Goal: Task Accomplishment & Management: Manage account settings

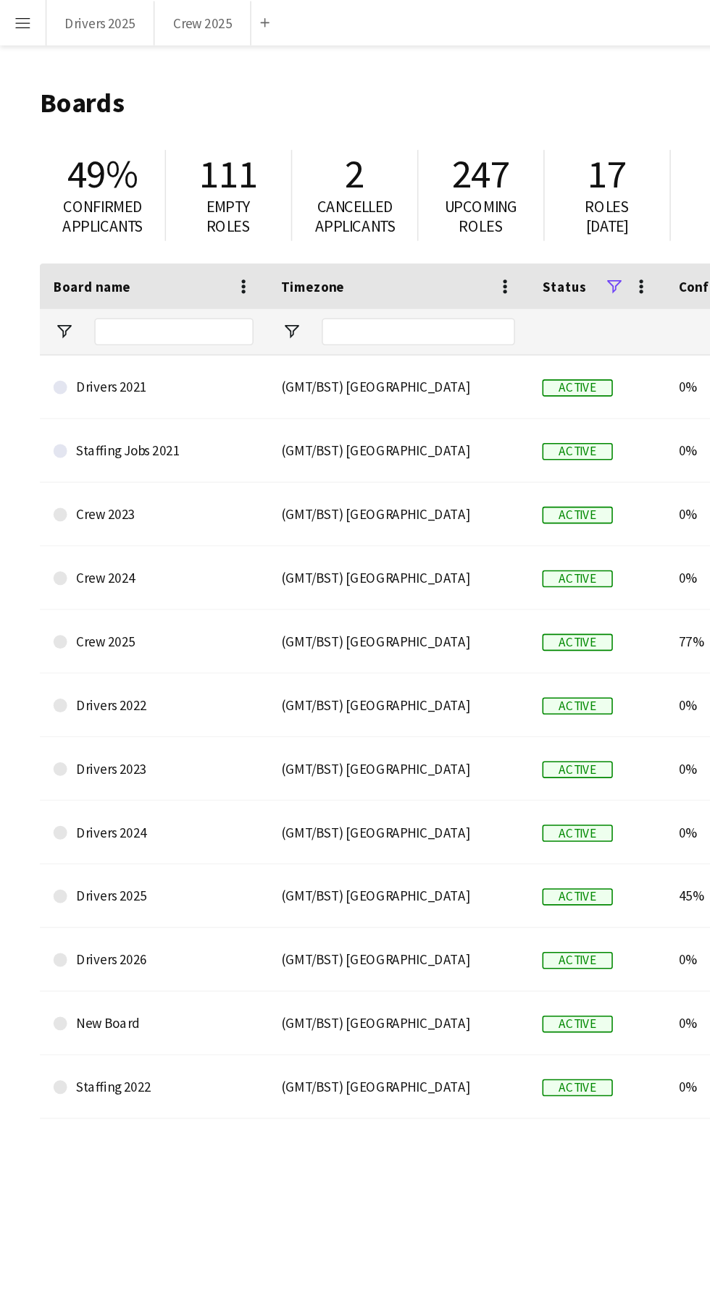
click at [12, 23] on button "Menu" at bounding box center [14, 14] width 29 height 29
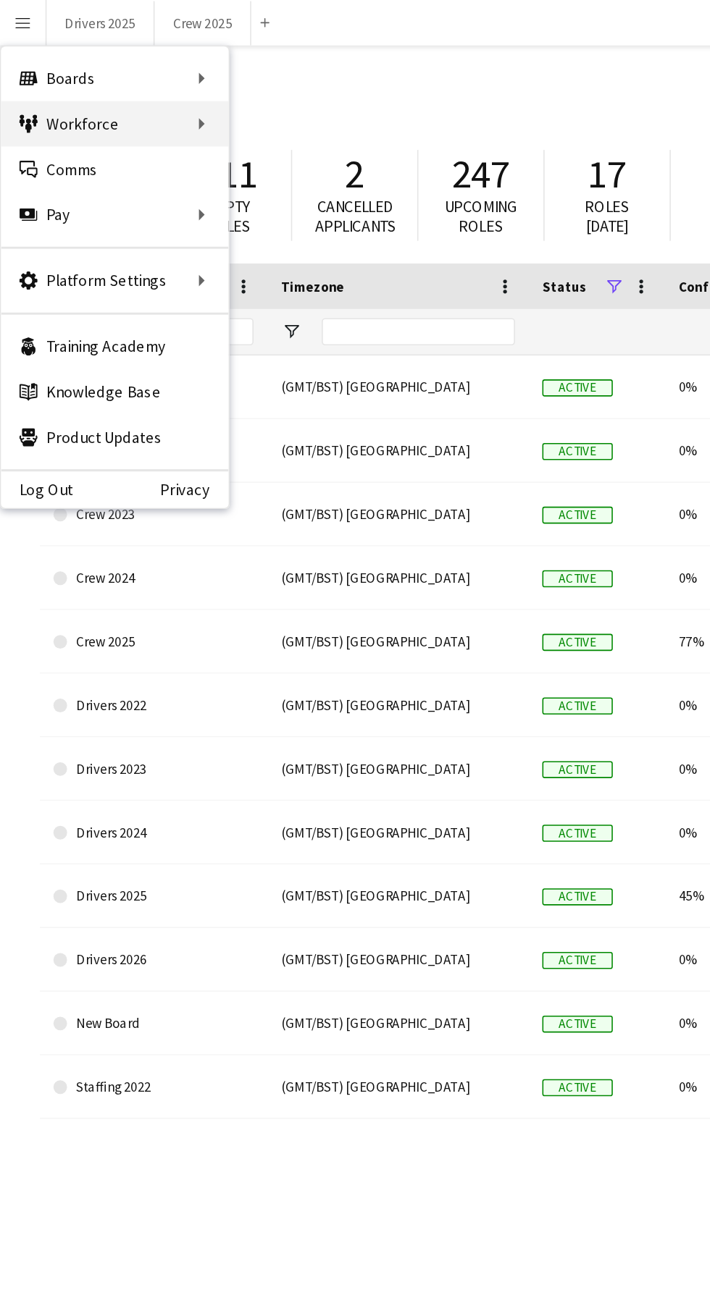
click at [94, 76] on div "Workforce Workforce" at bounding box center [73, 78] width 145 height 29
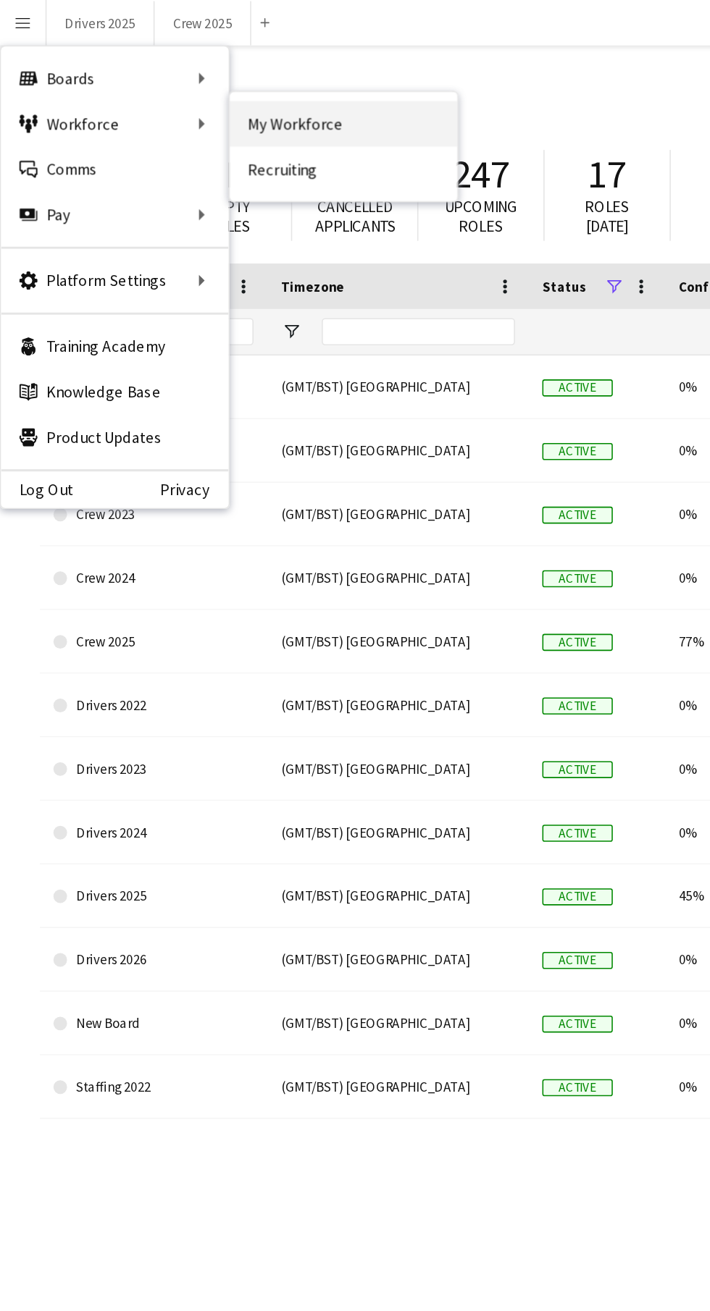
click at [246, 69] on link "My Workforce" at bounding box center [218, 78] width 145 height 29
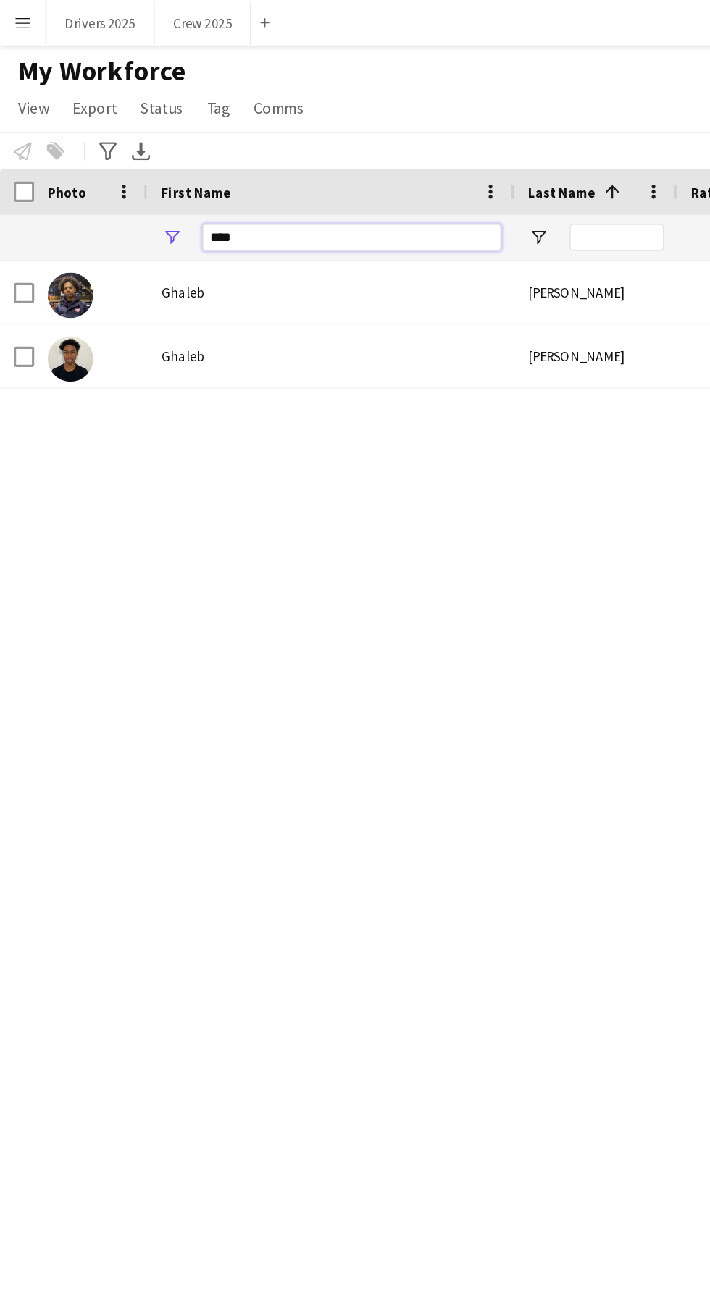
click at [230, 151] on input "****" at bounding box center [224, 151] width 190 height 17
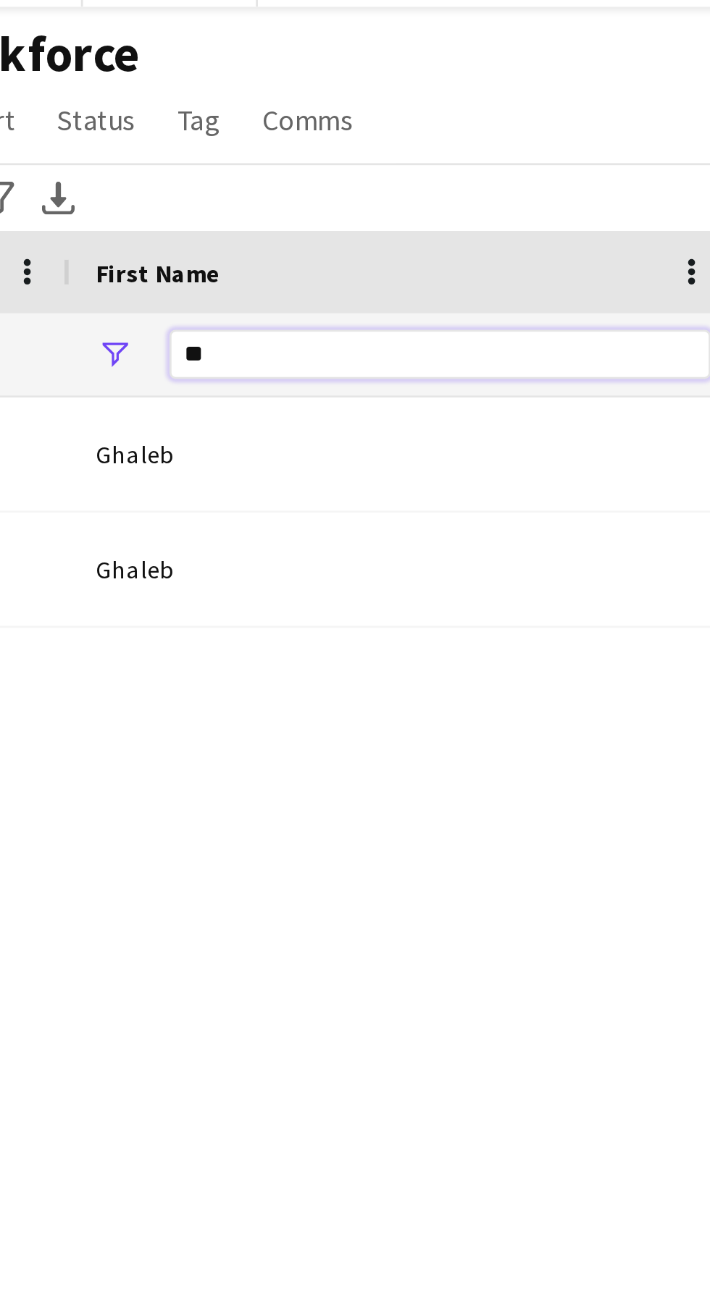
type input "*"
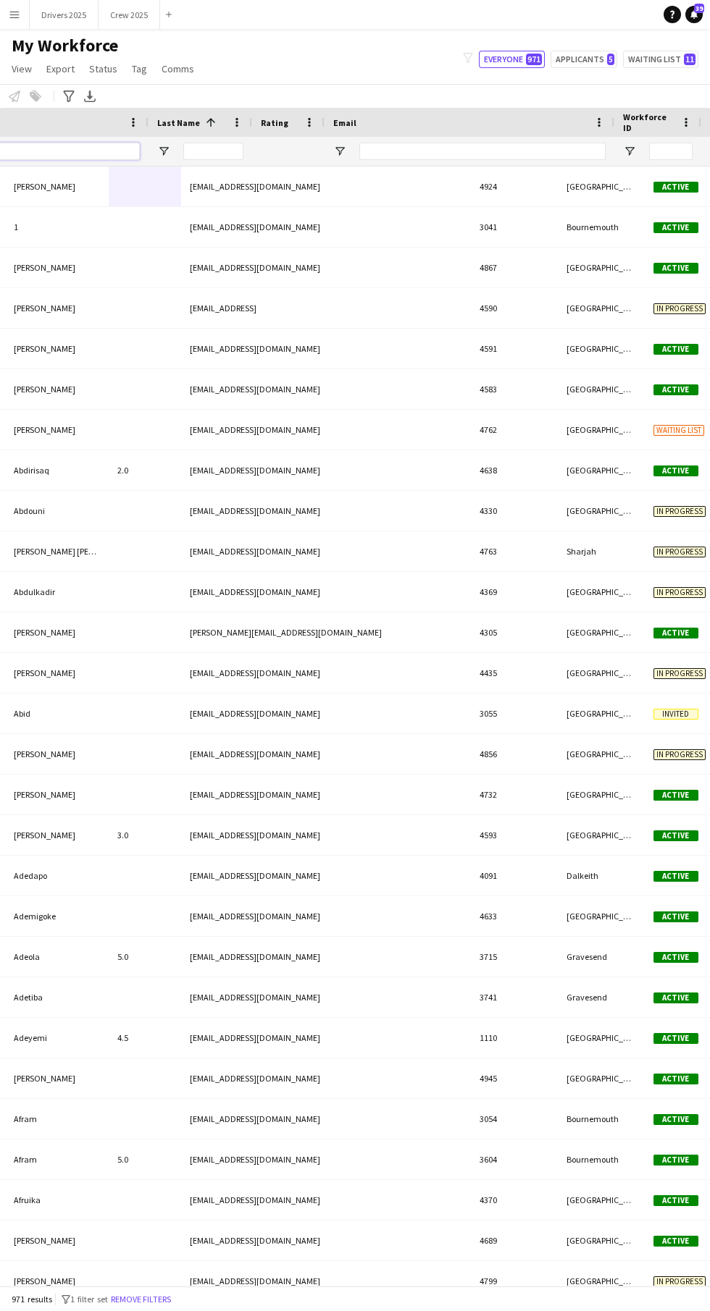
scroll to position [0, 324]
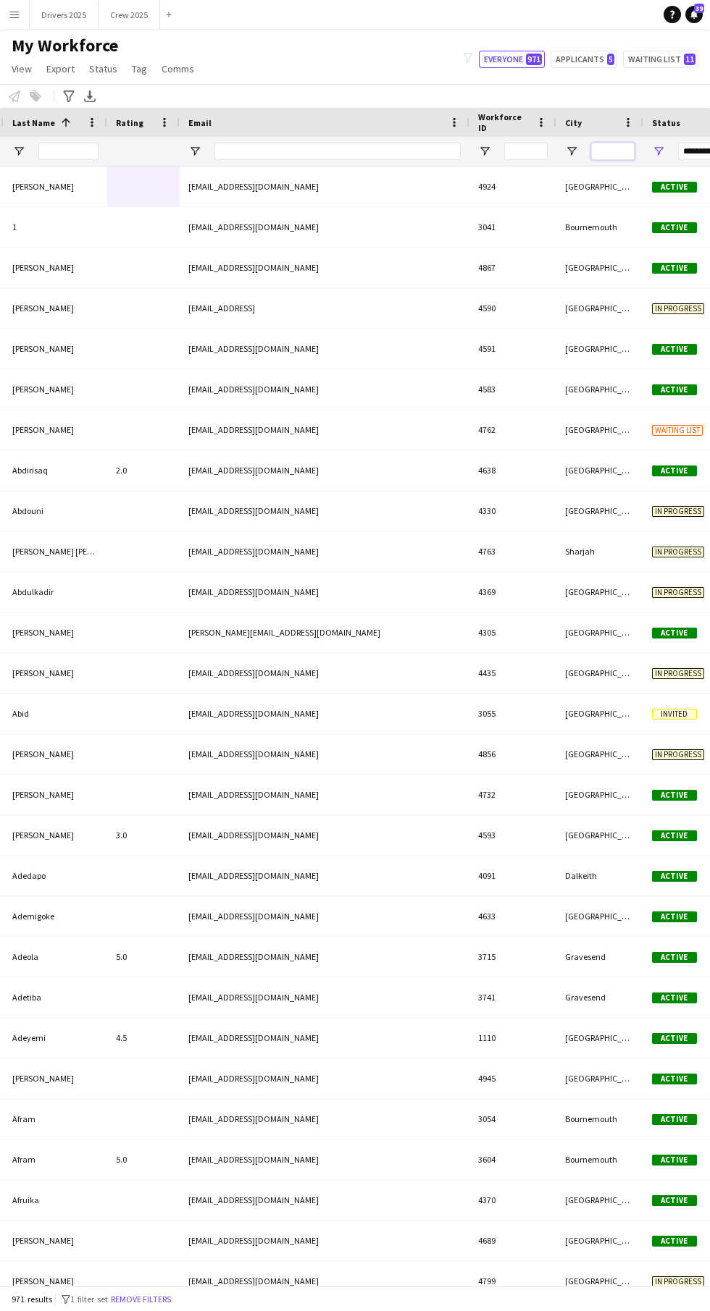
click at [613, 151] on input "City Filter Input" at bounding box center [612, 151] width 43 height 17
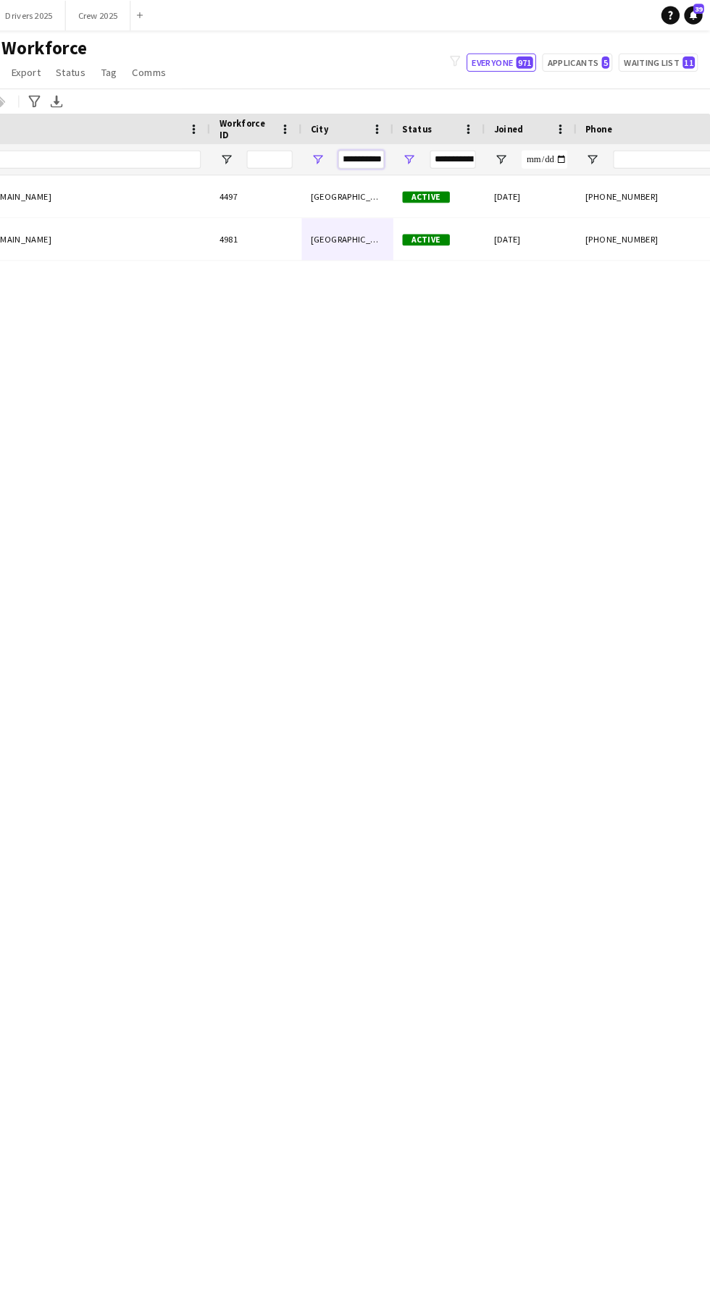
scroll to position [0, 0]
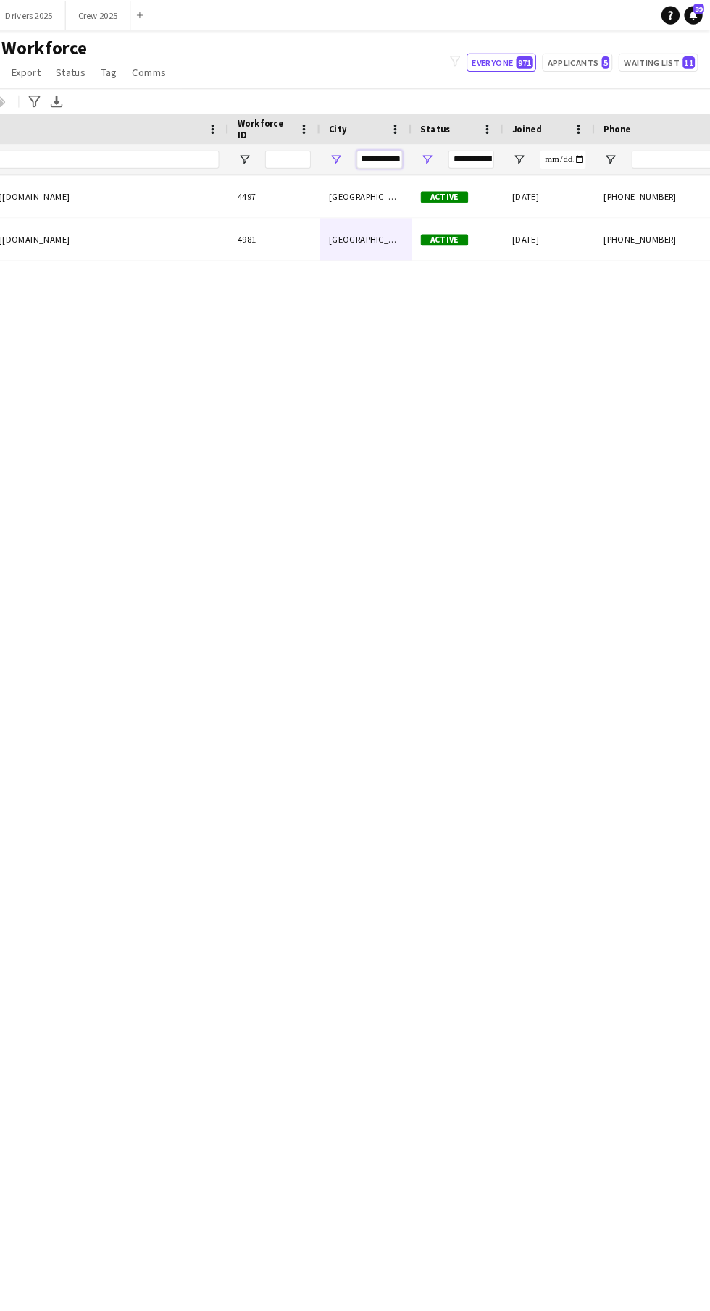
type input "**********"
click at [554, 38] on div "My Workforce View Views Default view New view Update view Delete view Edit name…" at bounding box center [355, 59] width 710 height 49
click at [588, 55] on button "Applicants 5" at bounding box center [583, 59] width 67 height 17
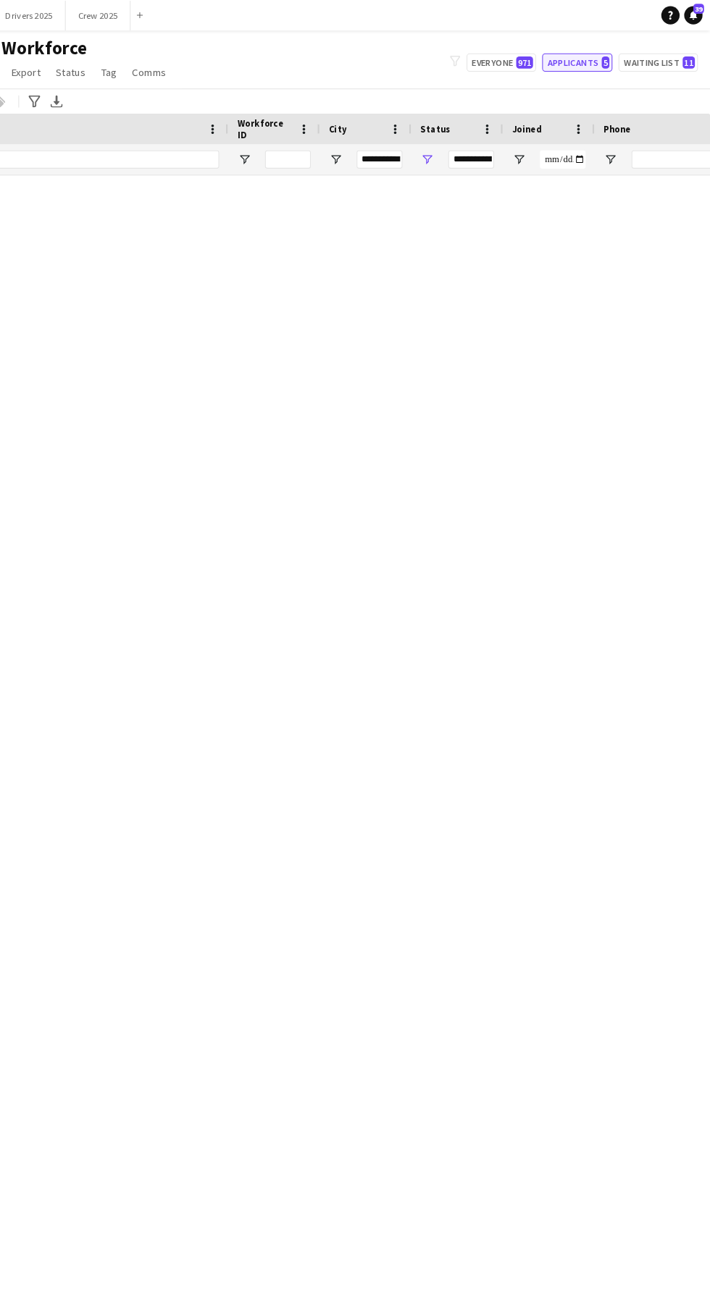
type input "**********"
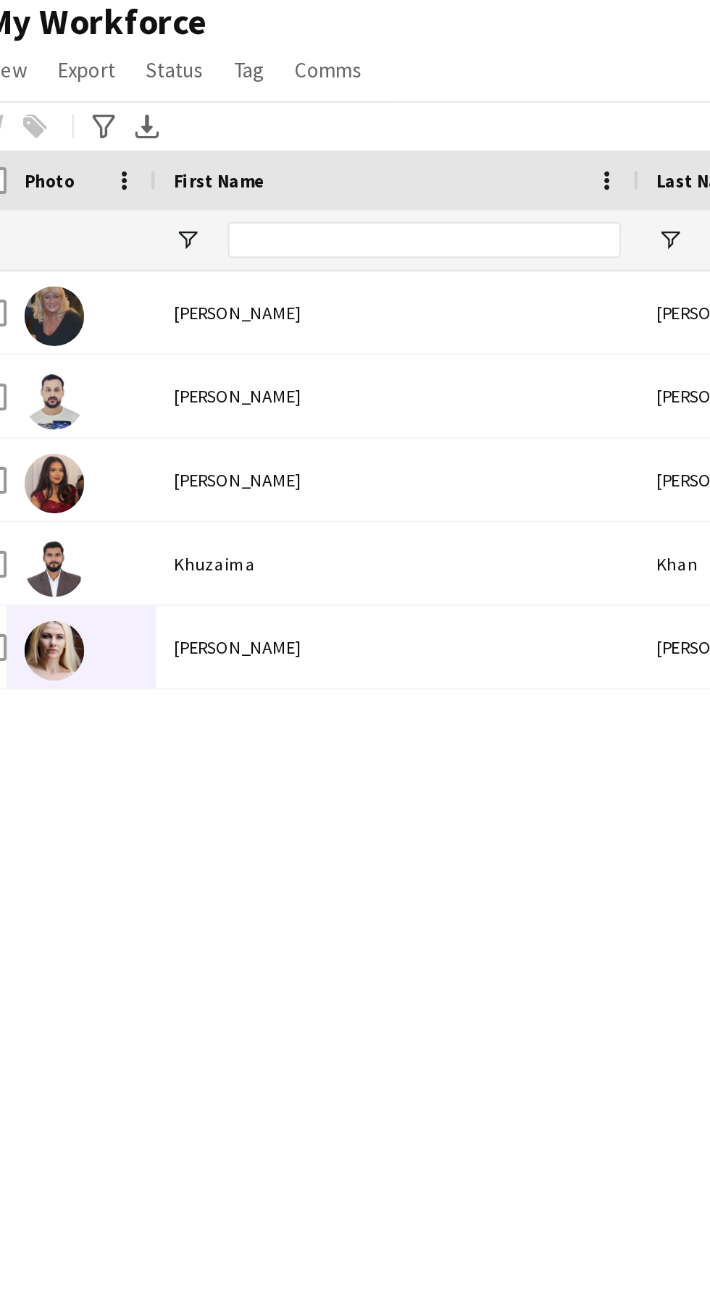
click at [45, 358] on img at bounding box center [44, 350] width 29 height 29
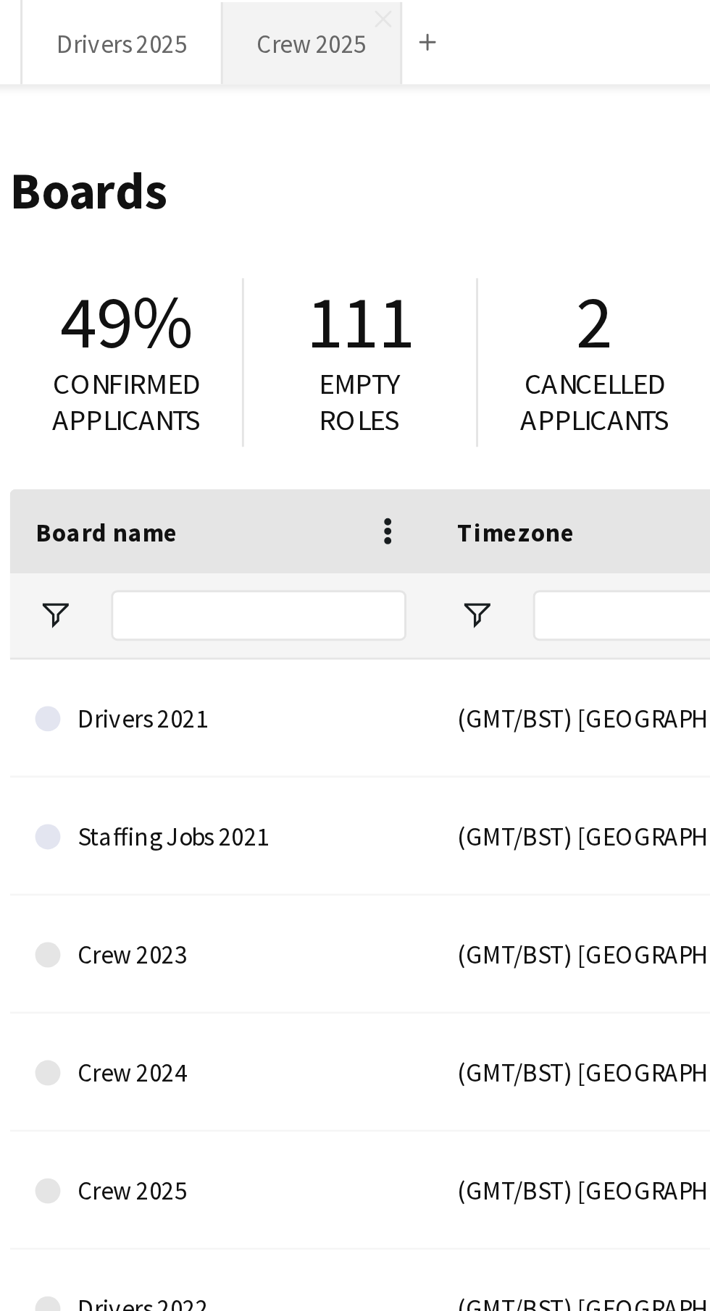
click at [146, 26] on button "Crew 2025 Close" at bounding box center [129, 15] width 62 height 28
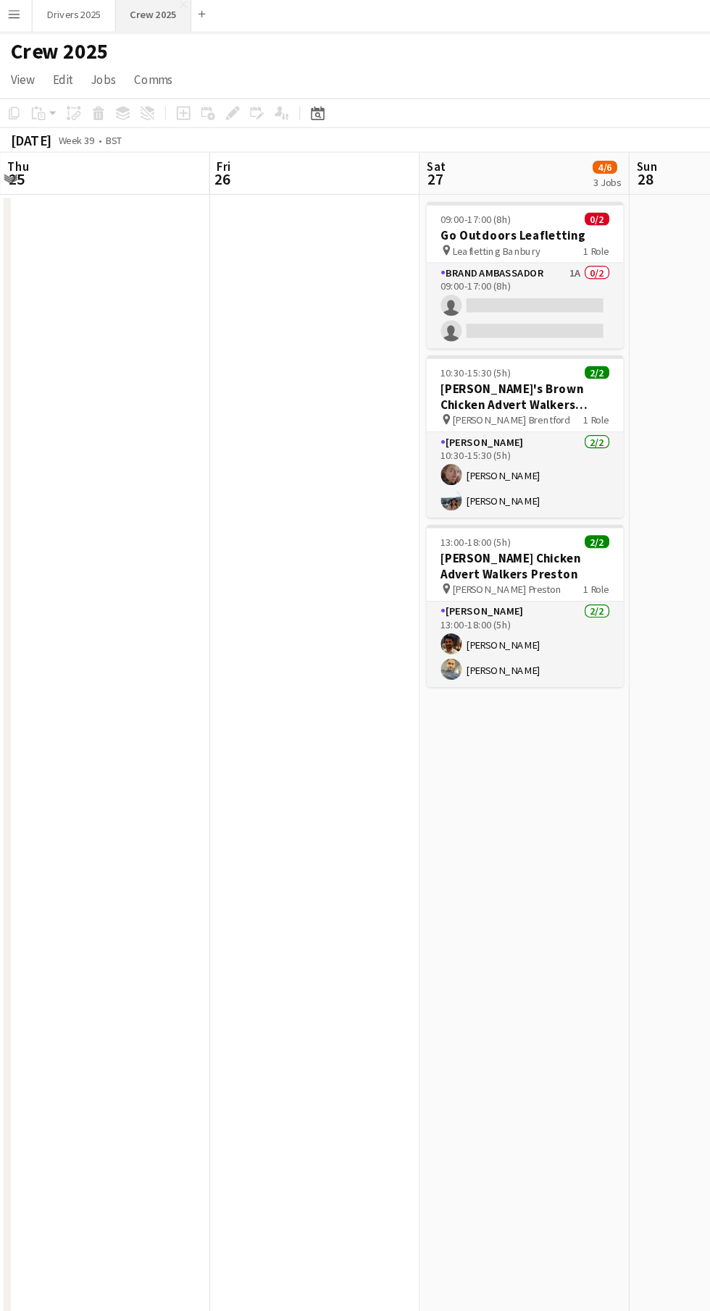
scroll to position [0, 693]
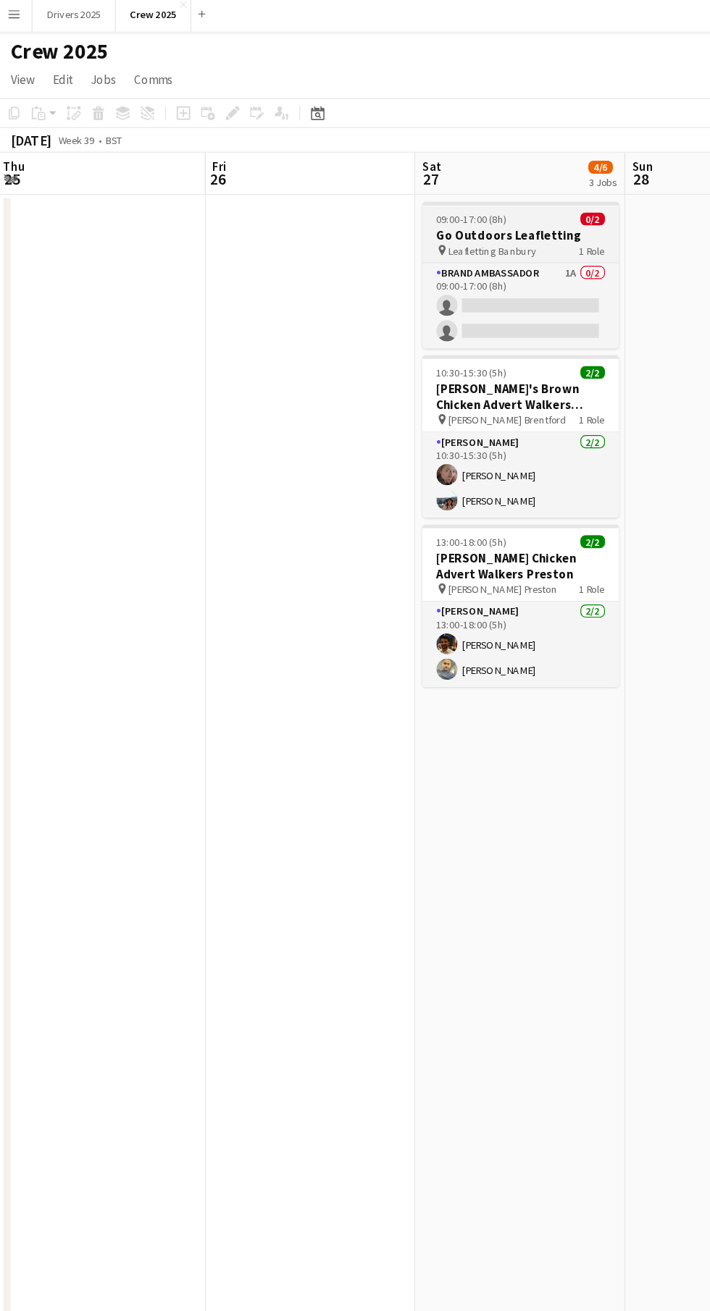
click at [416, 188] on span "09:00-17:00 (8h)" at bounding box center [392, 183] width 59 height 11
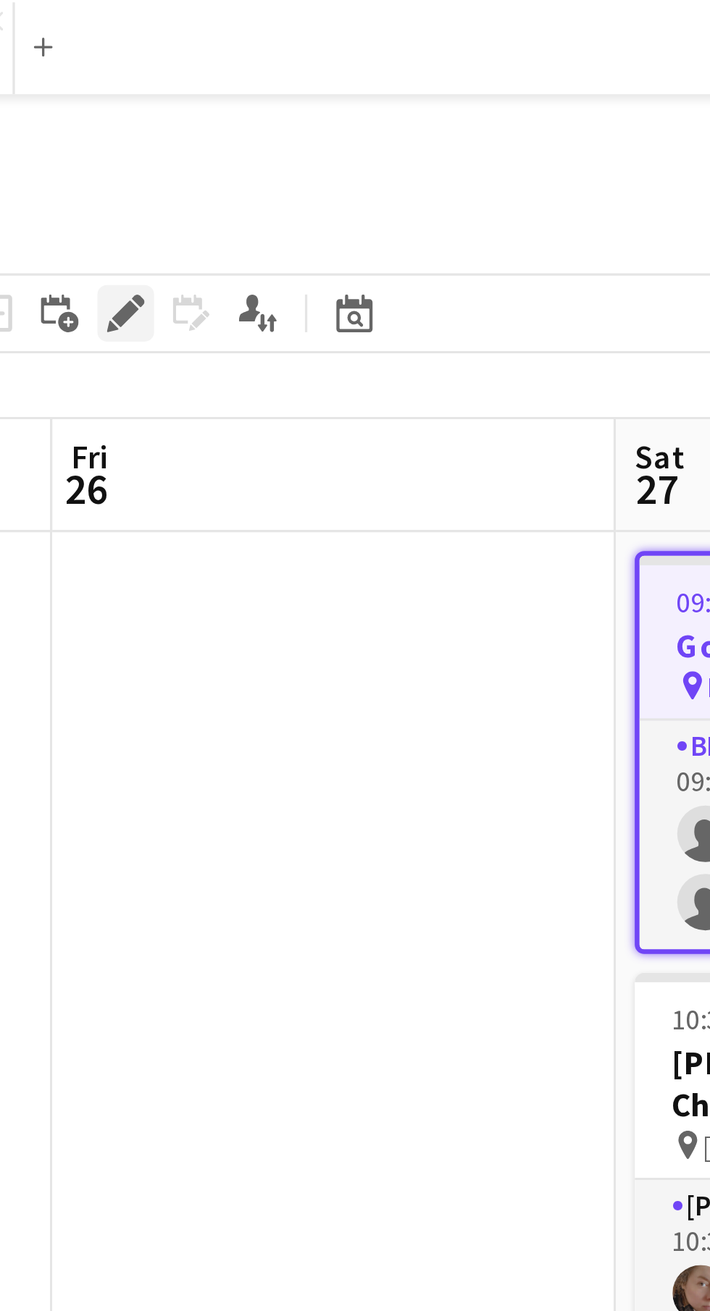
click at [191, 100] on icon at bounding box center [191, 100] width 4 height 4
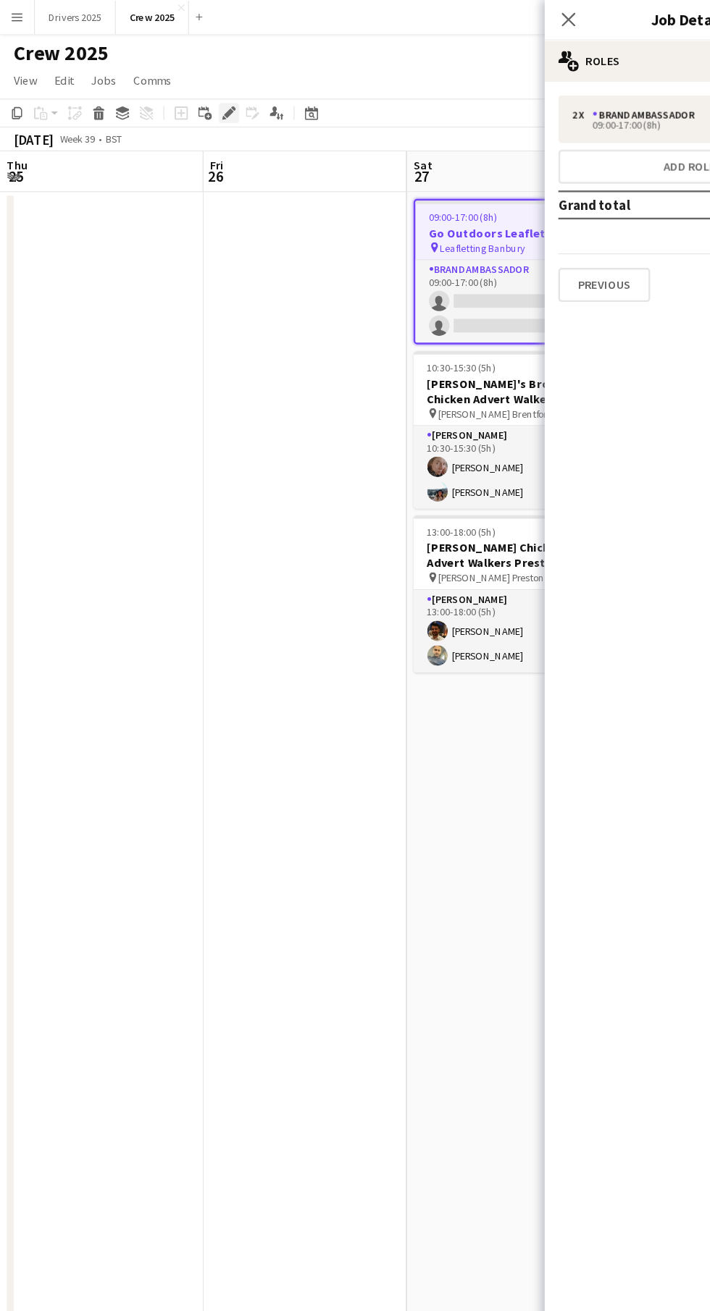
scroll to position [17, 0]
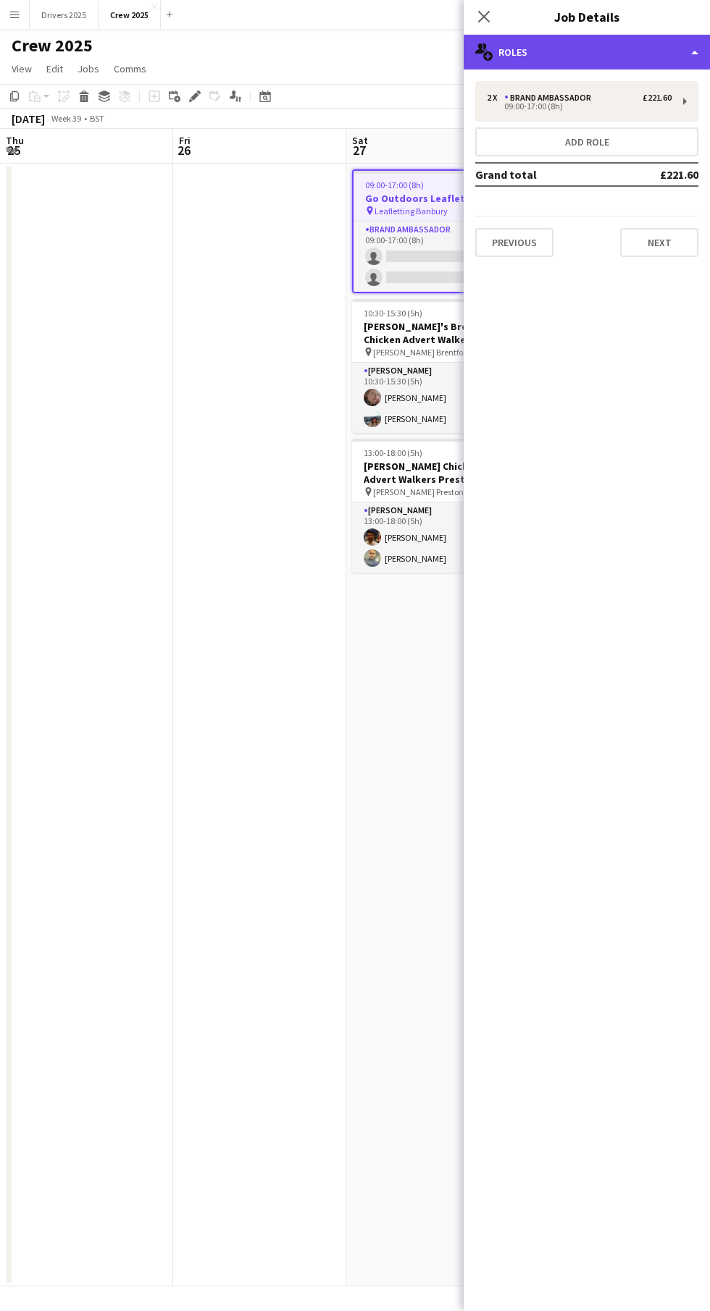
click at [557, 59] on div "multiple-users-add Roles" at bounding box center [586, 52] width 246 height 35
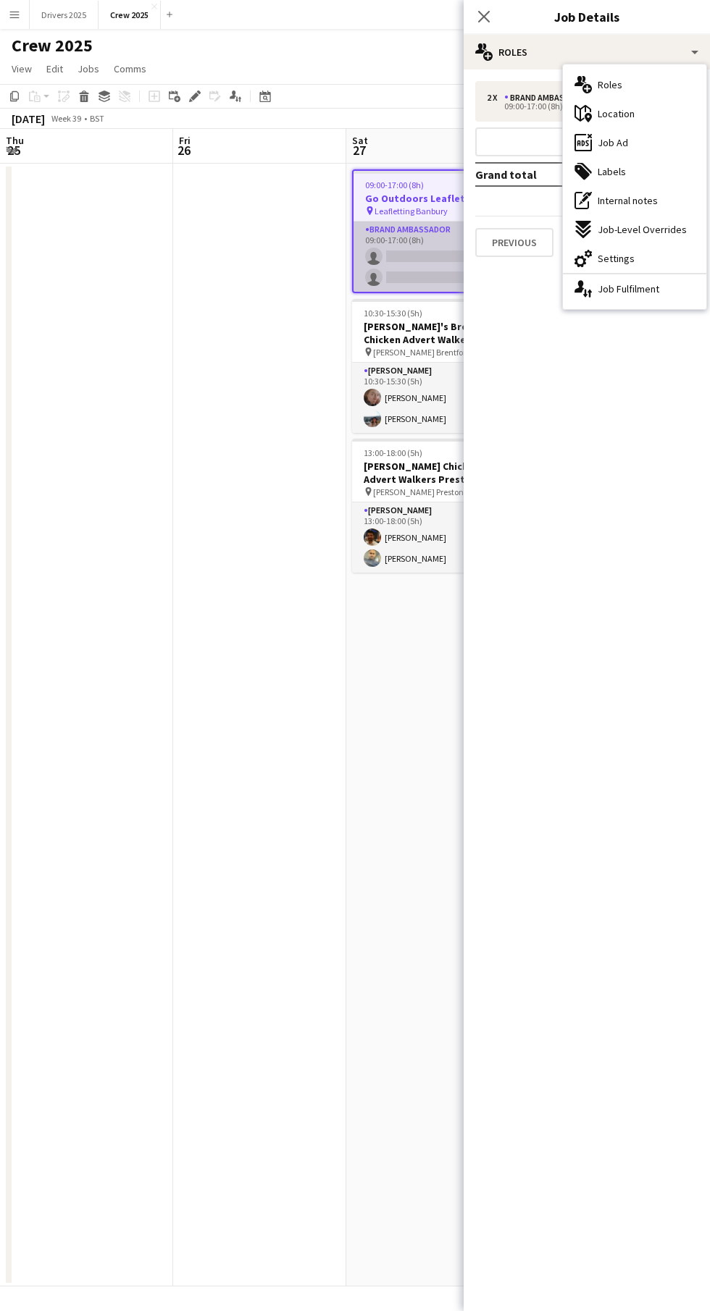
click at [399, 251] on app-card-role "Brand Ambassador 1A 0/2 09:00-17:00 (8h) single-neutral-actions single-neutral-…" at bounding box center [432, 257] width 159 height 70
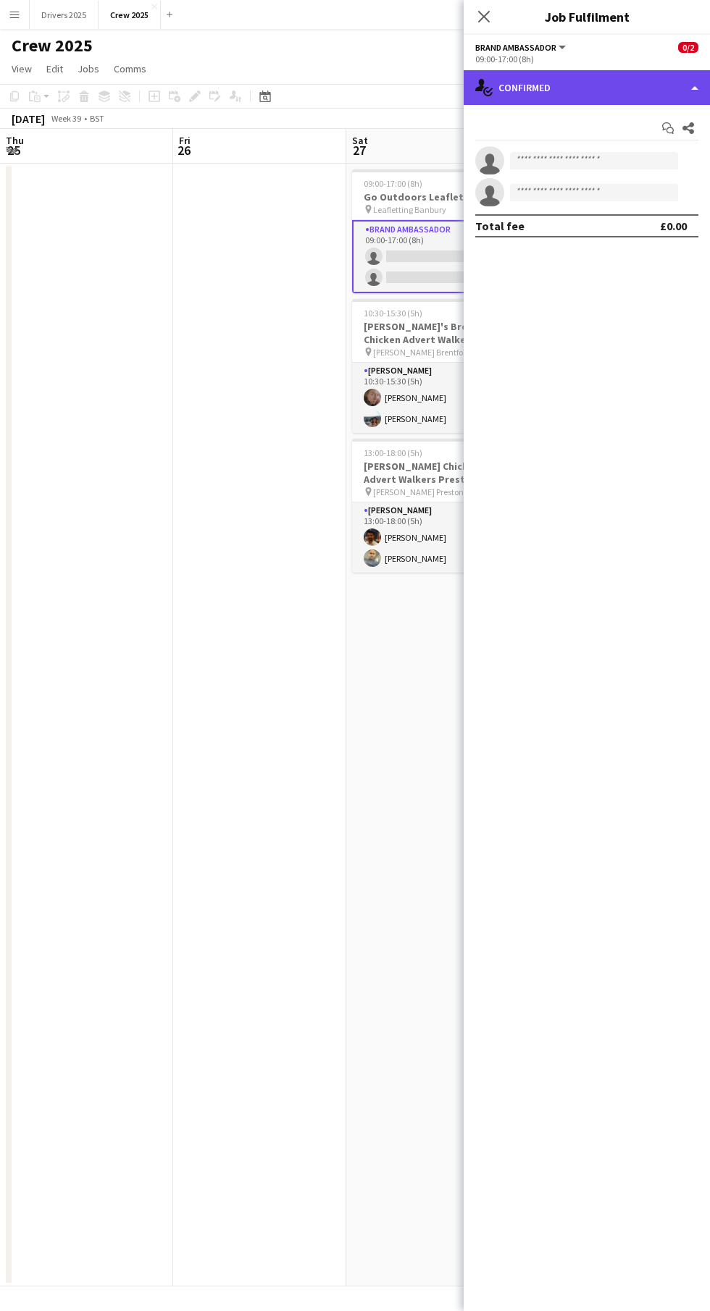
click at [583, 84] on div "single-neutral-actions-check-2 Confirmed" at bounding box center [586, 87] width 246 height 35
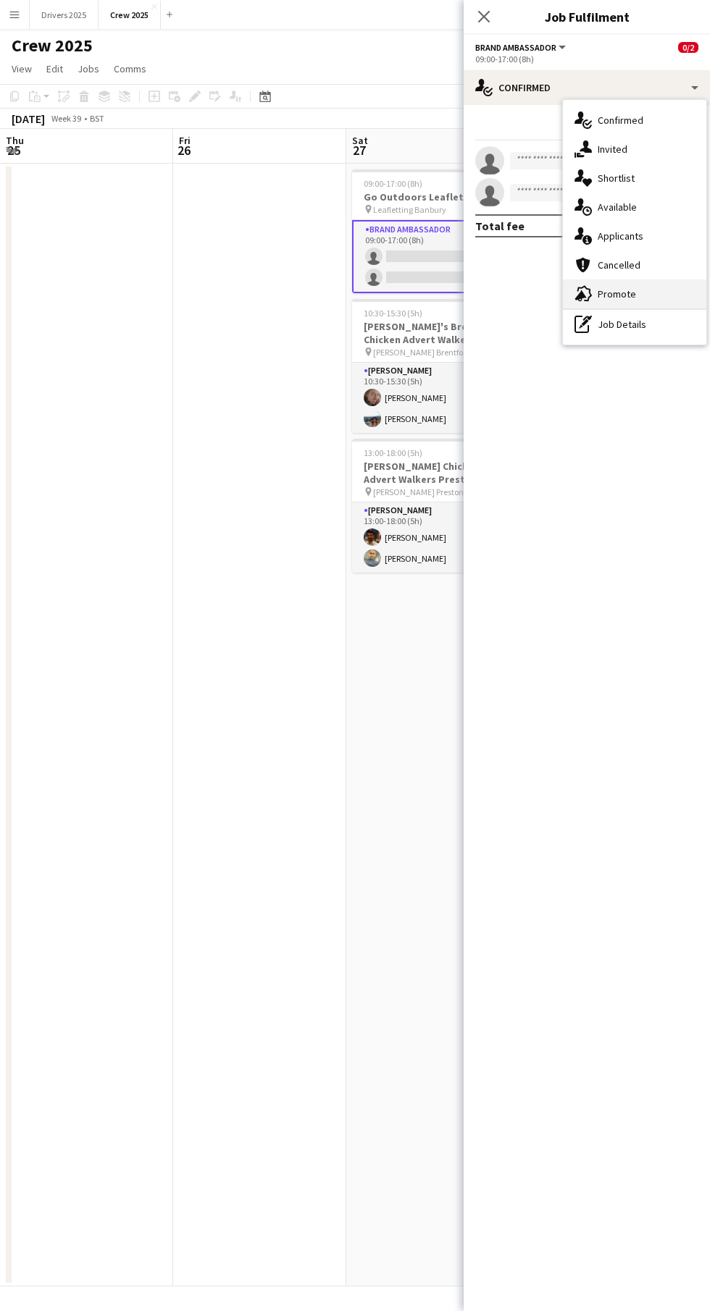
click at [645, 294] on div "advertising-megaphone Promote" at bounding box center [634, 293] width 143 height 29
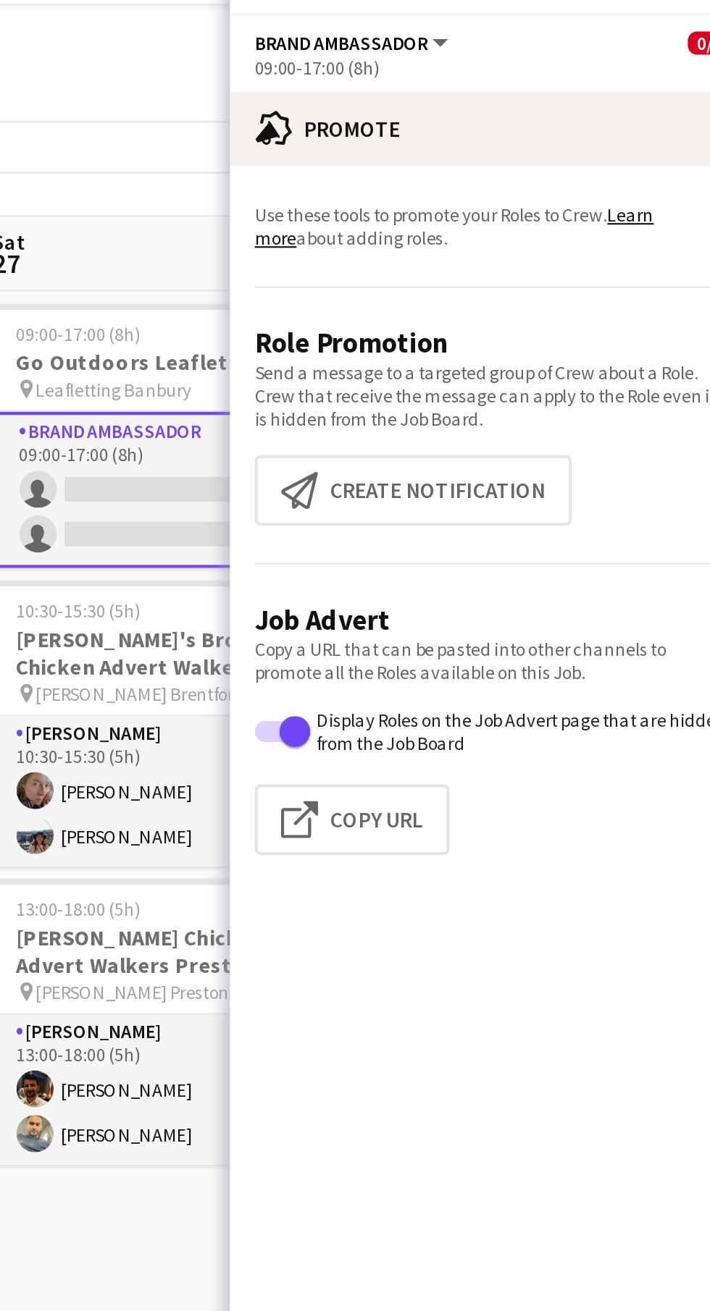
scroll to position [11, 0]
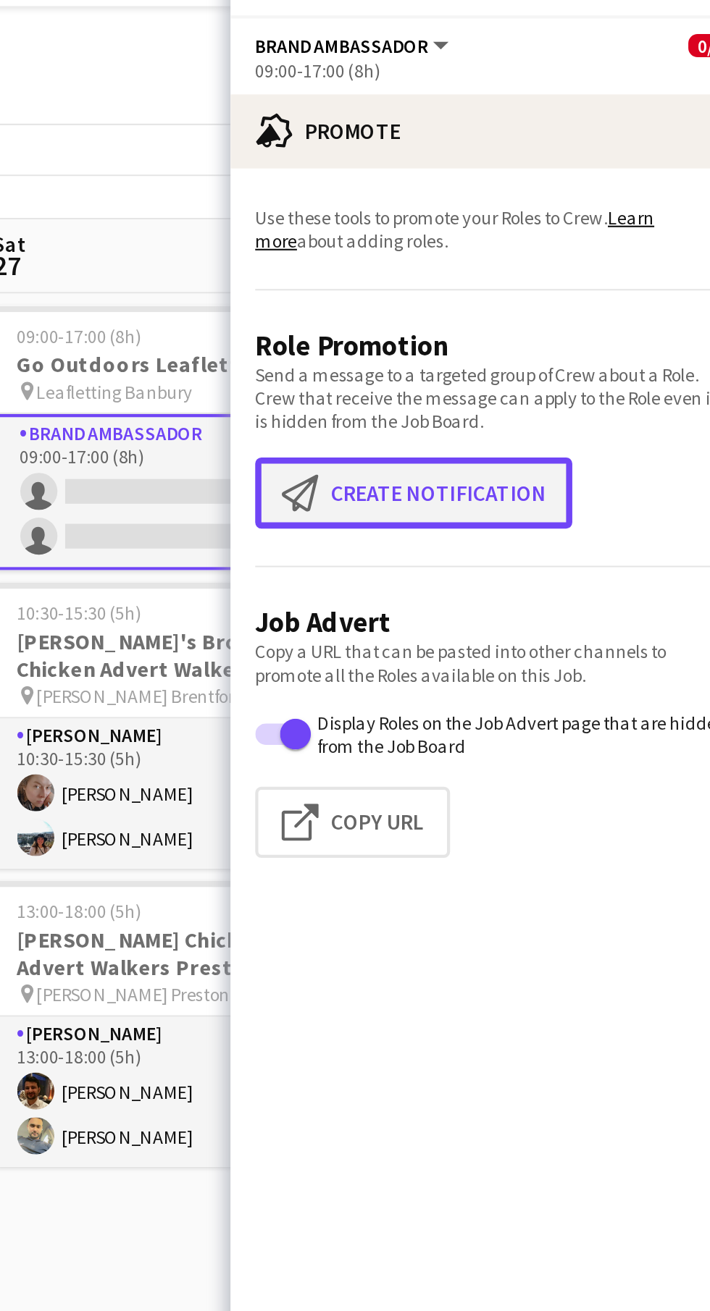
click at [512, 261] on button "Create notification Create notification" at bounding box center [549, 256] width 148 height 33
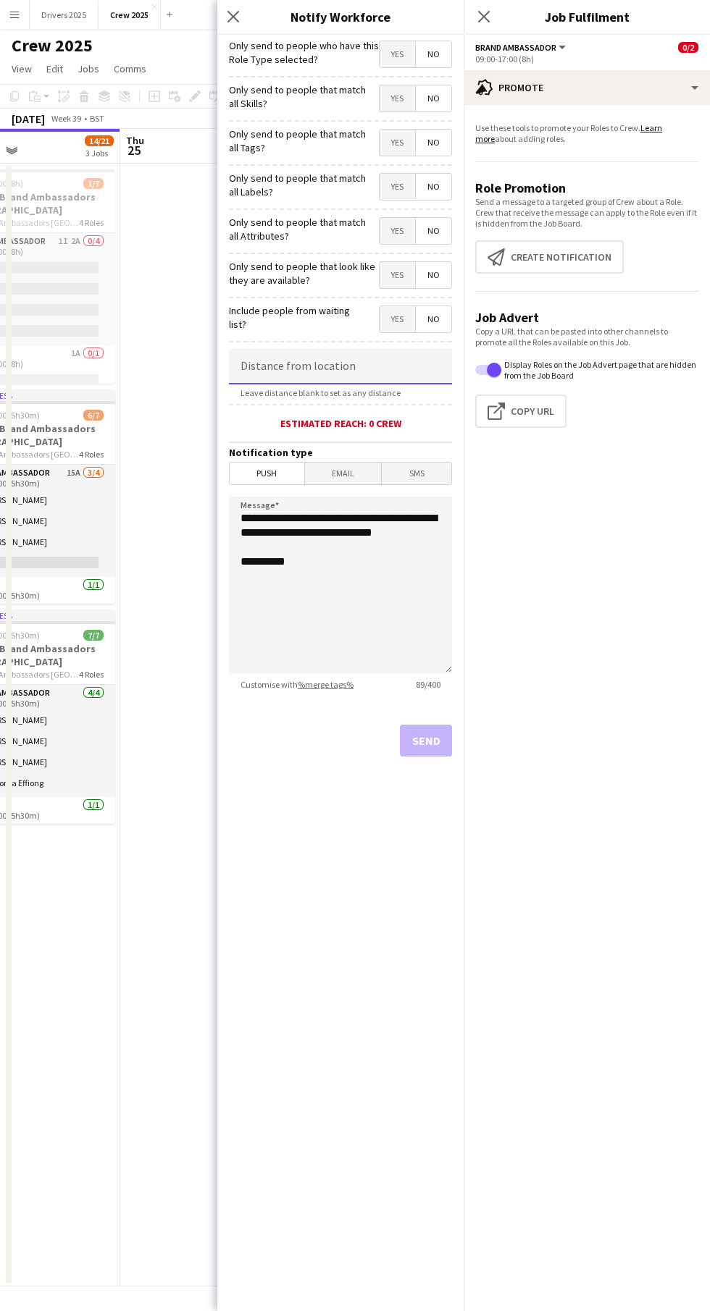
click at [265, 366] on input at bounding box center [340, 366] width 223 height 36
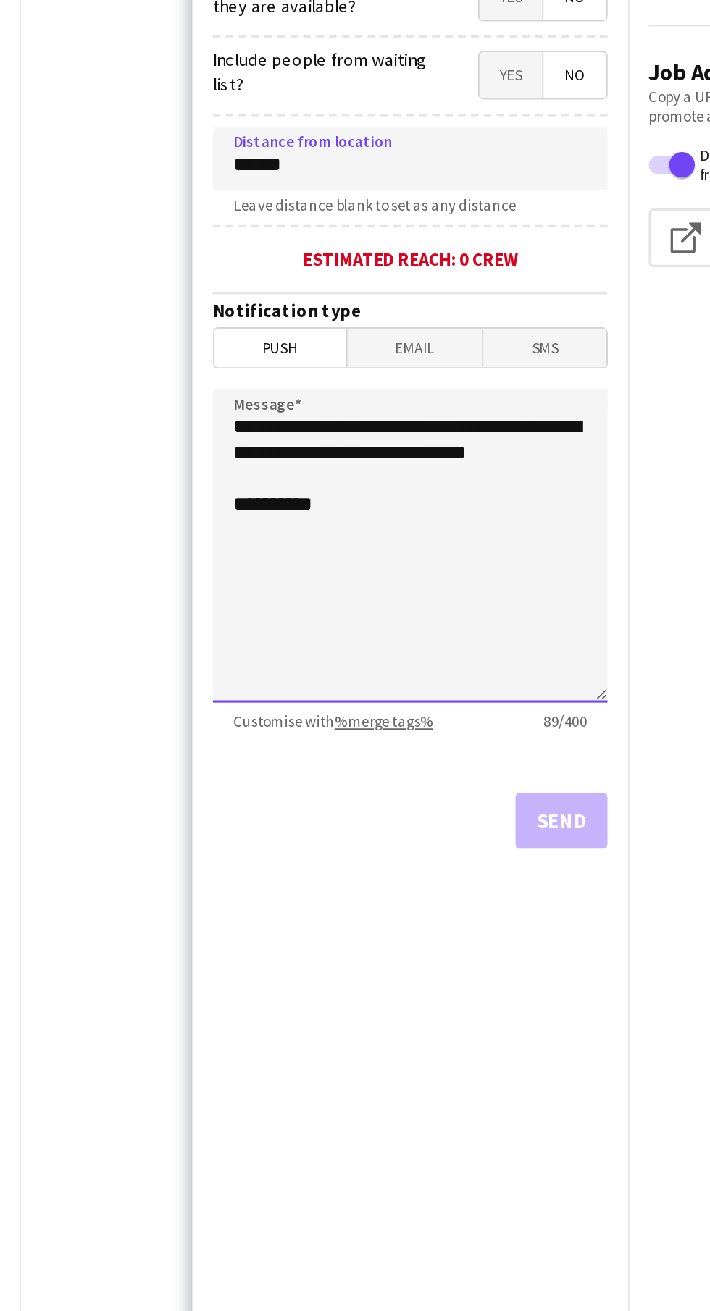
click at [410, 574] on textarea "**********" at bounding box center [340, 585] width 223 height 177
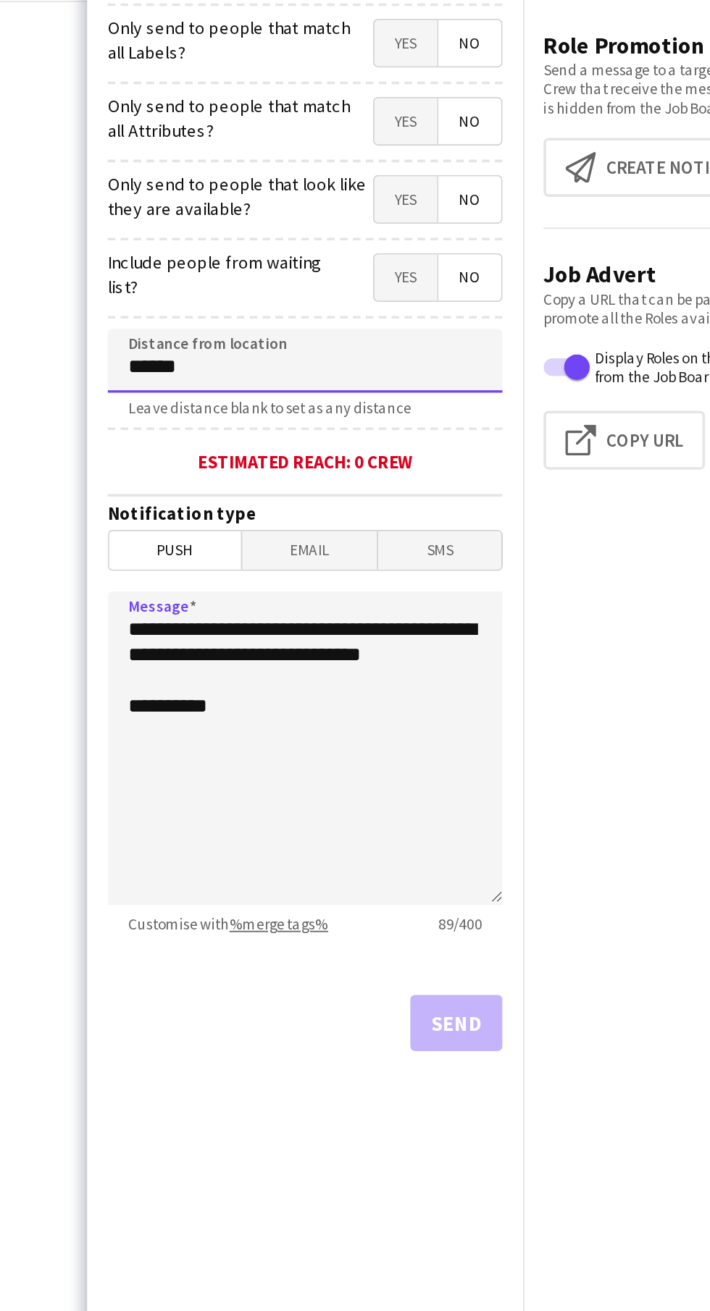
click at [402, 377] on input "******" at bounding box center [340, 366] width 223 height 36
type input "****"
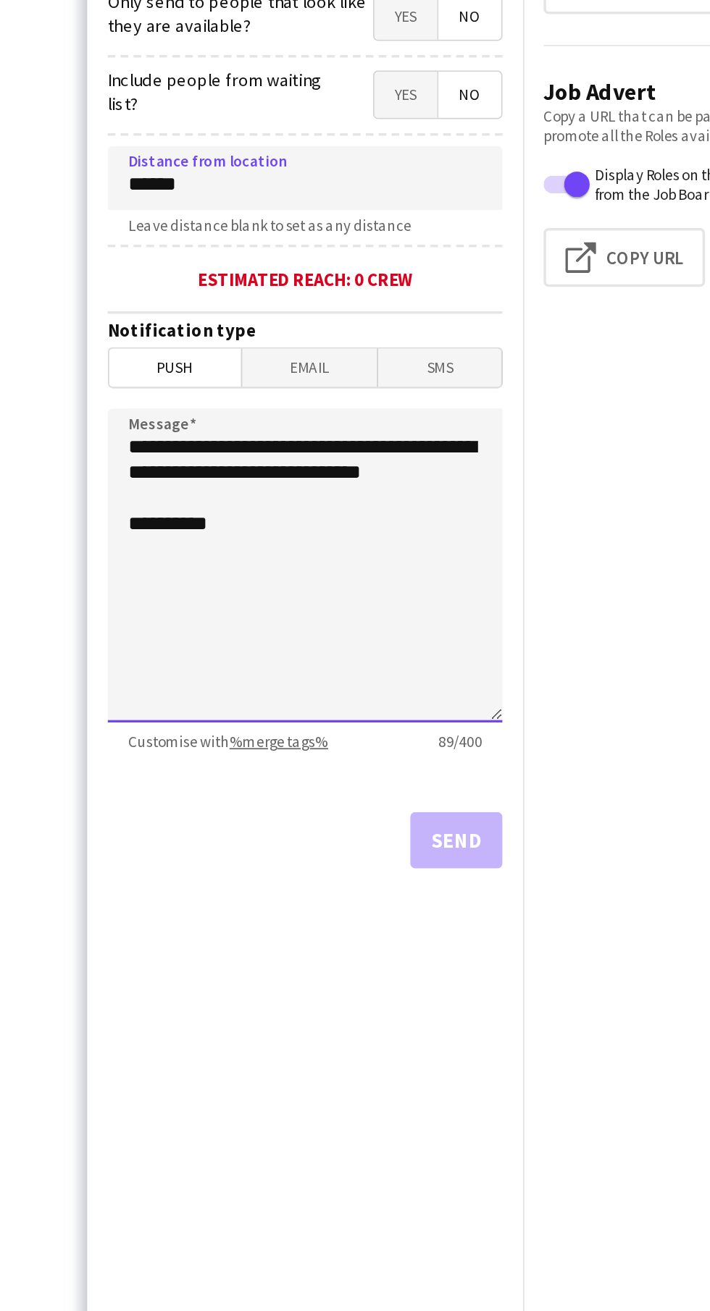
click at [401, 559] on textarea "**********" at bounding box center [340, 585] width 223 height 177
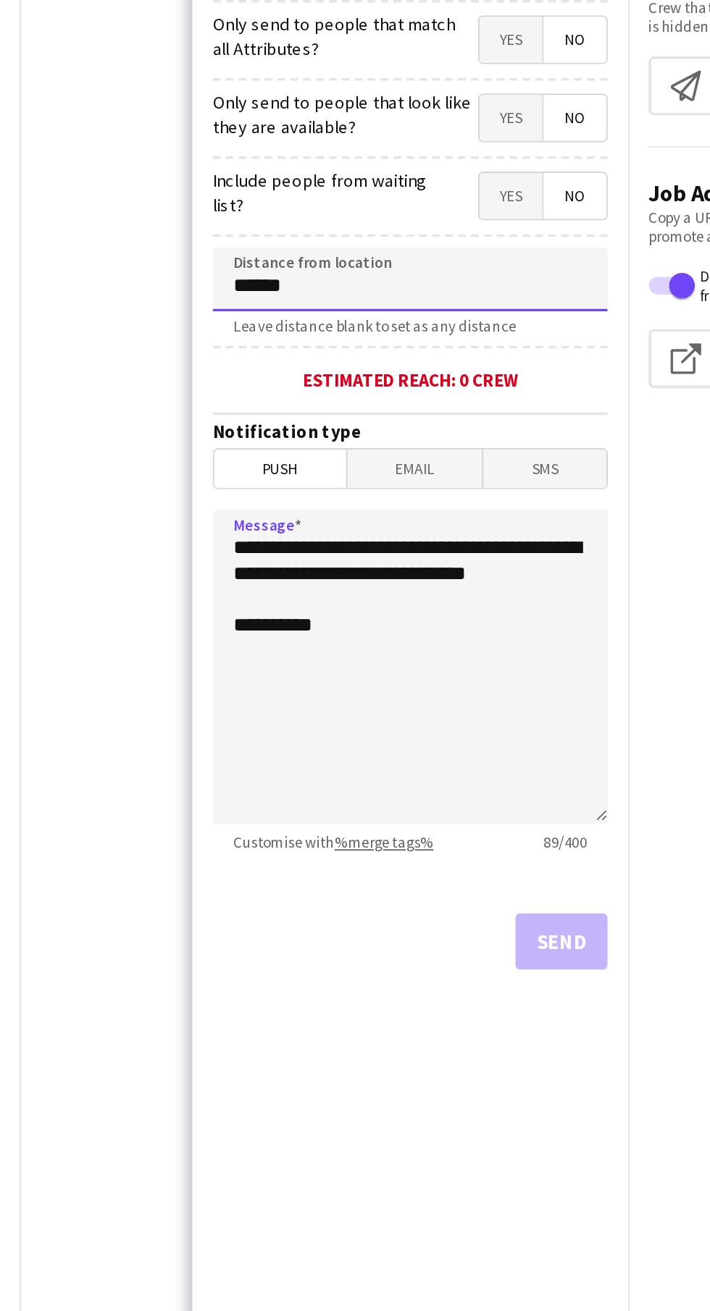
click at [388, 383] on input "******" at bounding box center [340, 366] width 223 height 36
type input "****"
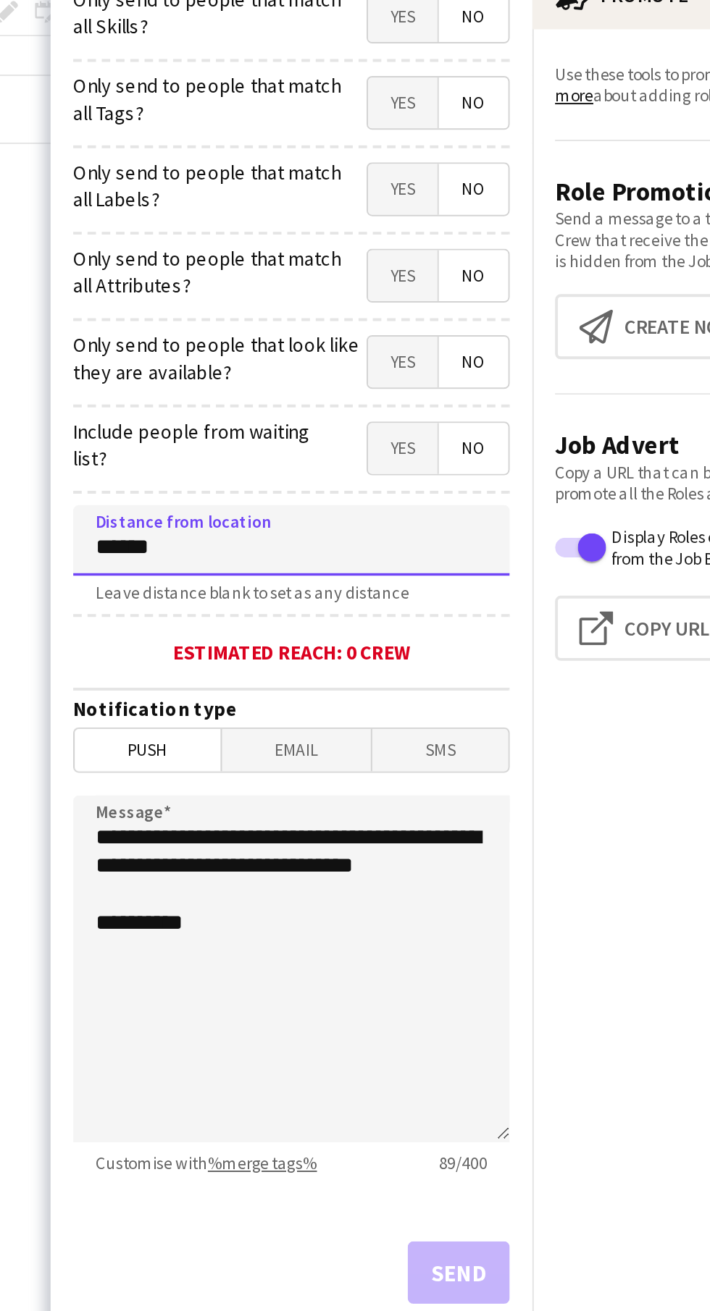
scroll to position [0, 0]
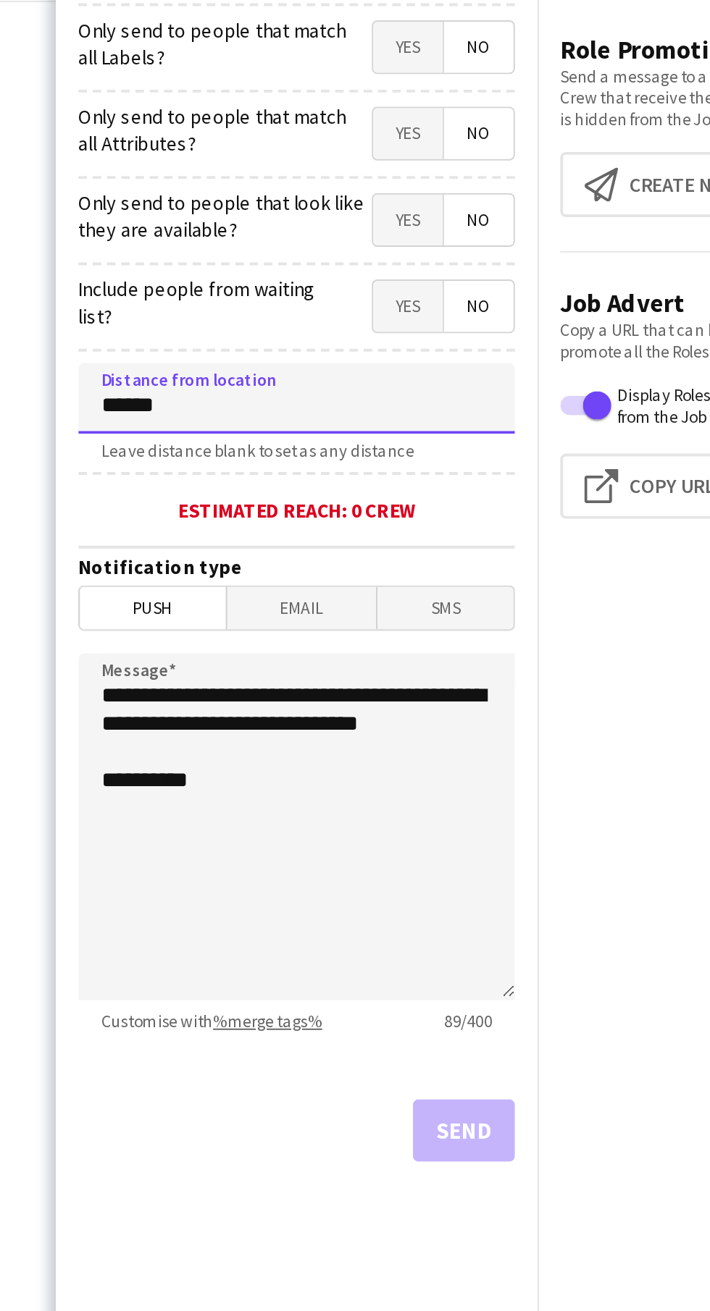
type input "******"
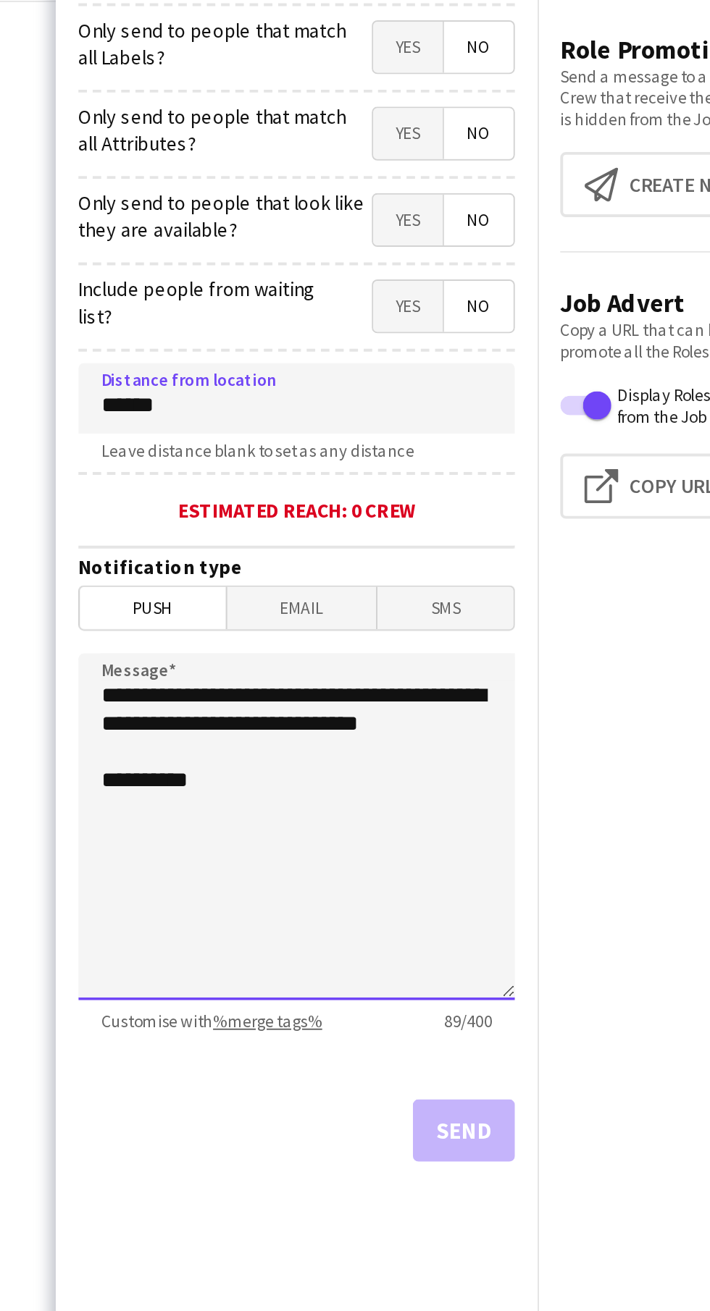
click at [384, 573] on textarea "**********" at bounding box center [340, 585] width 223 height 177
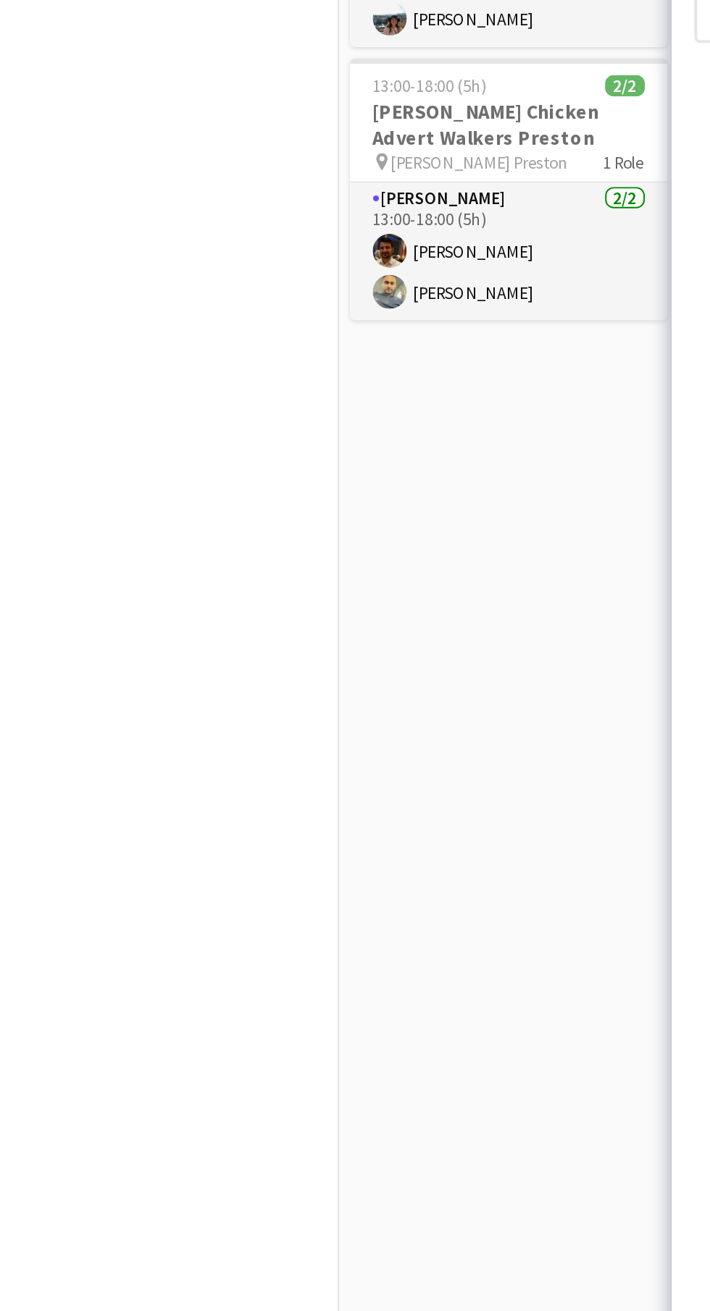
scroll to position [0, 574]
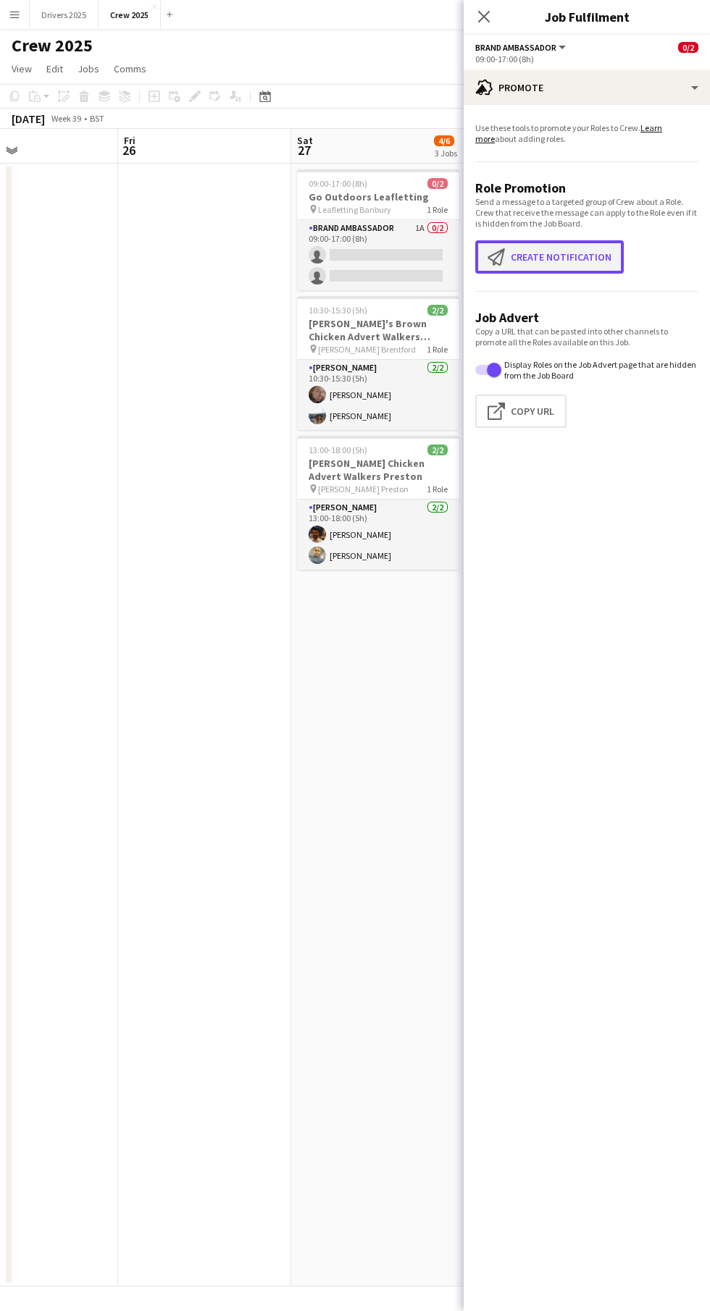
click at [571, 256] on button "Create notification Create notification" at bounding box center [549, 256] width 148 height 33
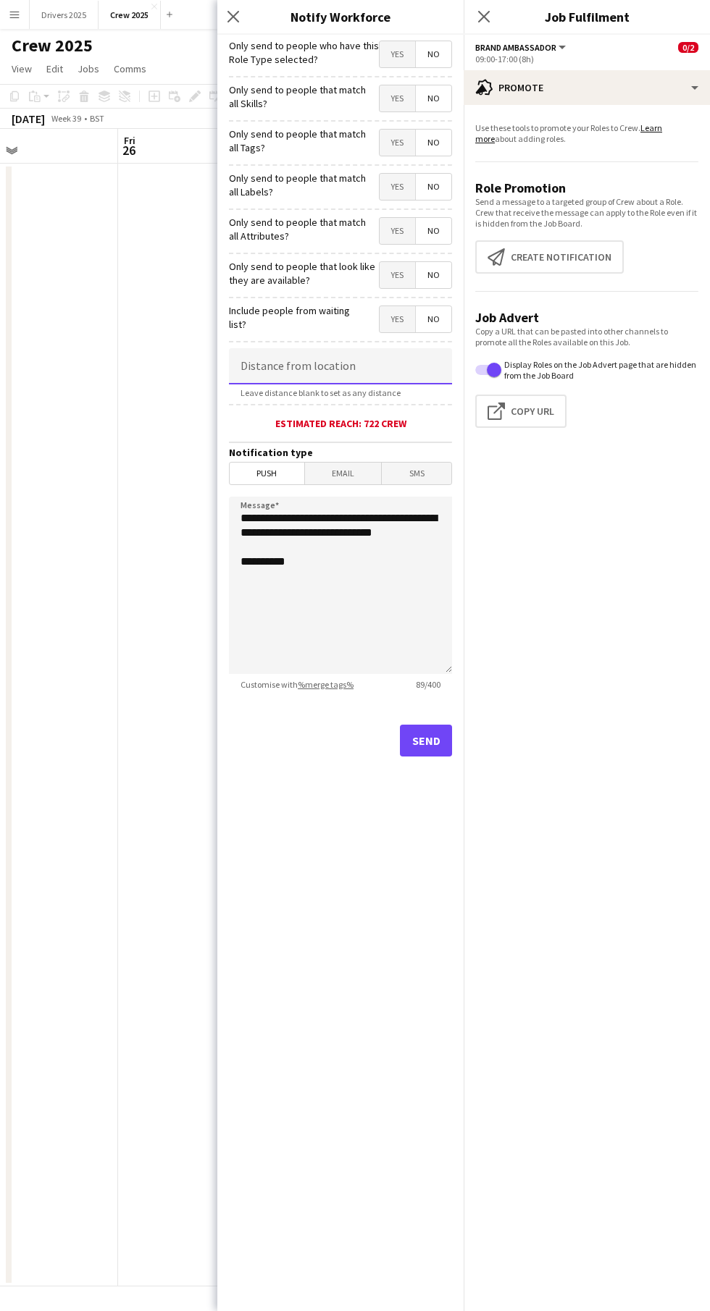
click at [394, 365] on input at bounding box center [340, 366] width 223 height 36
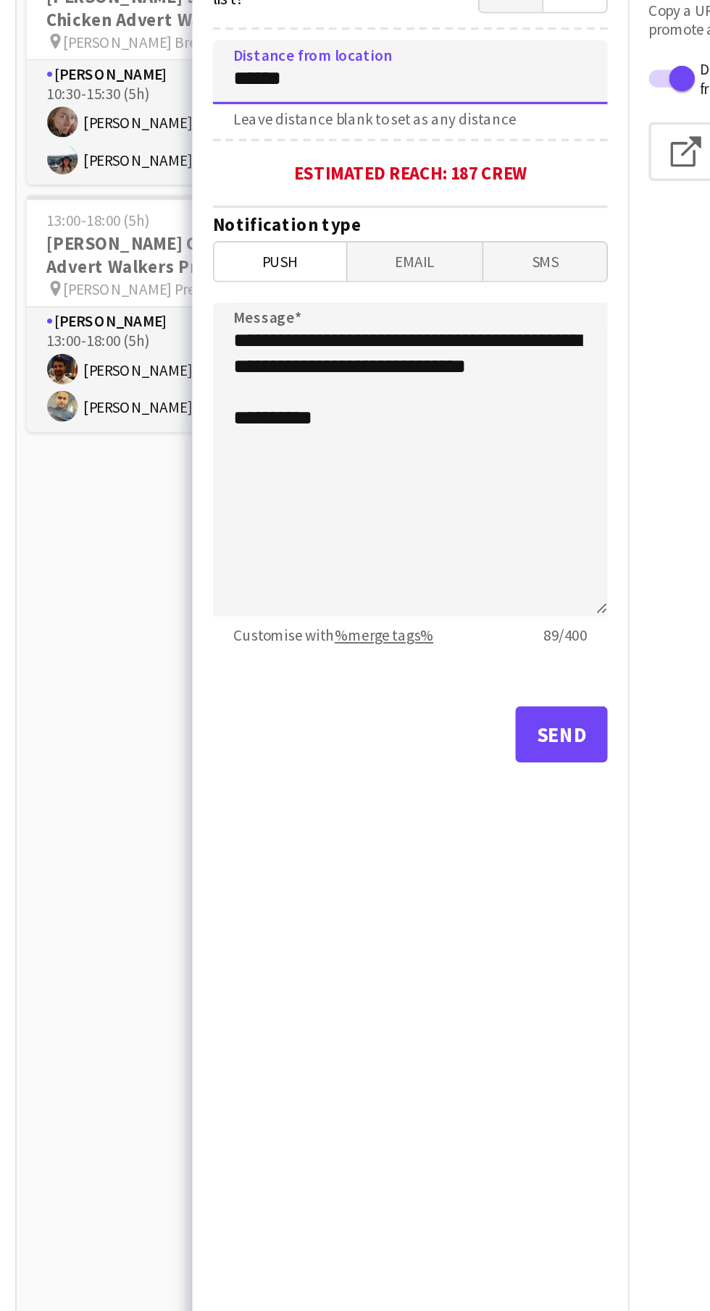
type input "******"
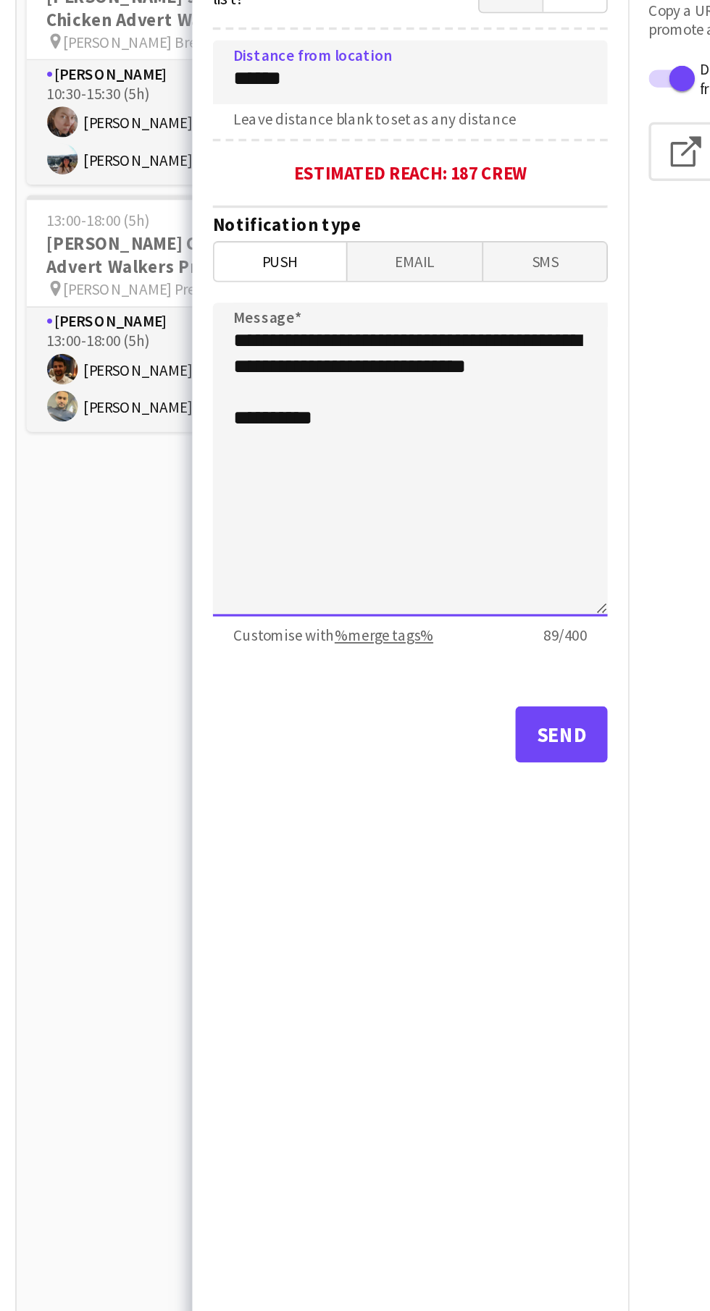
click at [379, 602] on textarea "**********" at bounding box center [340, 585] width 223 height 177
click at [355, 600] on textarea "**********" at bounding box center [340, 585] width 223 height 177
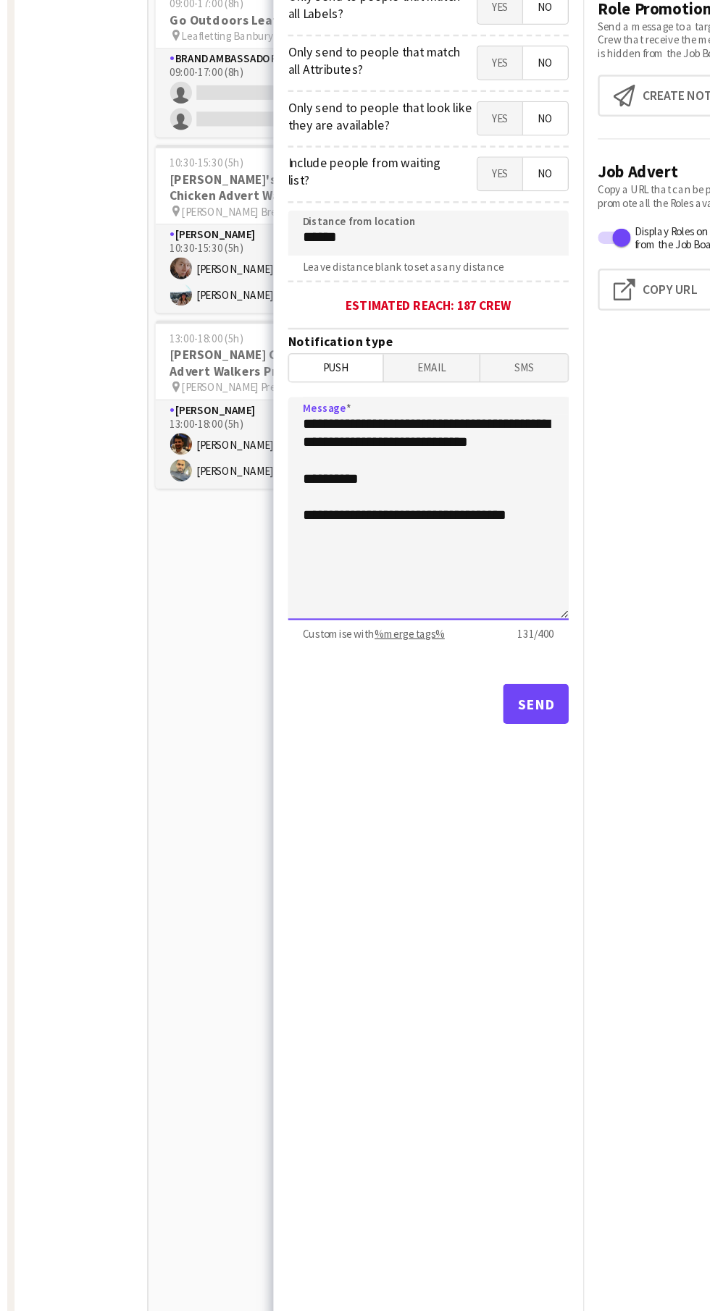
scroll to position [0, 573]
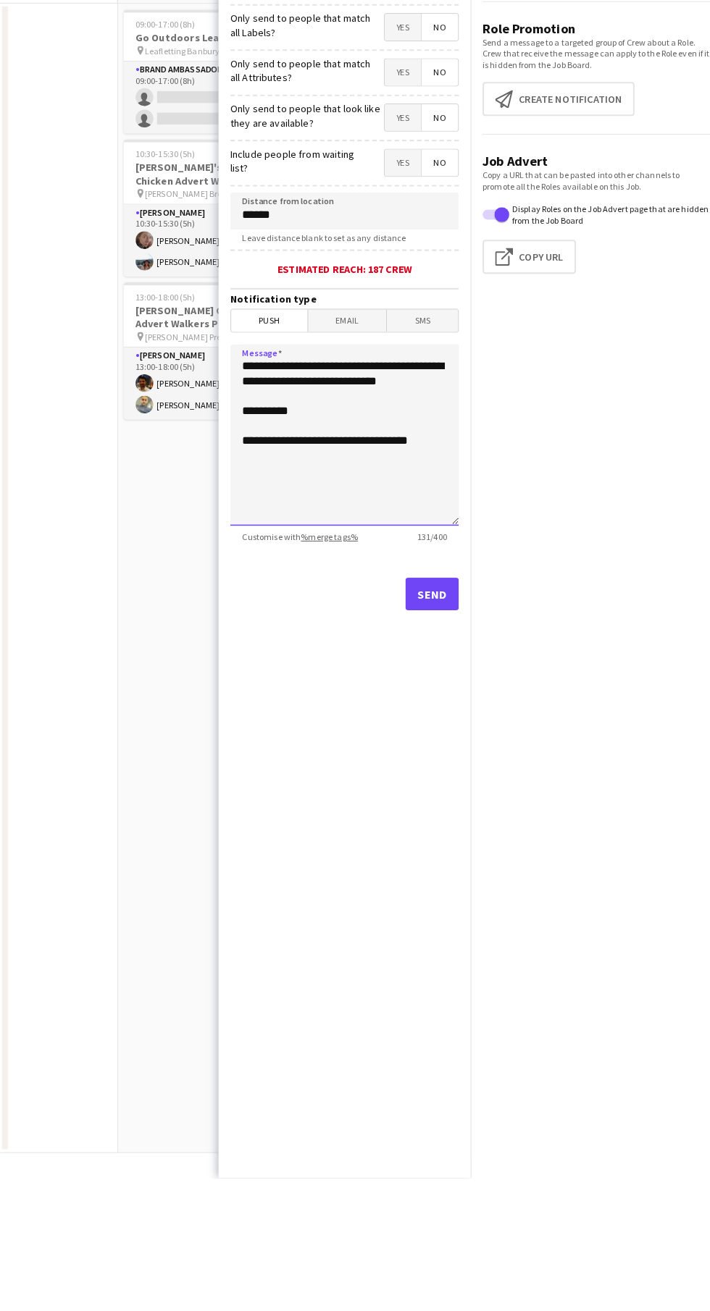
type textarea "**********"
click at [430, 743] on button "Send" at bounding box center [426, 741] width 52 height 32
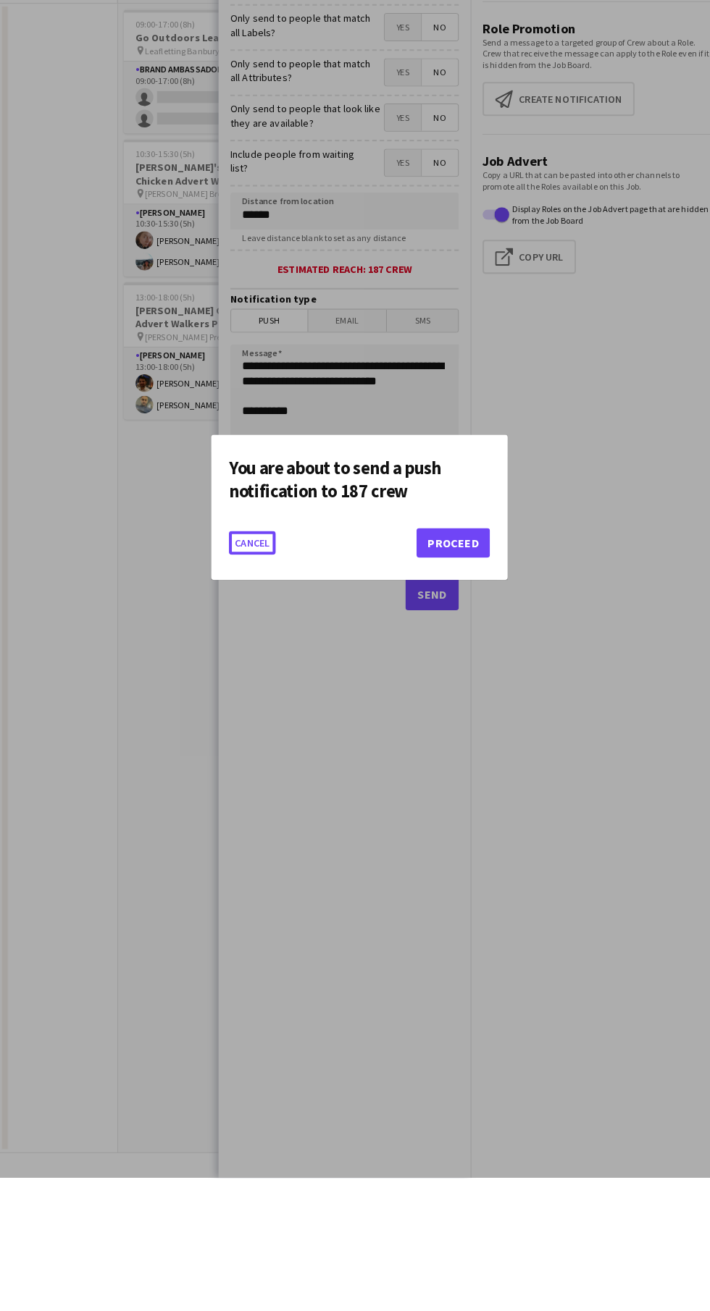
scroll to position [0, 0]
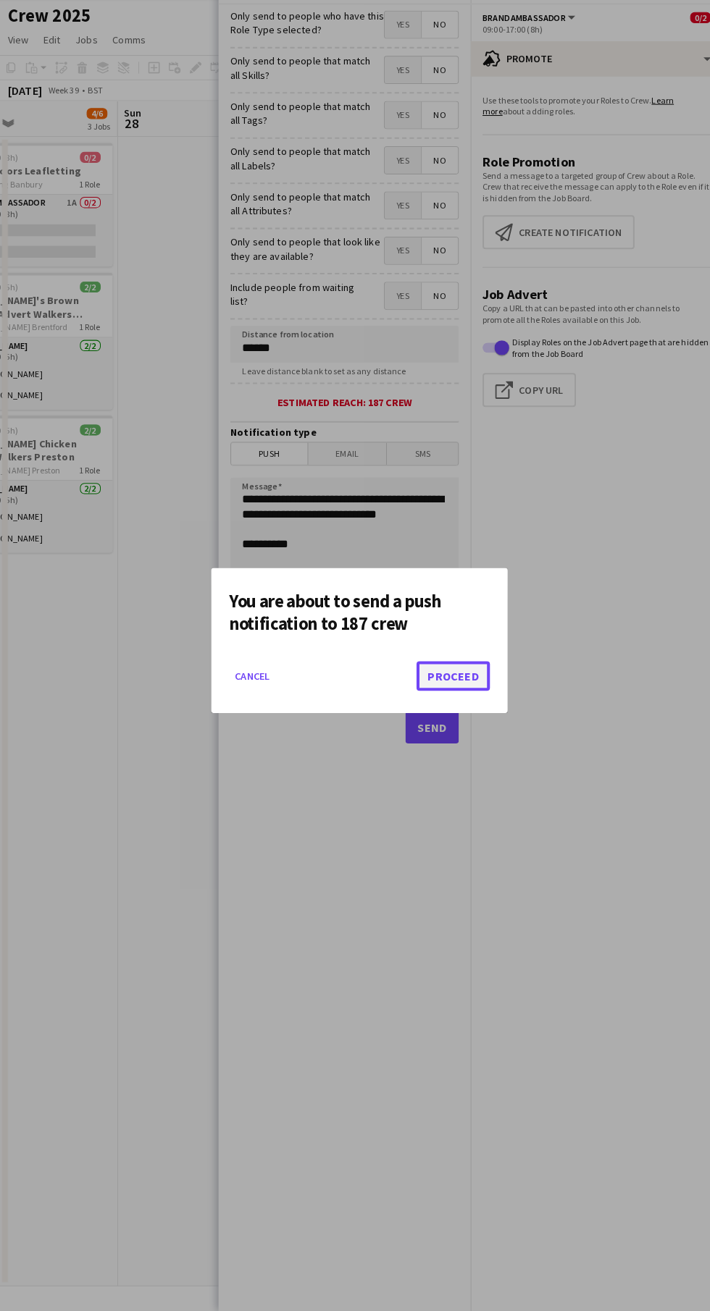
click at [455, 690] on button "Proceed" at bounding box center [447, 690] width 72 height 29
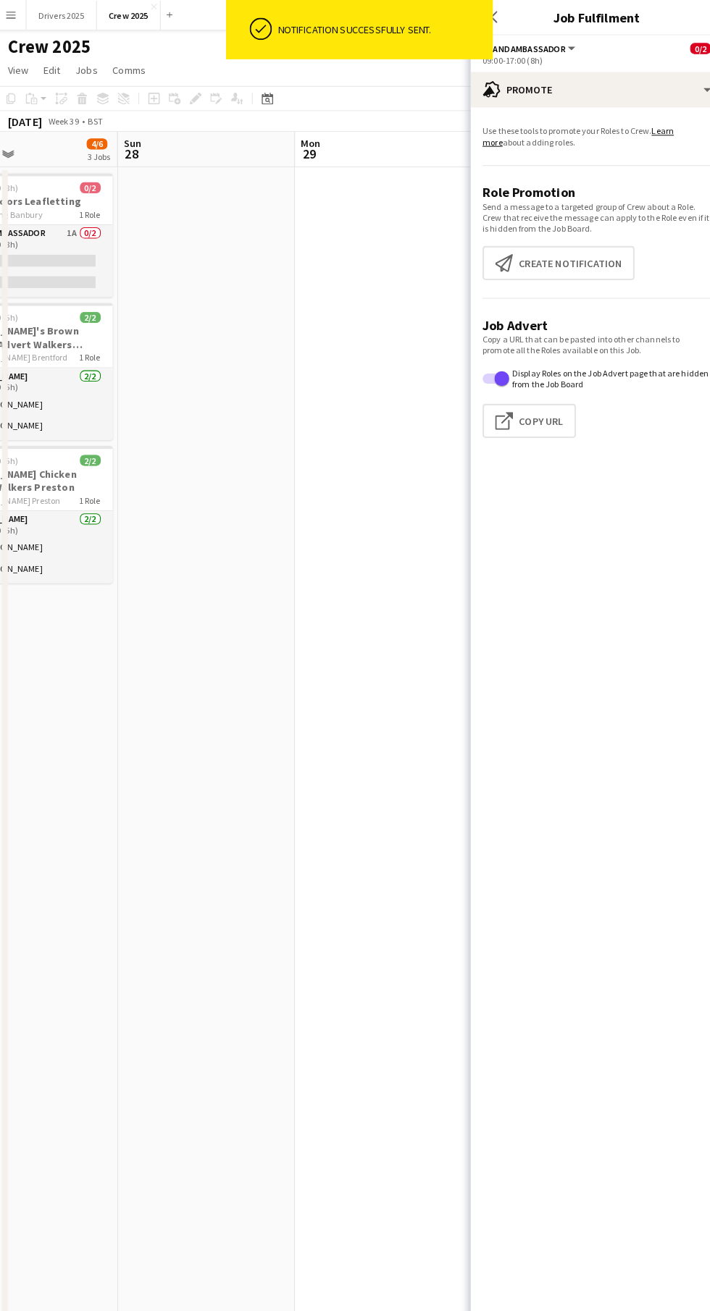
click at [396, 1046] on app-date-cell at bounding box center [378, 725] width 173 height 1123
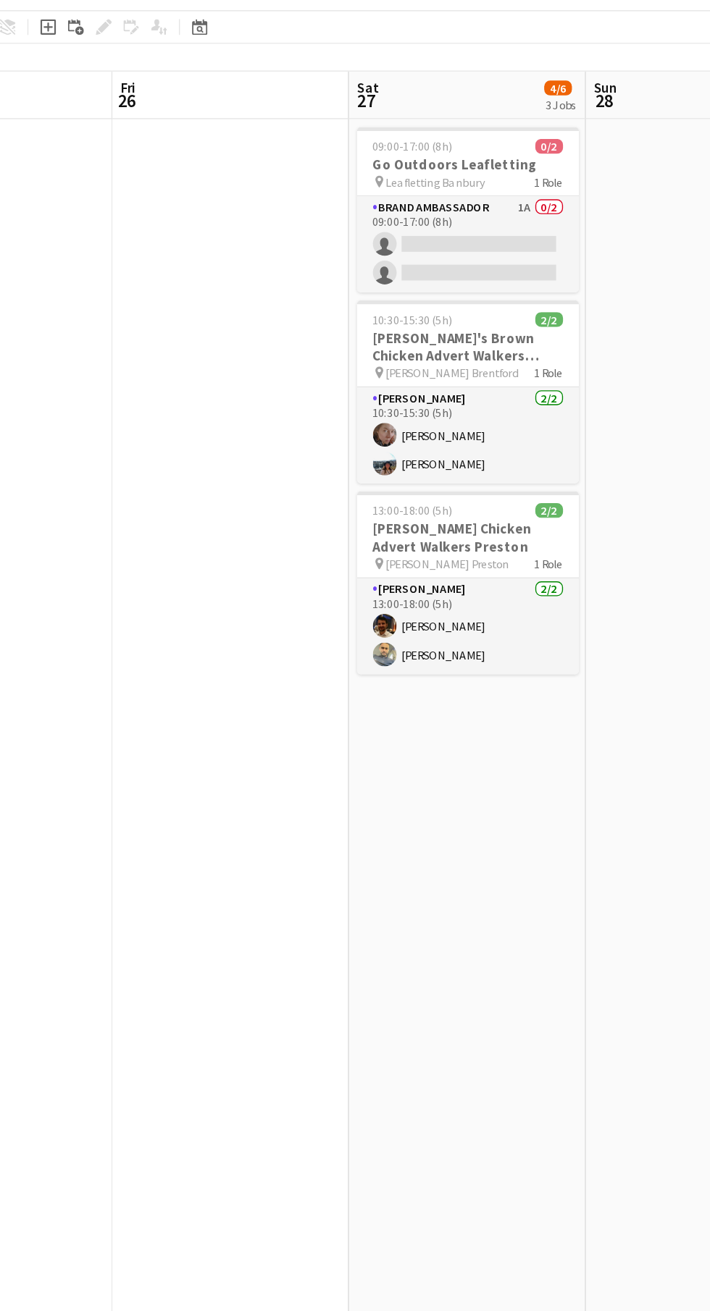
scroll to position [0, 322]
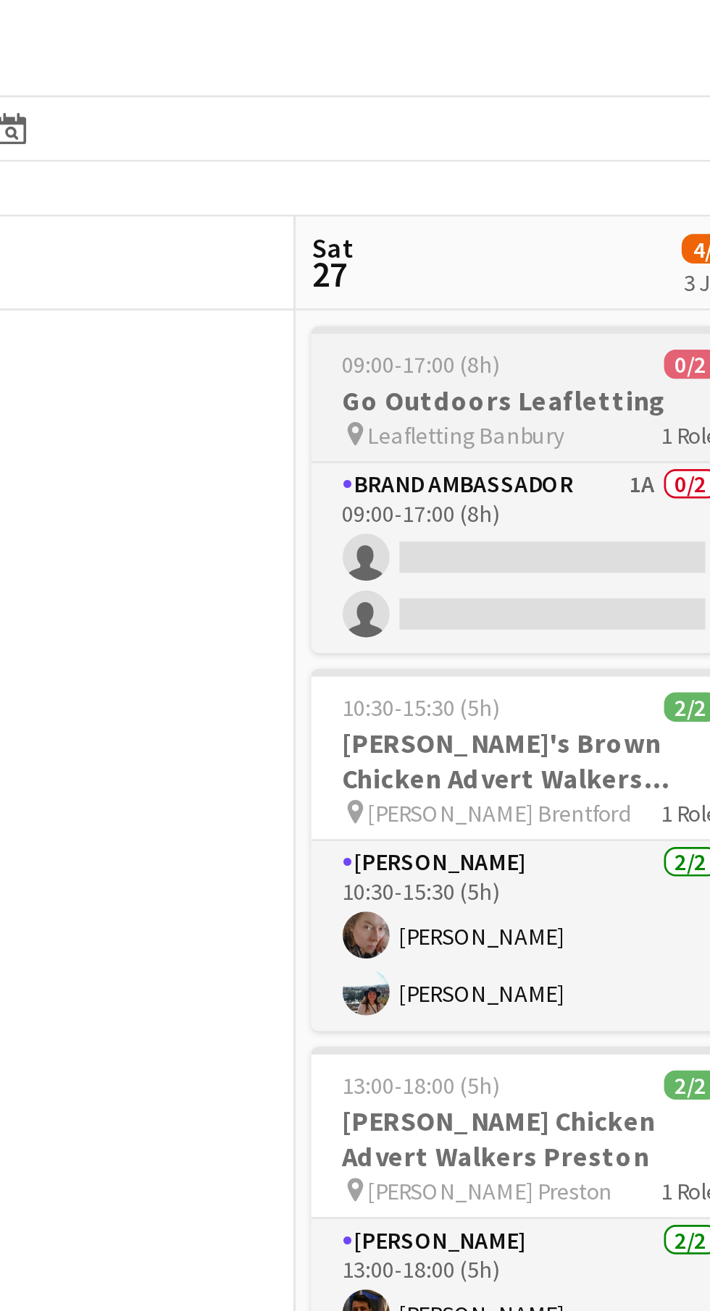
click at [447, 185] on div "09:00-17:00 (8h) 0/2" at bounding box center [457, 183] width 162 height 11
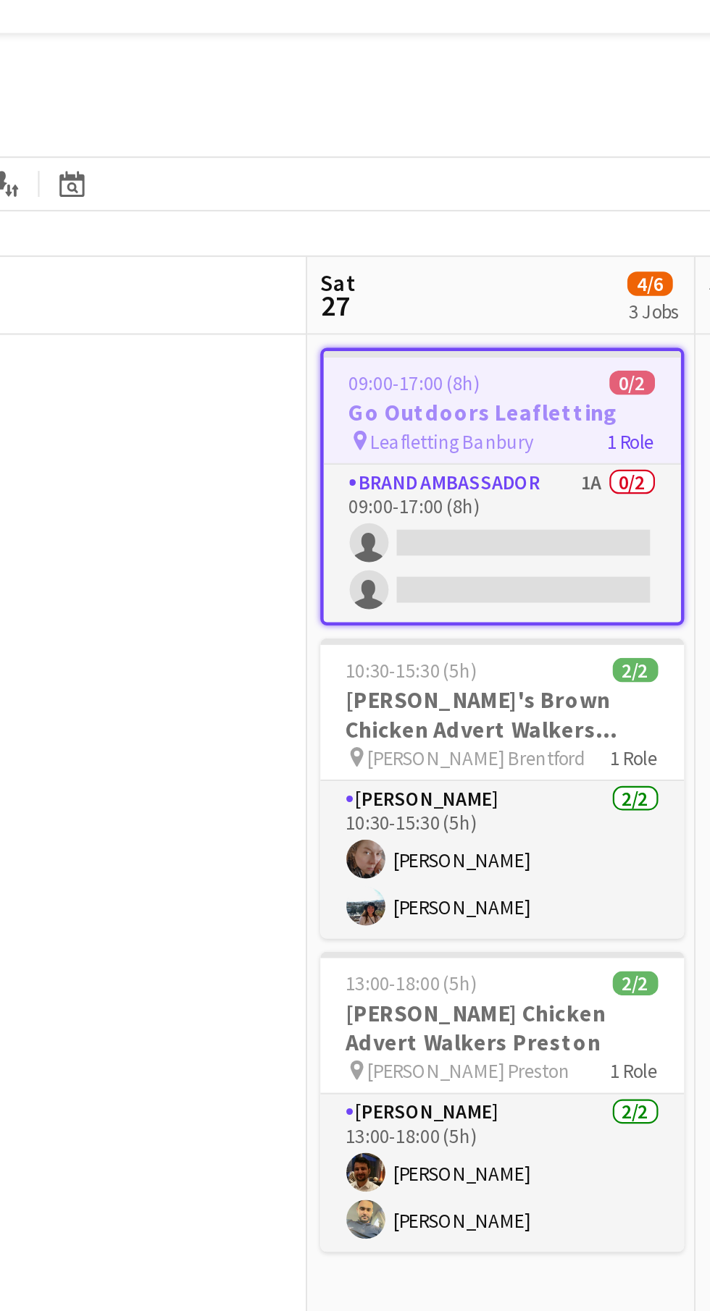
scroll to position [0, 323]
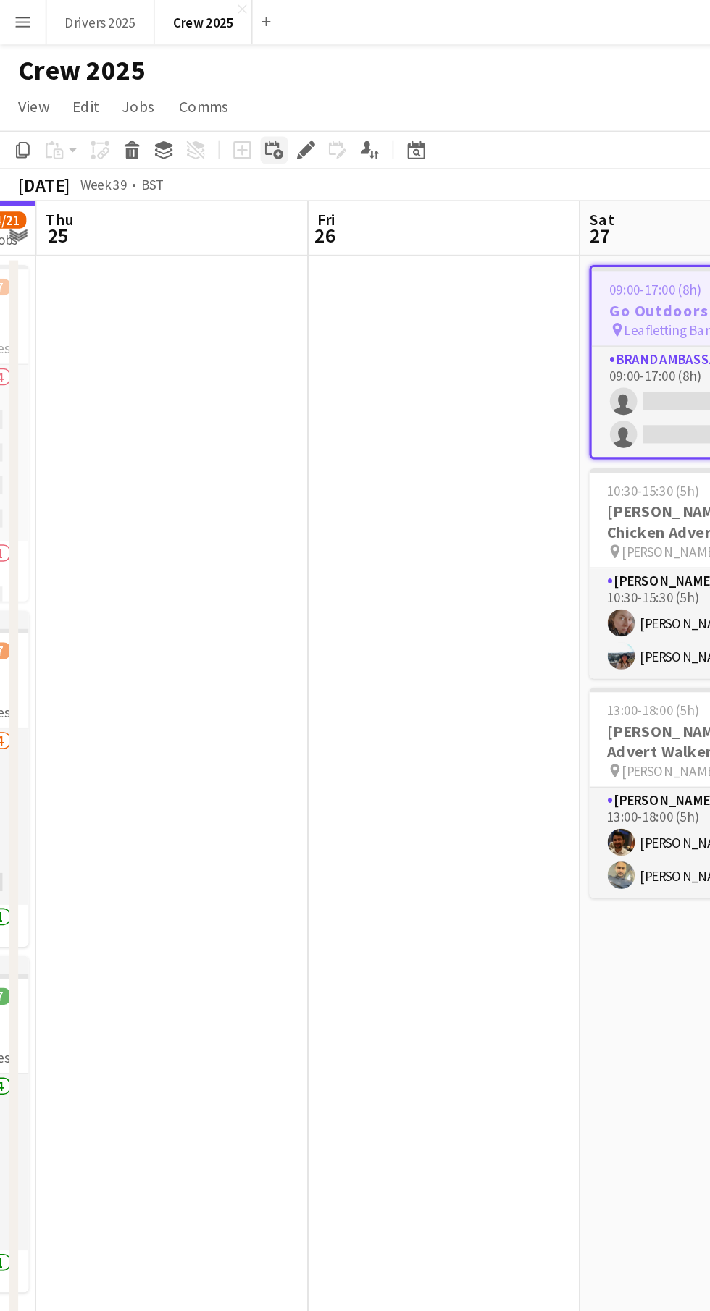
click at [177, 98] on icon "Add linked Job" at bounding box center [175, 97] width 12 height 12
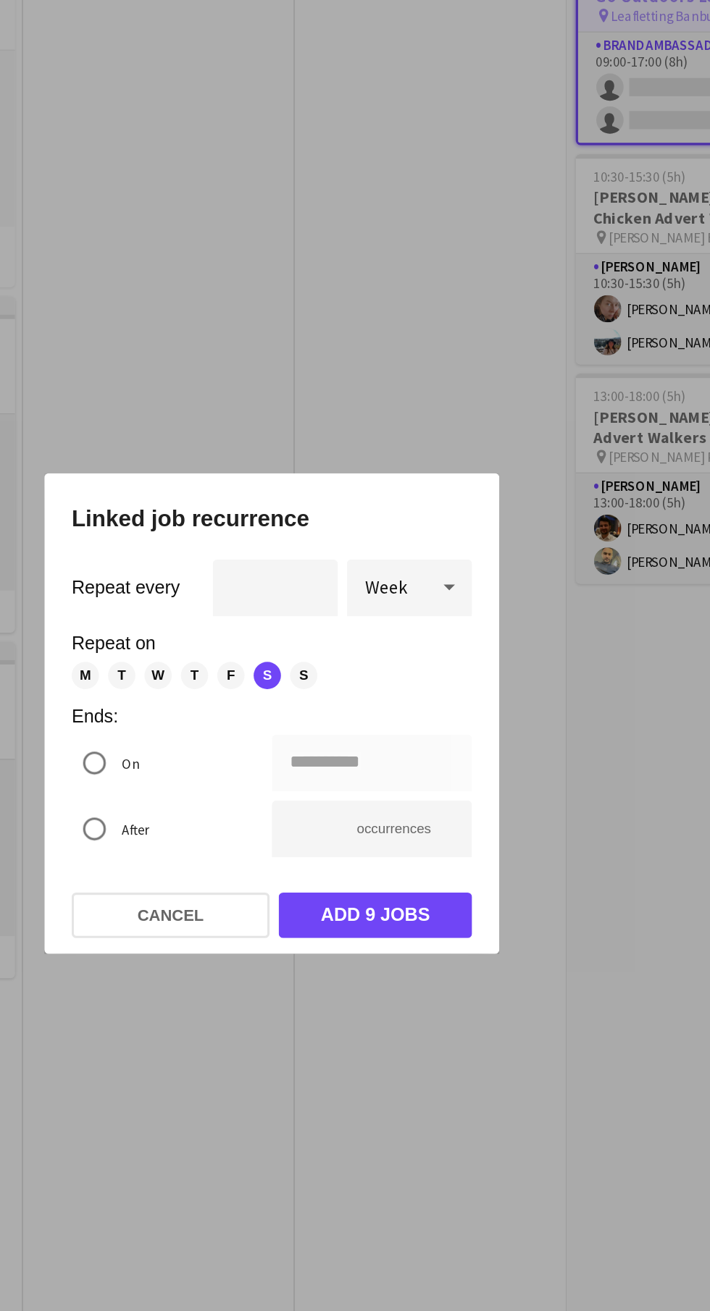
click at [428, 374] on div at bounding box center [355, 655] width 710 height 1311
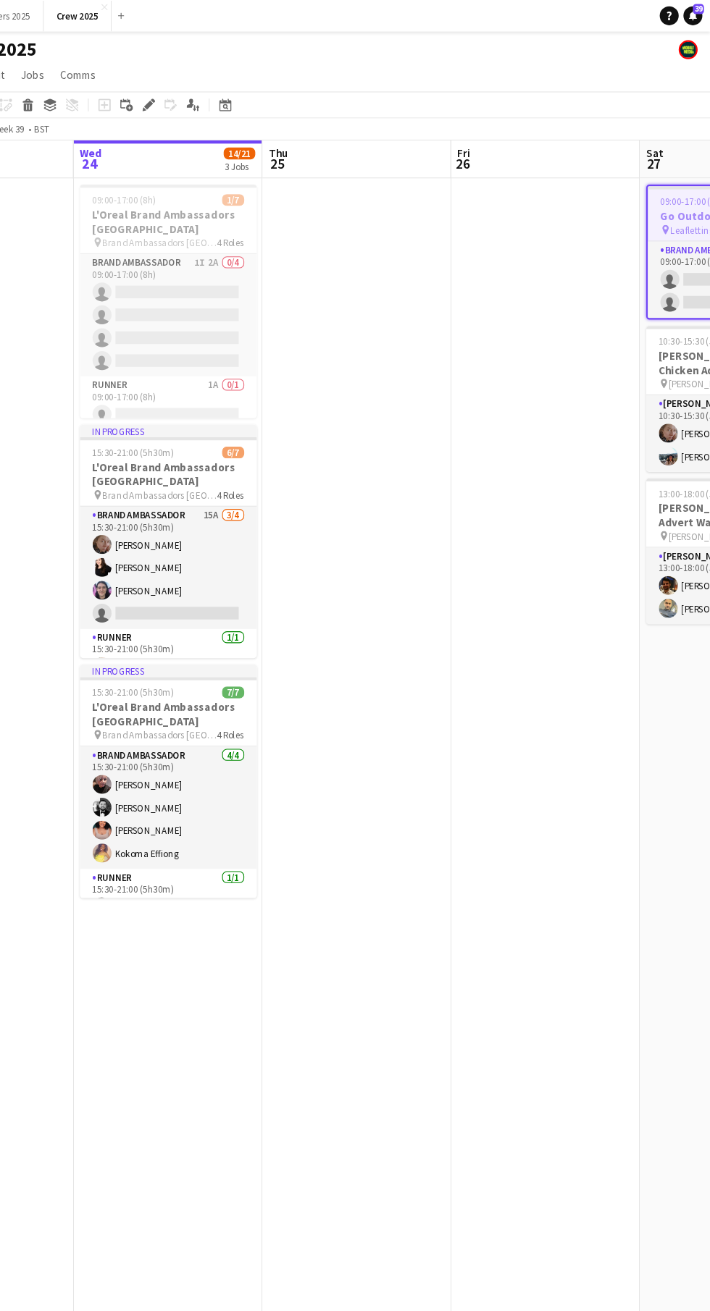
scroll to position [0, 0]
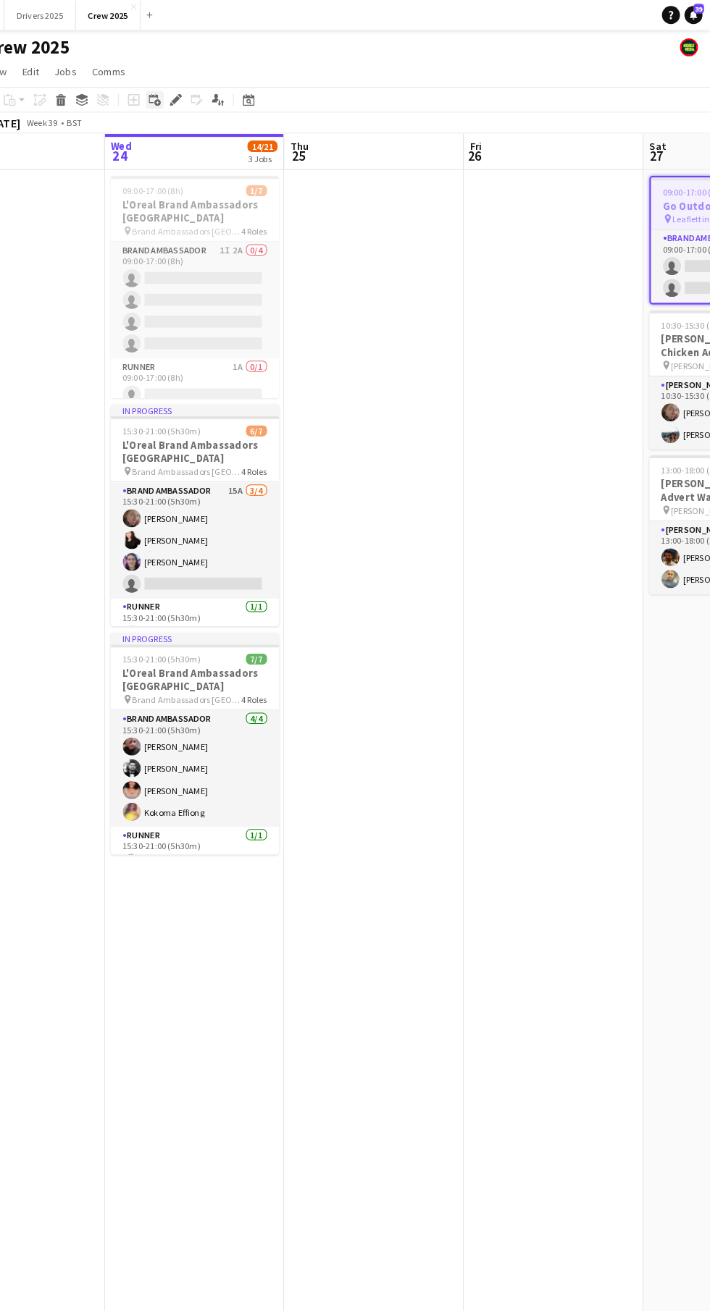
click at [179, 96] on icon "Add linked Job" at bounding box center [175, 97] width 12 height 12
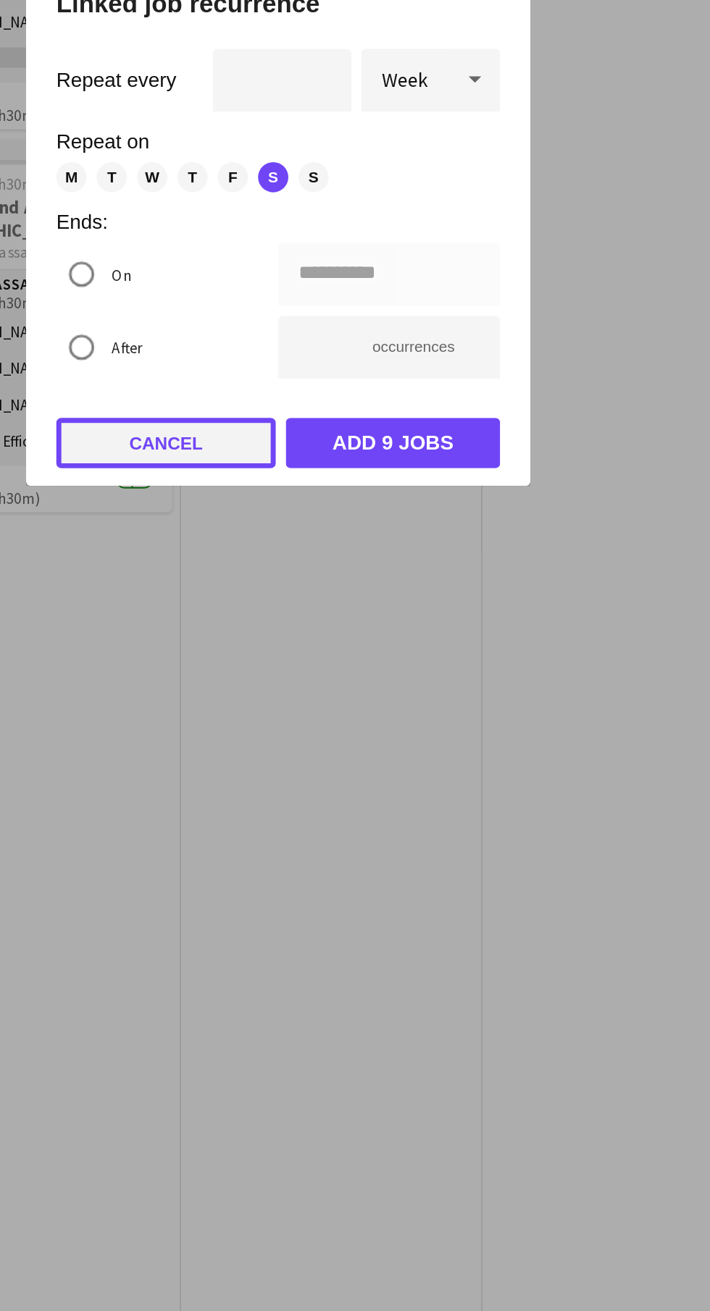
click at [295, 796] on button "Cancel" at bounding box center [290, 784] width 126 height 29
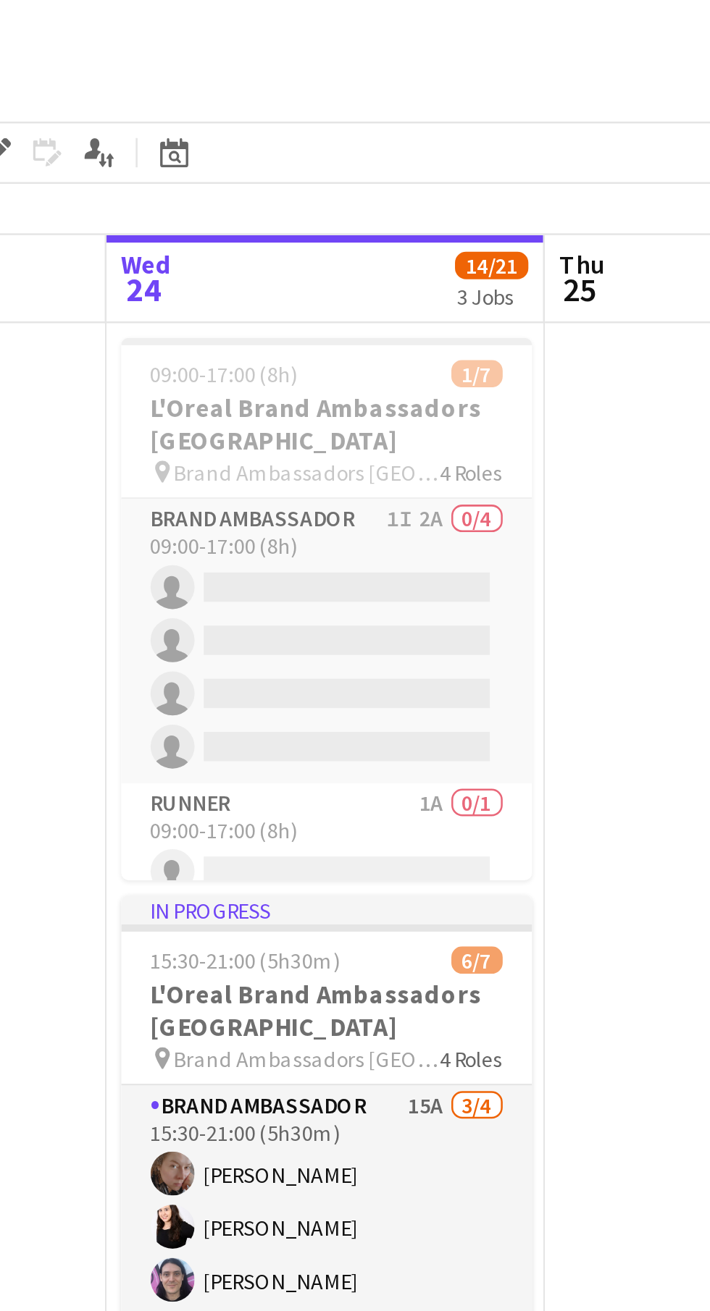
scroll to position [0, 450]
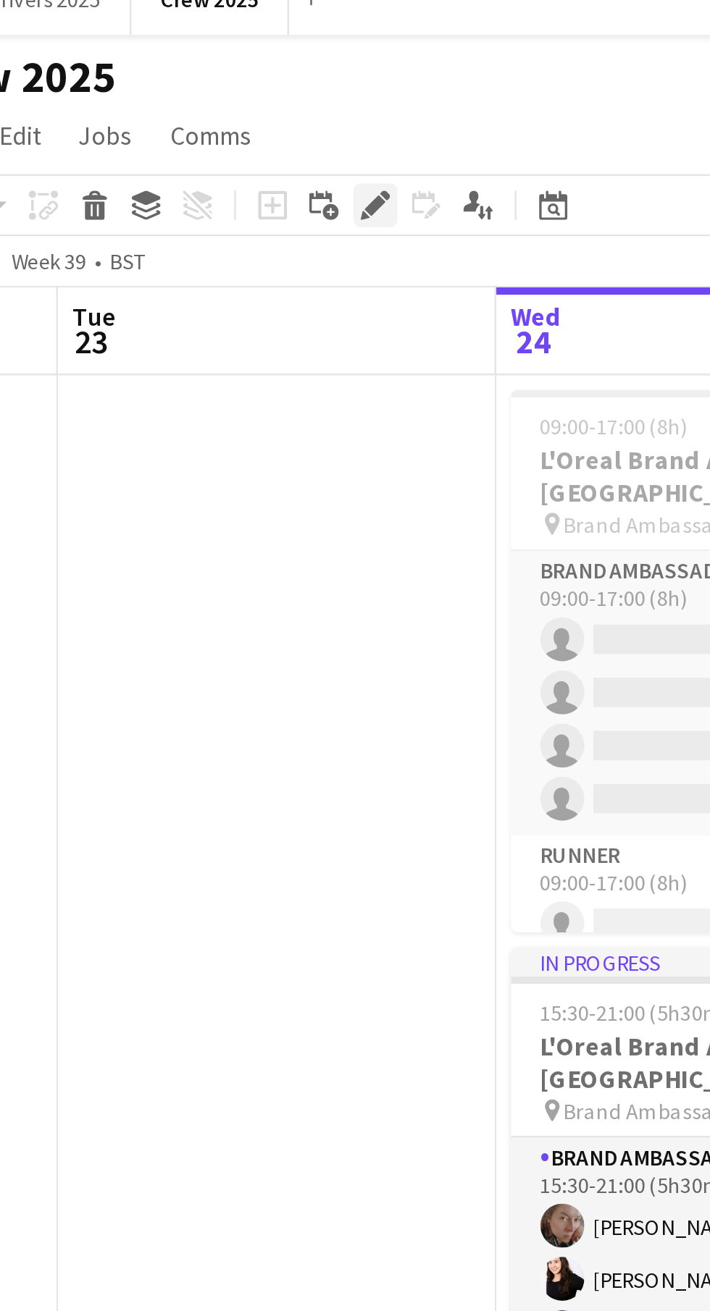
click at [195, 99] on icon "Edit" at bounding box center [195, 97] width 12 height 12
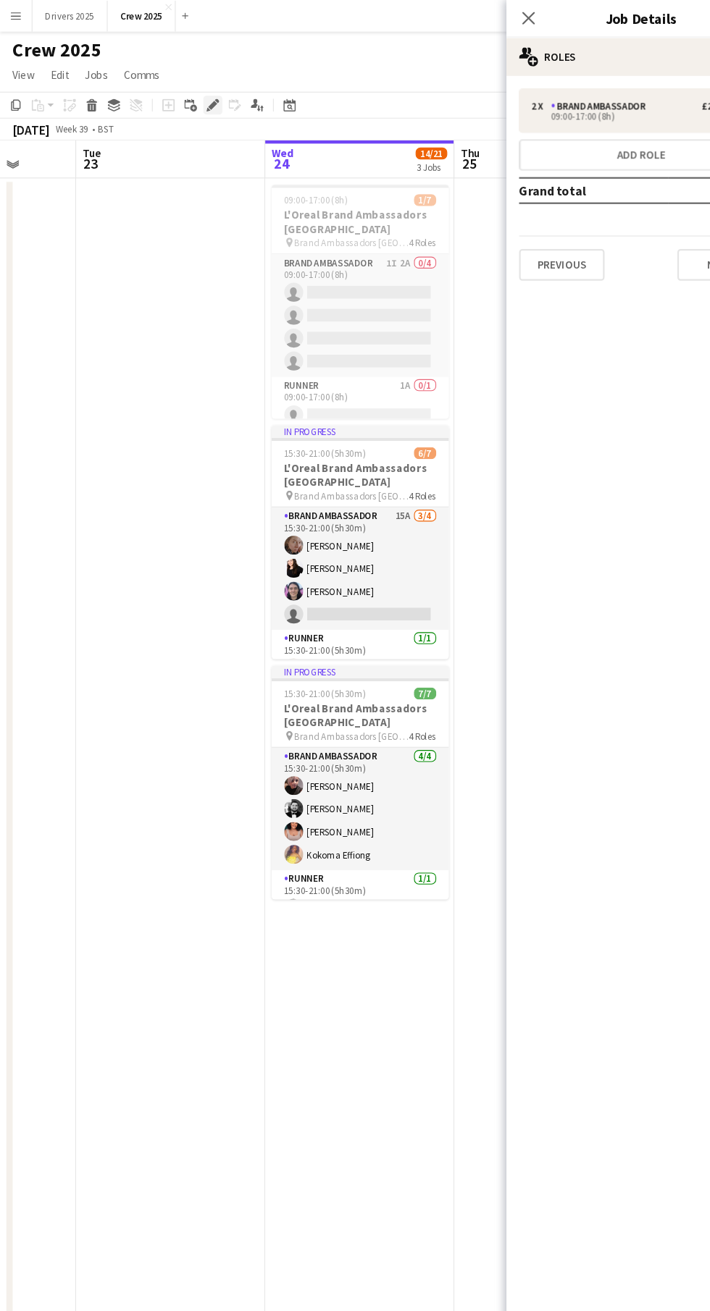
scroll to position [12, 0]
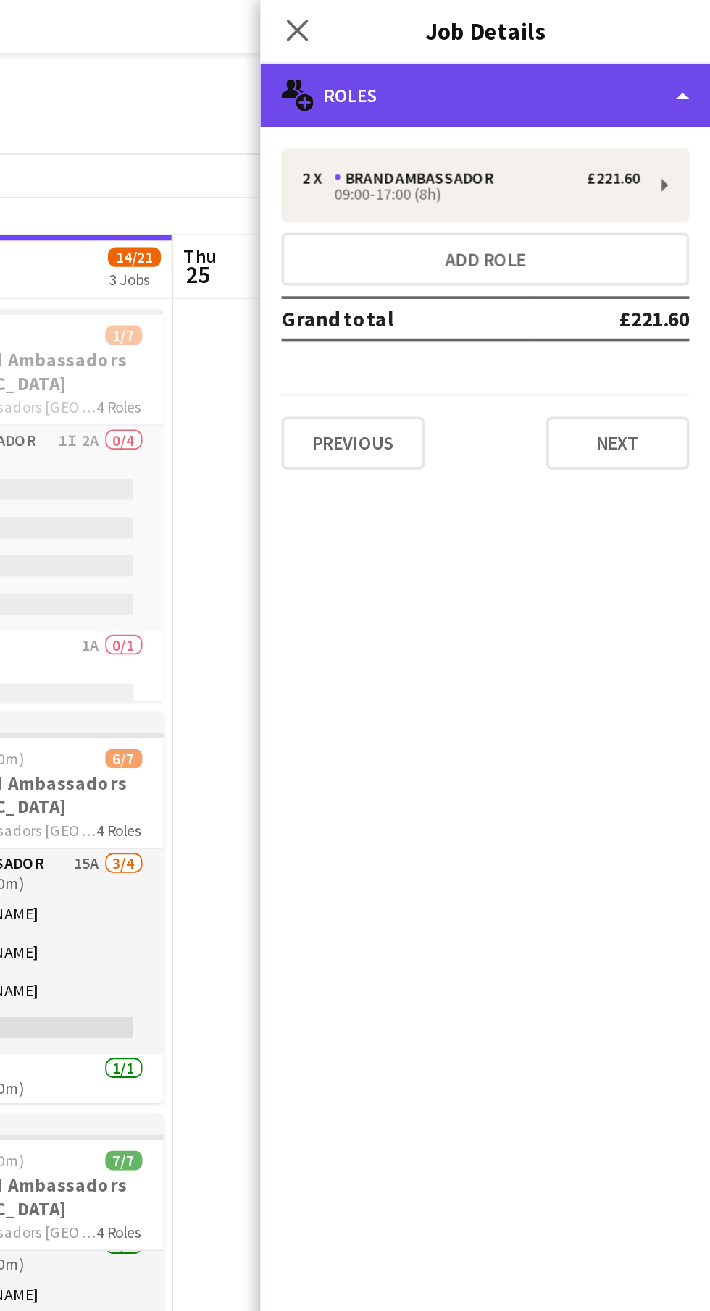
click at [677, 57] on div "multiple-users-add Roles" at bounding box center [586, 52] width 246 height 35
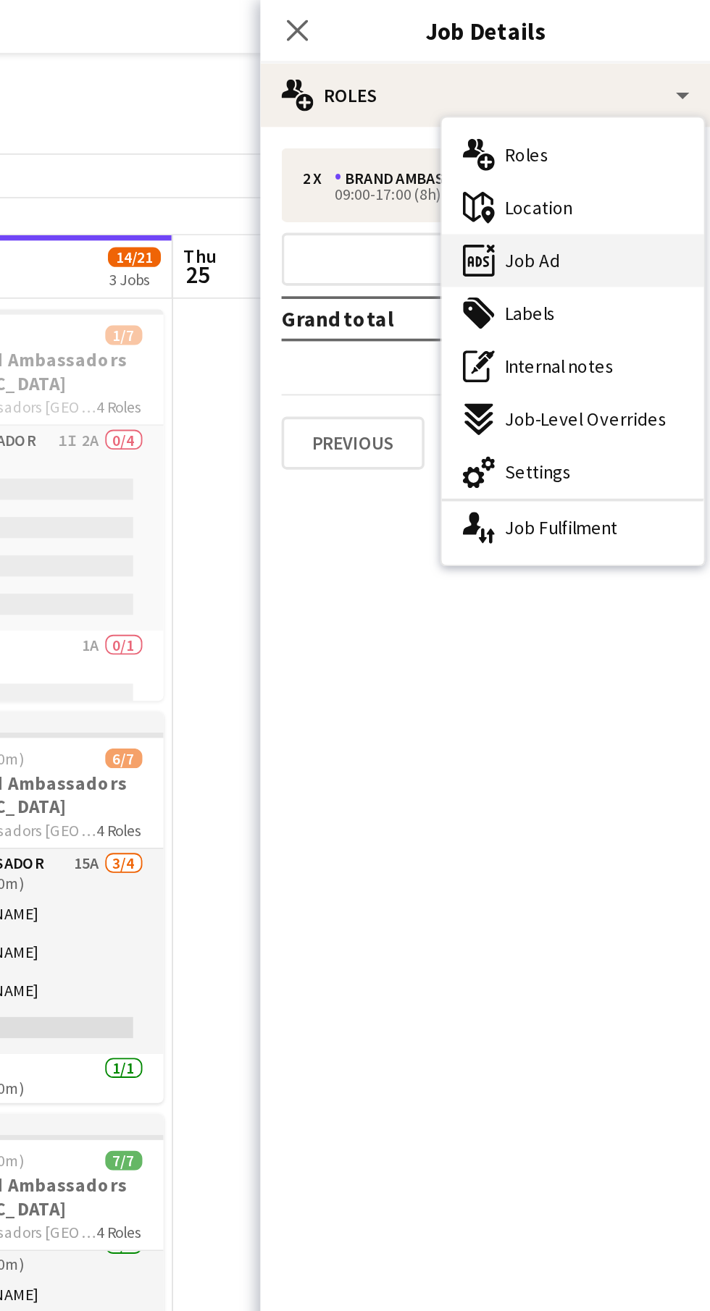
click at [670, 146] on div "ads-window Job Ad" at bounding box center [634, 142] width 143 height 29
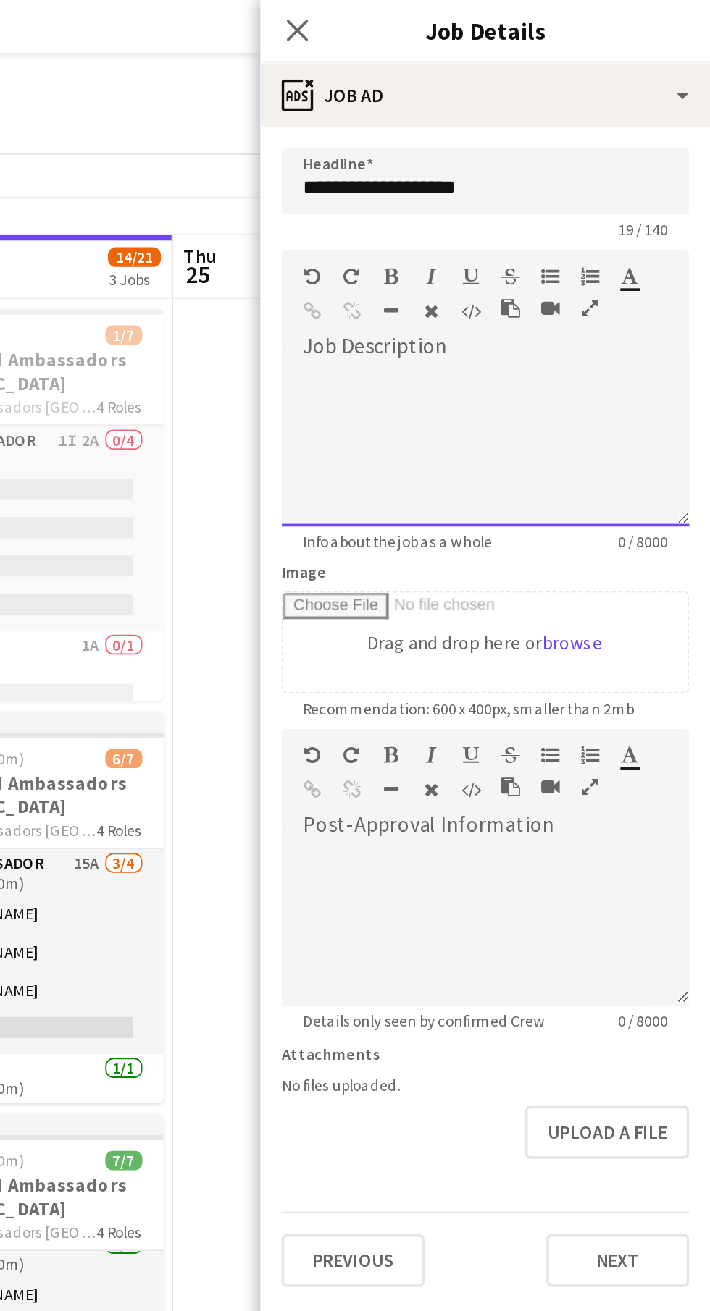
click at [626, 243] on div at bounding box center [586, 244] width 223 height 87
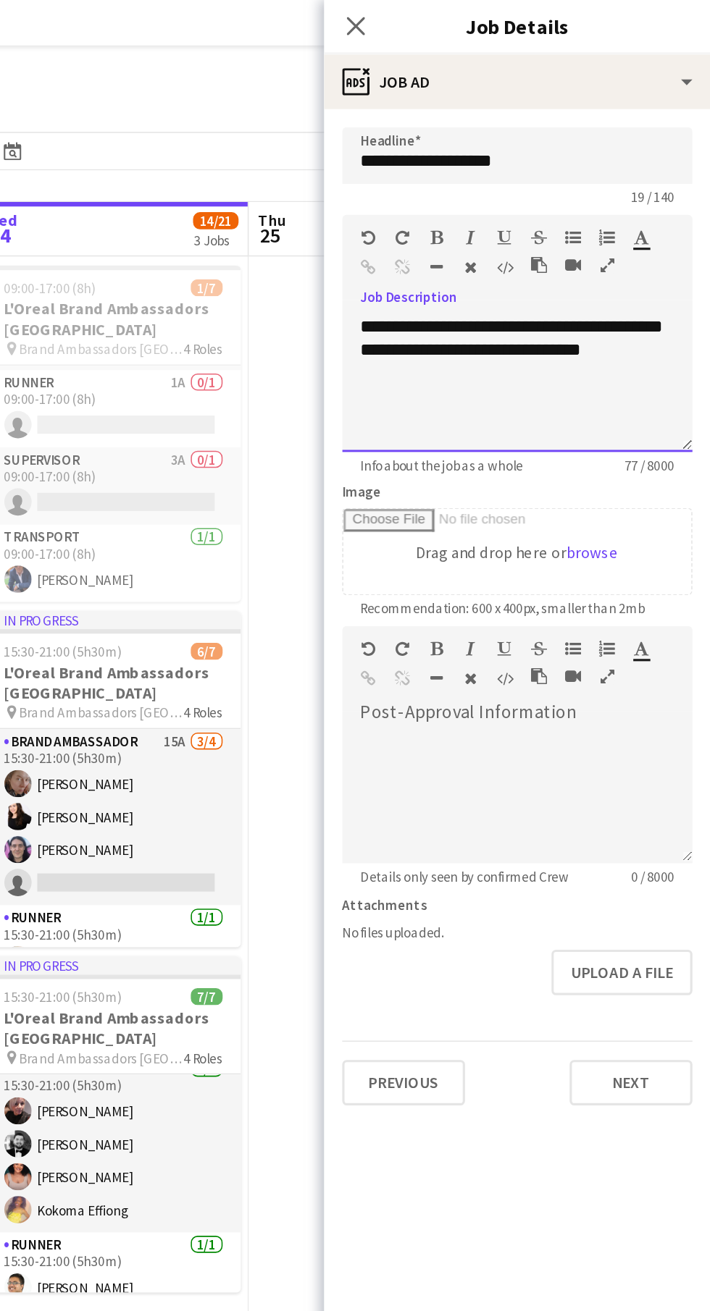
scroll to position [21, 0]
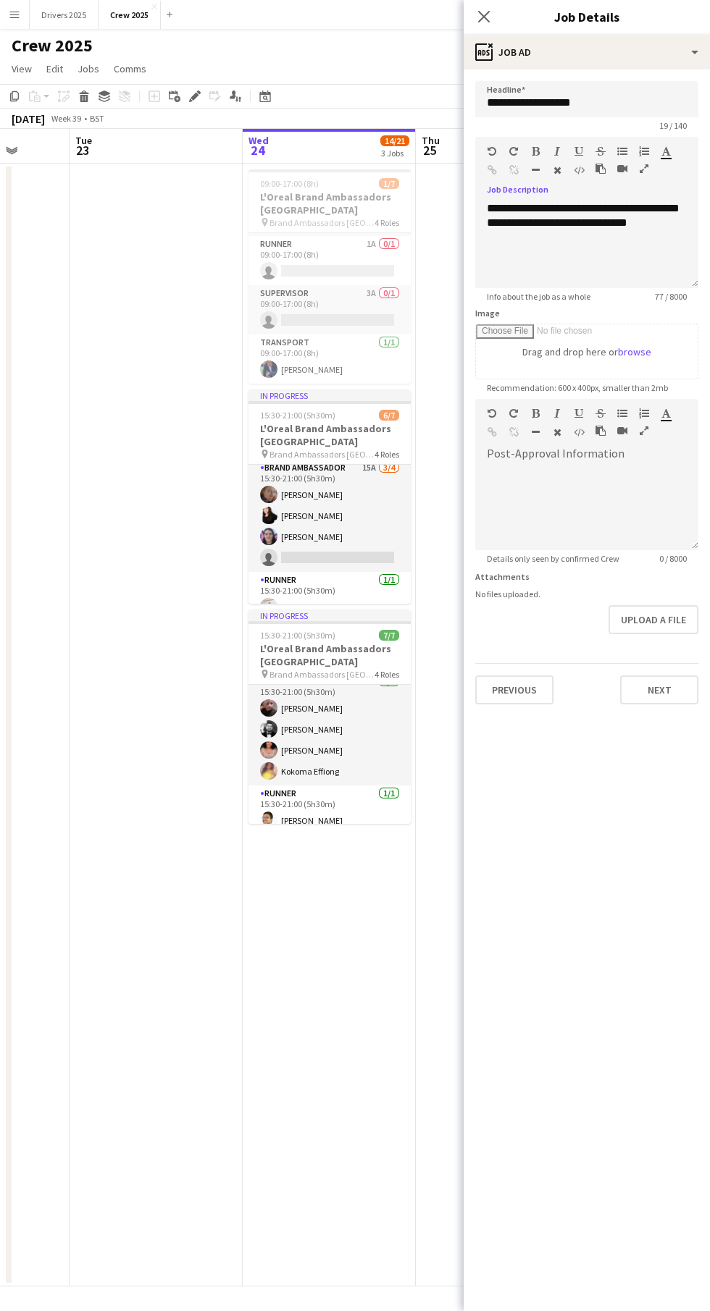
click at [350, 985] on app-date-cell "09:00-17:00 (8h) 1/7 L'Oreal Brand Ambassadors [GEOGRAPHIC_DATA] pin Brand Amba…" at bounding box center [329, 725] width 173 height 1123
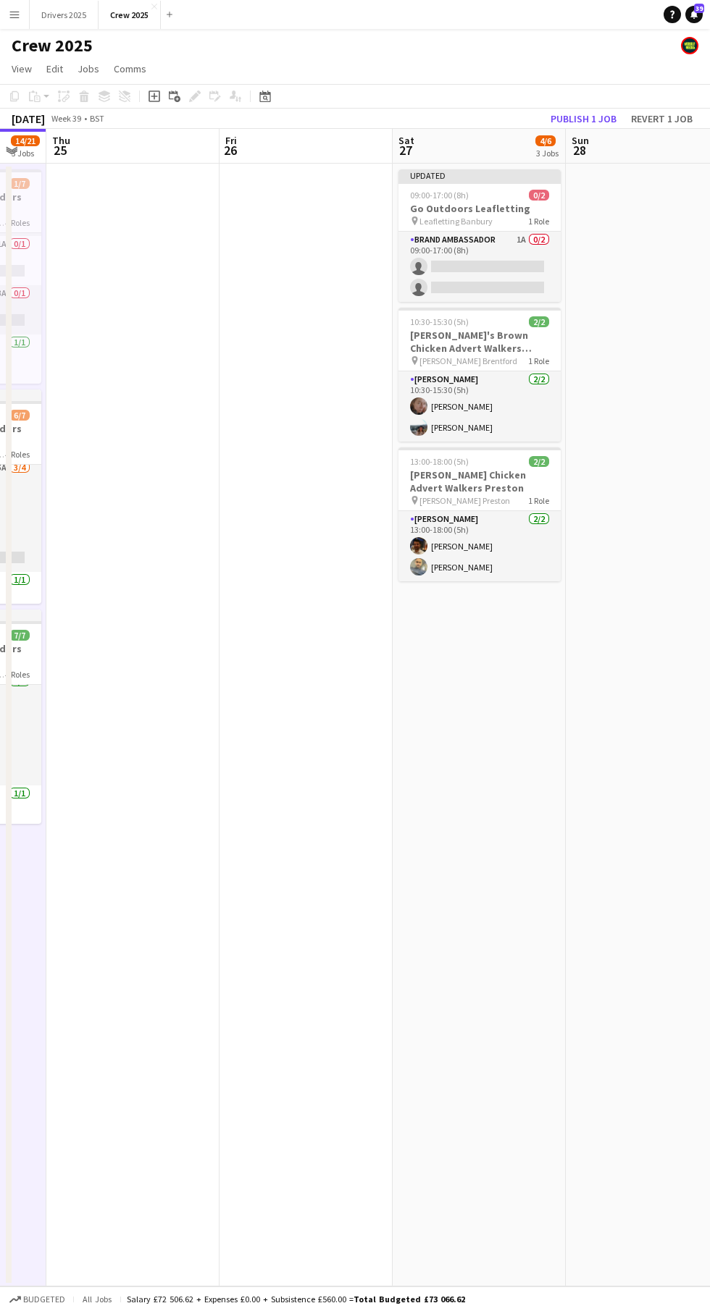
scroll to position [0, 492]
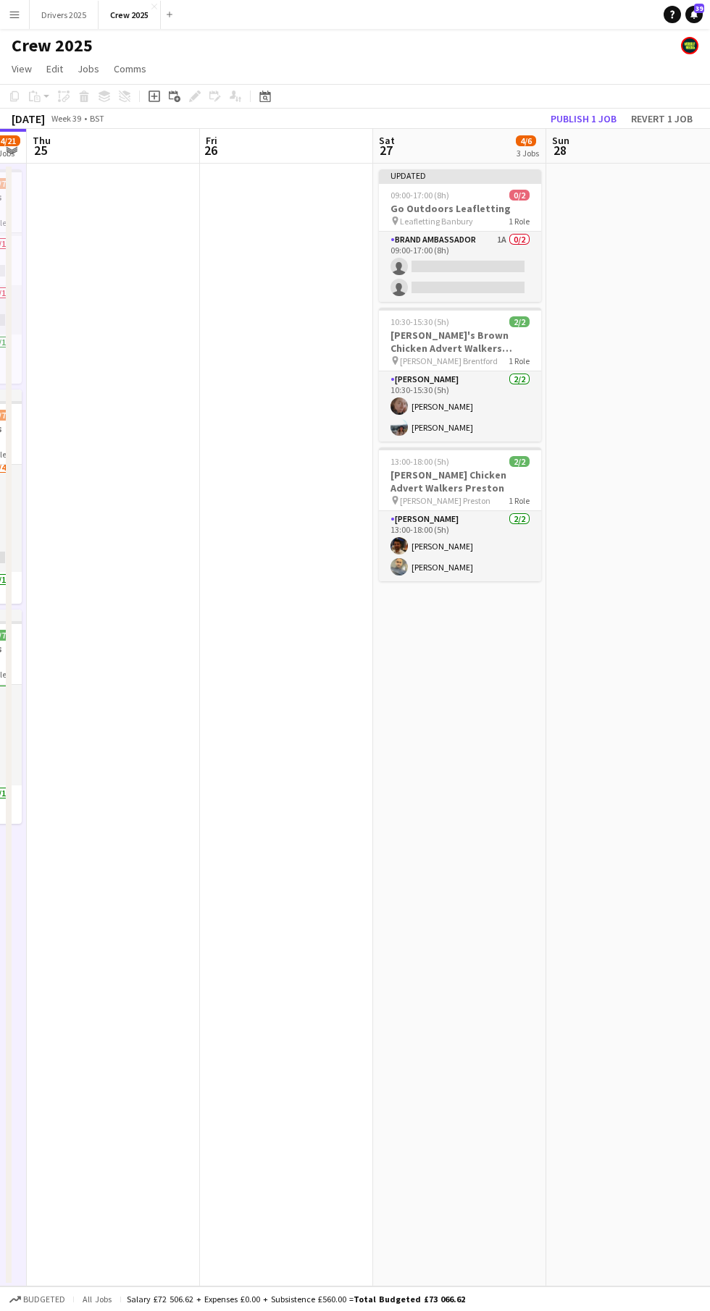
click at [563, 84] on app-toolbar "Copy Paste Paste Ctrl+V Paste with crew Ctrl+Shift+V Paste linked Job [GEOGRAPH…" at bounding box center [355, 96] width 710 height 25
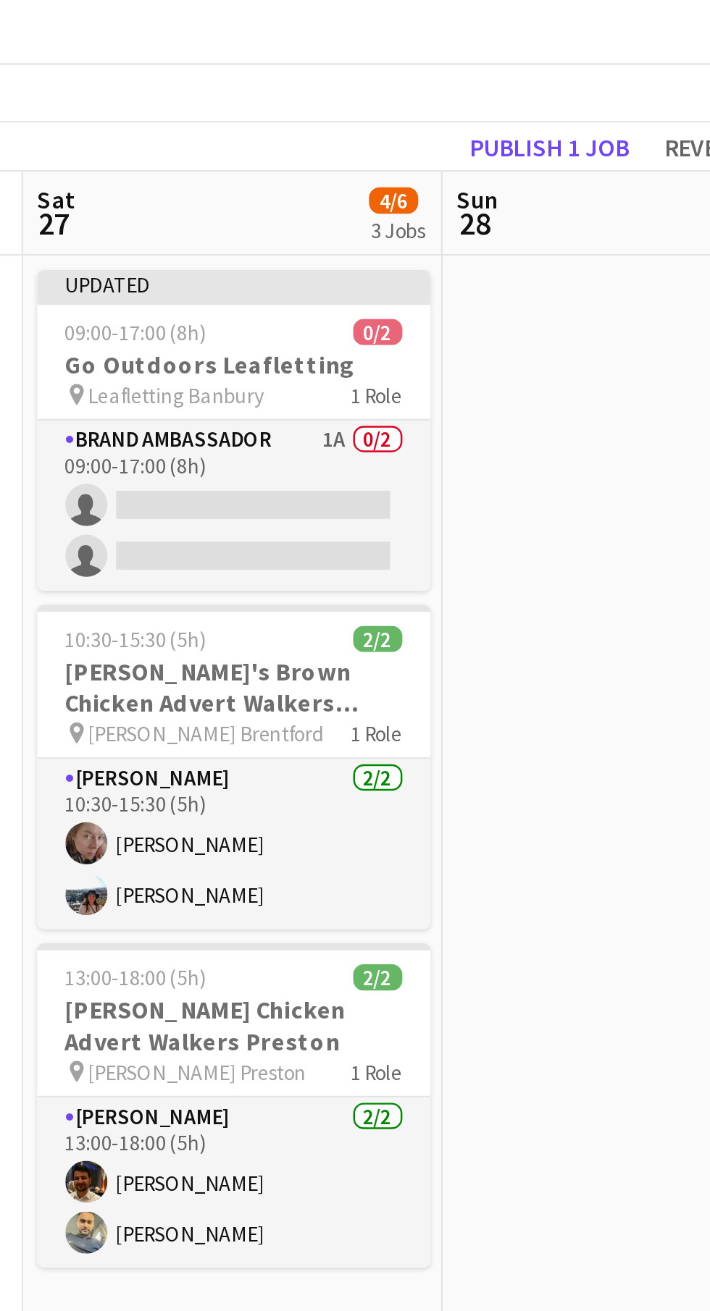
scroll to position [14, 0]
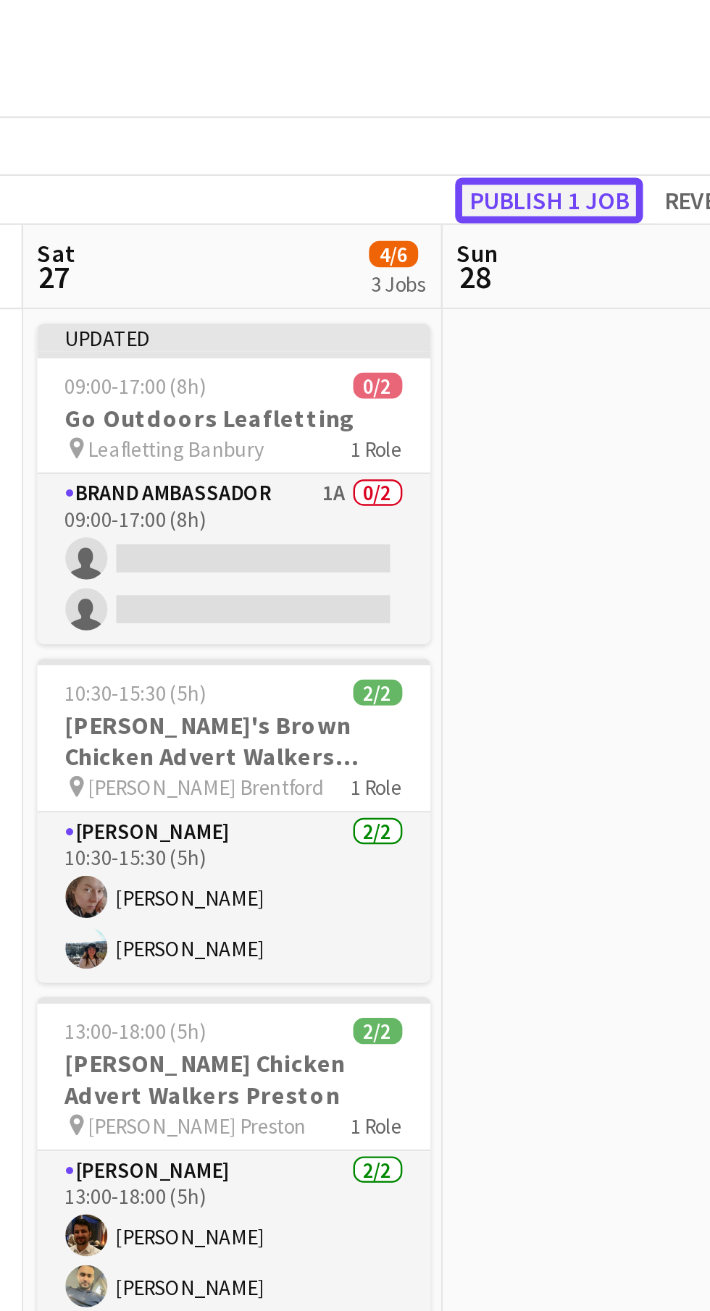
click at [583, 109] on button "Publish 1 job" at bounding box center [582, 118] width 77 height 19
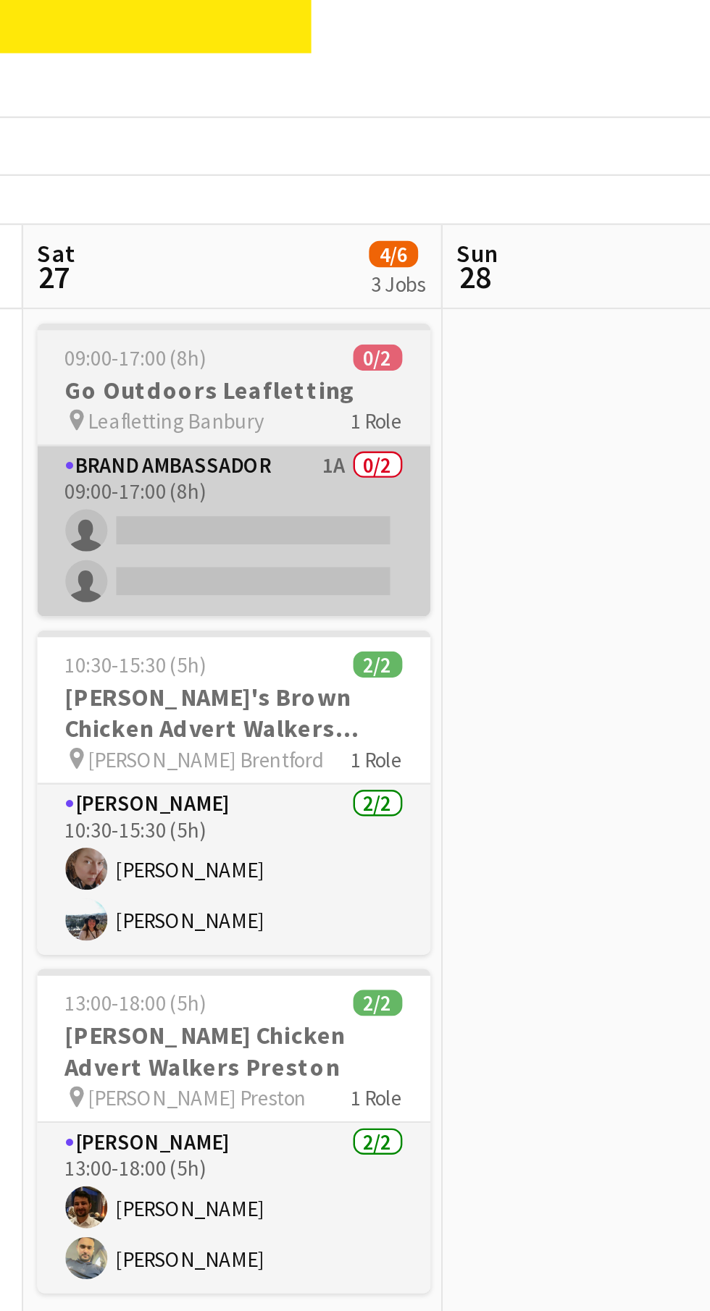
click at [491, 245] on app-card-role "Brand Ambassador 1A 0/2 09:00-17:00 (8h) single-neutral-actions single-neutral-…" at bounding box center [453, 255] width 162 height 70
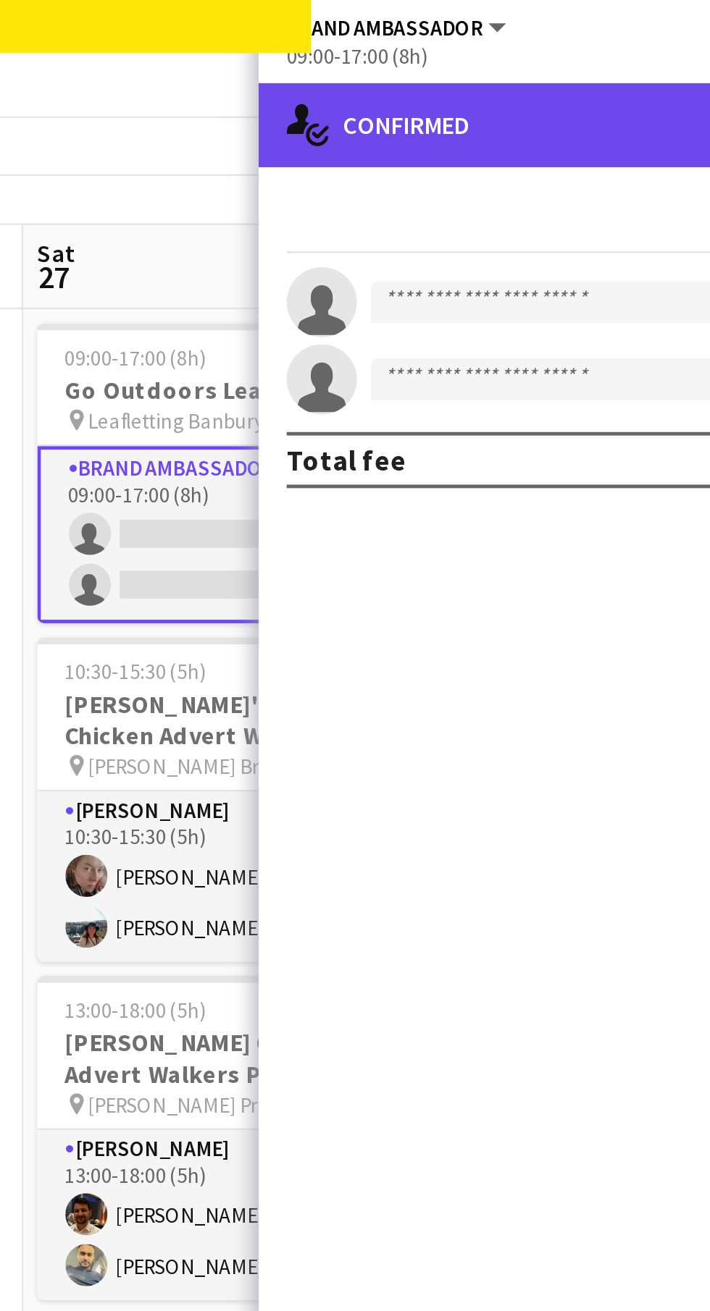
click at [613, 89] on div "single-neutral-actions-check-2 Confirmed" at bounding box center [586, 87] width 246 height 35
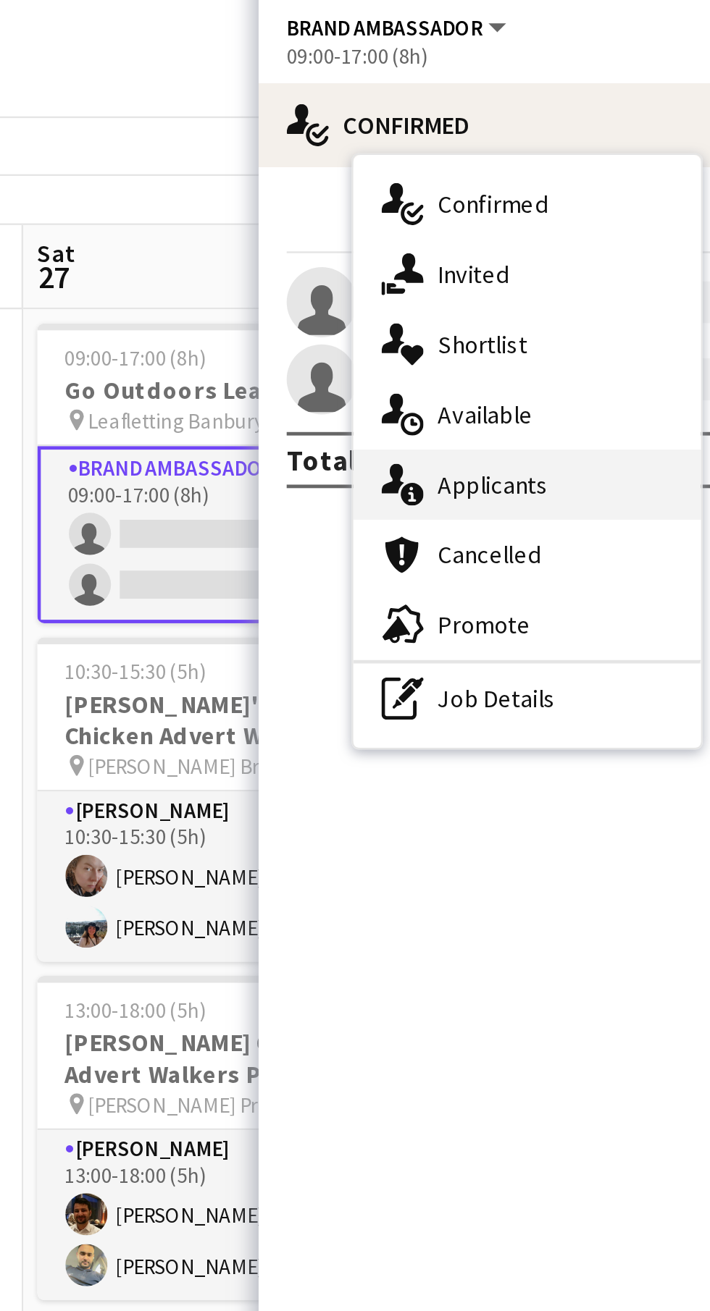
click at [620, 227] on div "single-neutral-actions-information Applicants" at bounding box center [573, 236] width 143 height 29
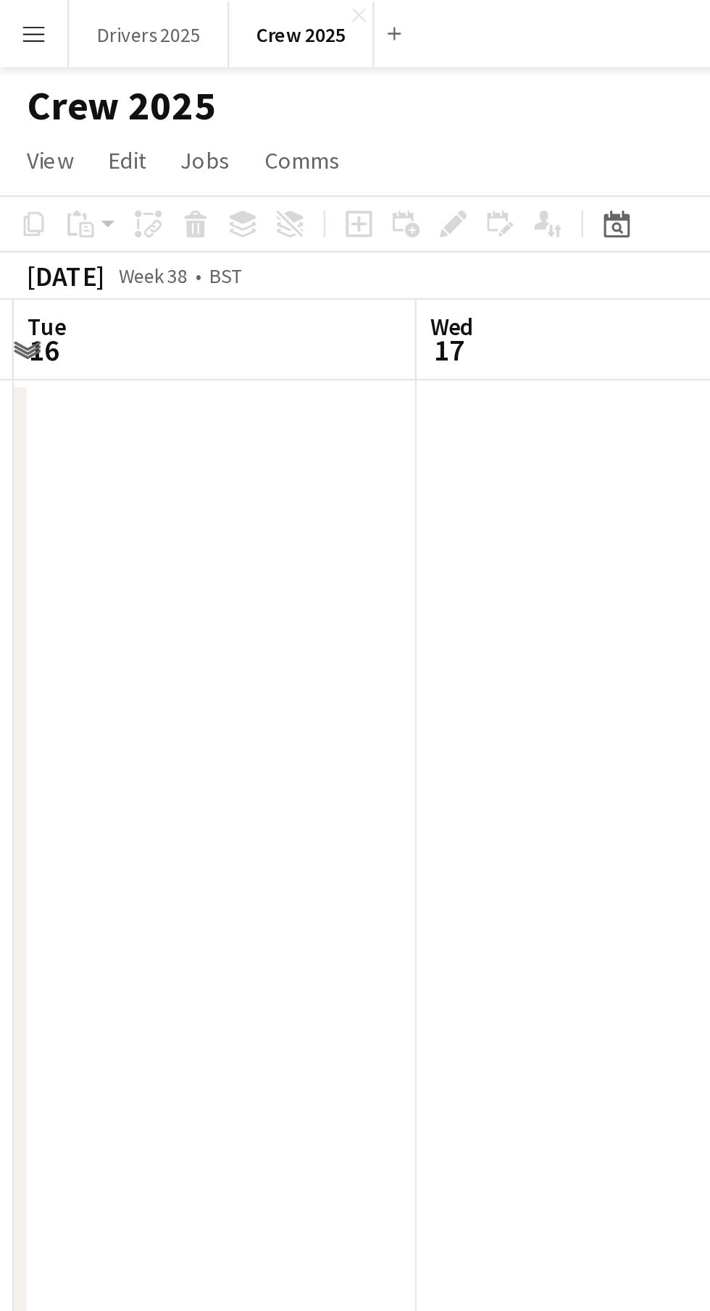
scroll to position [0, 0]
click at [13, 13] on app-icon "Menu" at bounding box center [15, 15] width 12 height 12
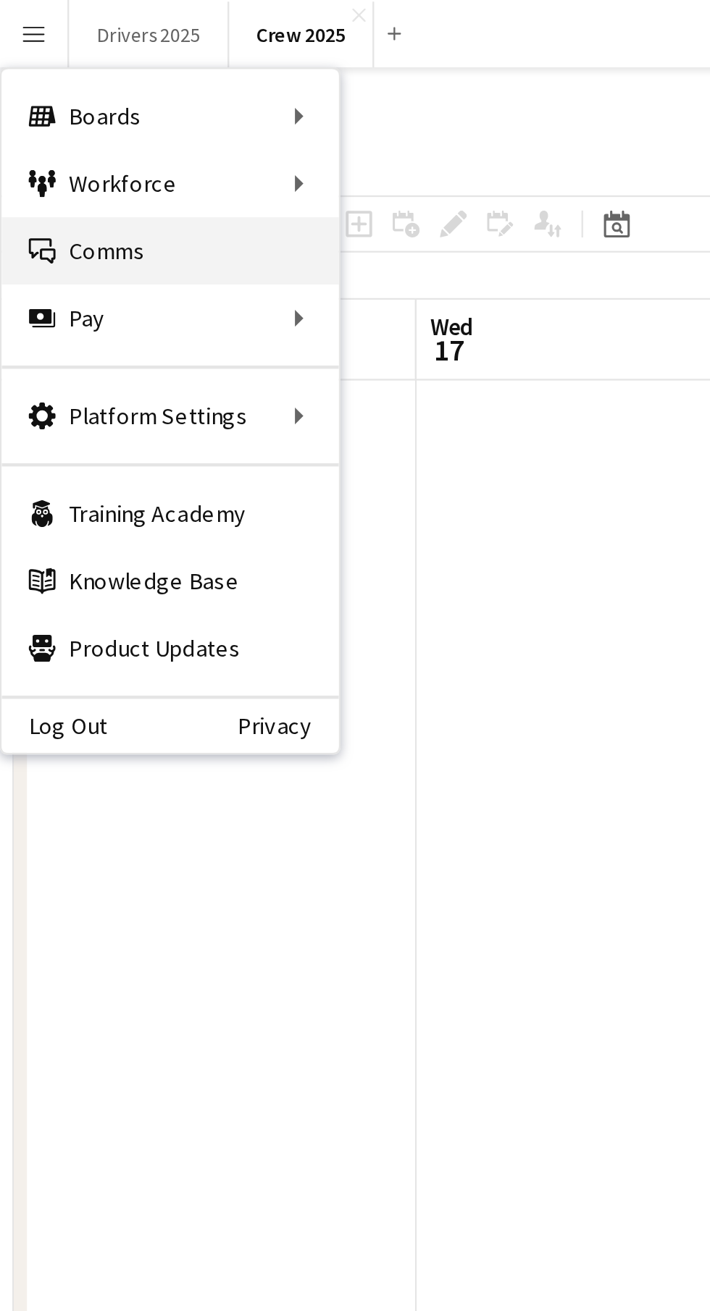
click at [93, 108] on link "Comms Comms" at bounding box center [73, 107] width 145 height 29
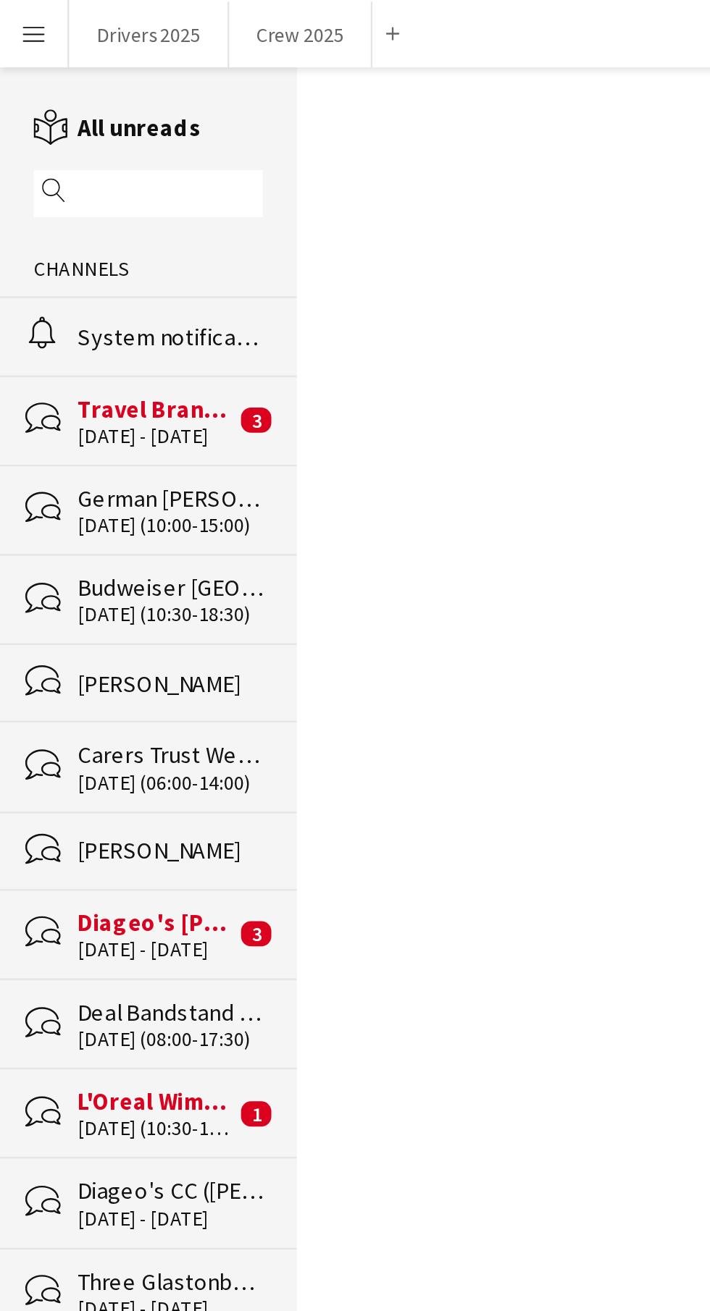
click at [85, 156] on div "alarm System notifications" at bounding box center [63, 143] width 127 height 33
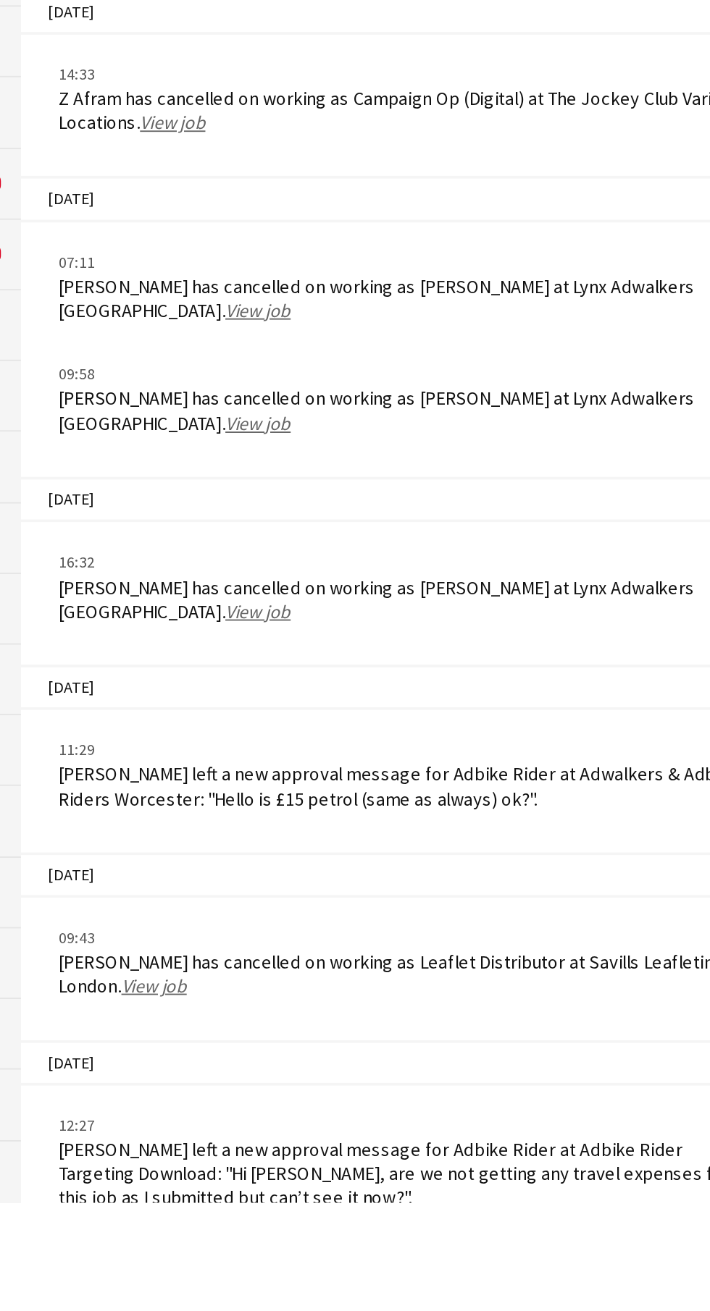
scroll to position [518, 0]
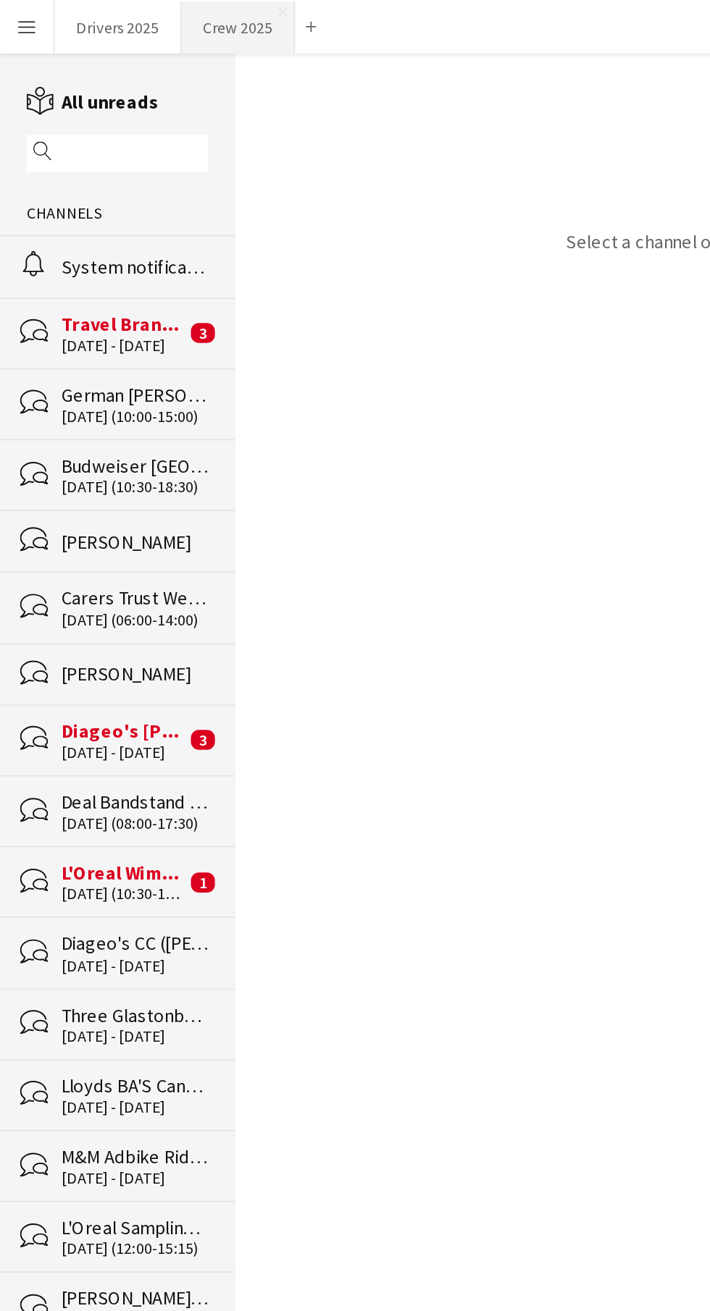
click at [124, 24] on button "Crew 2025 Close" at bounding box center [129, 15] width 62 height 28
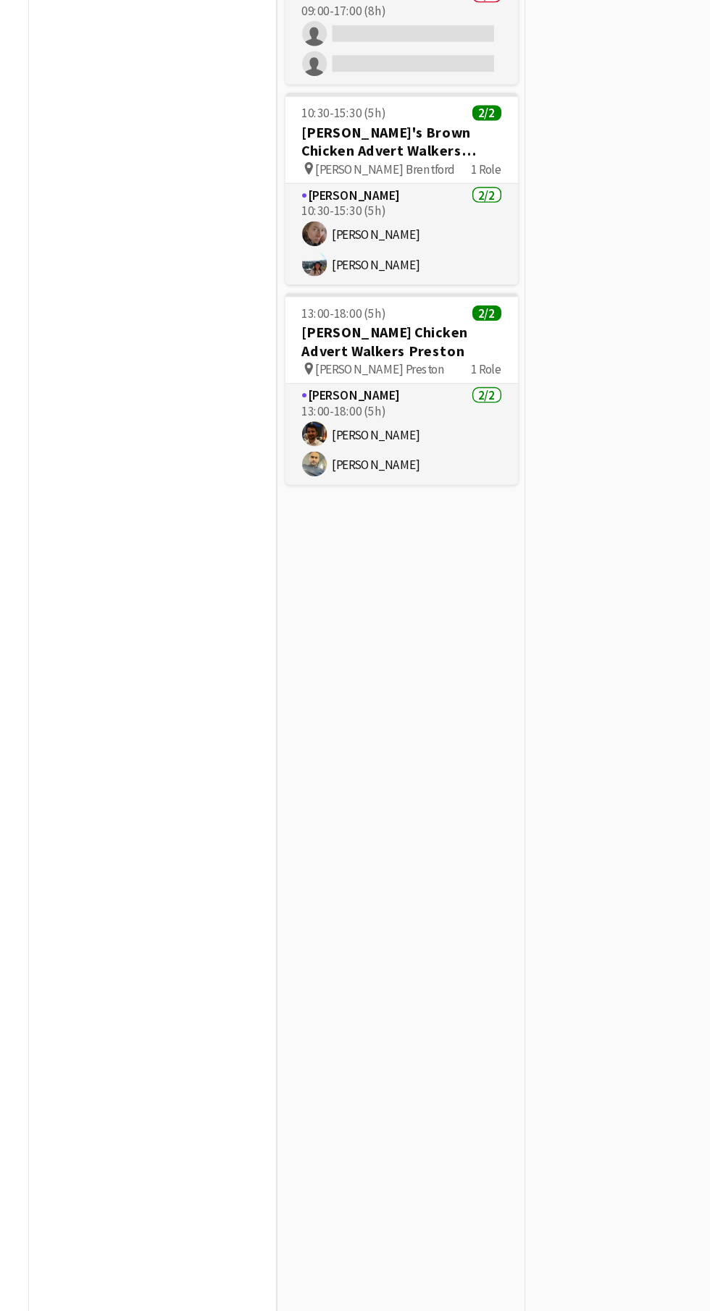
scroll to position [0, 718]
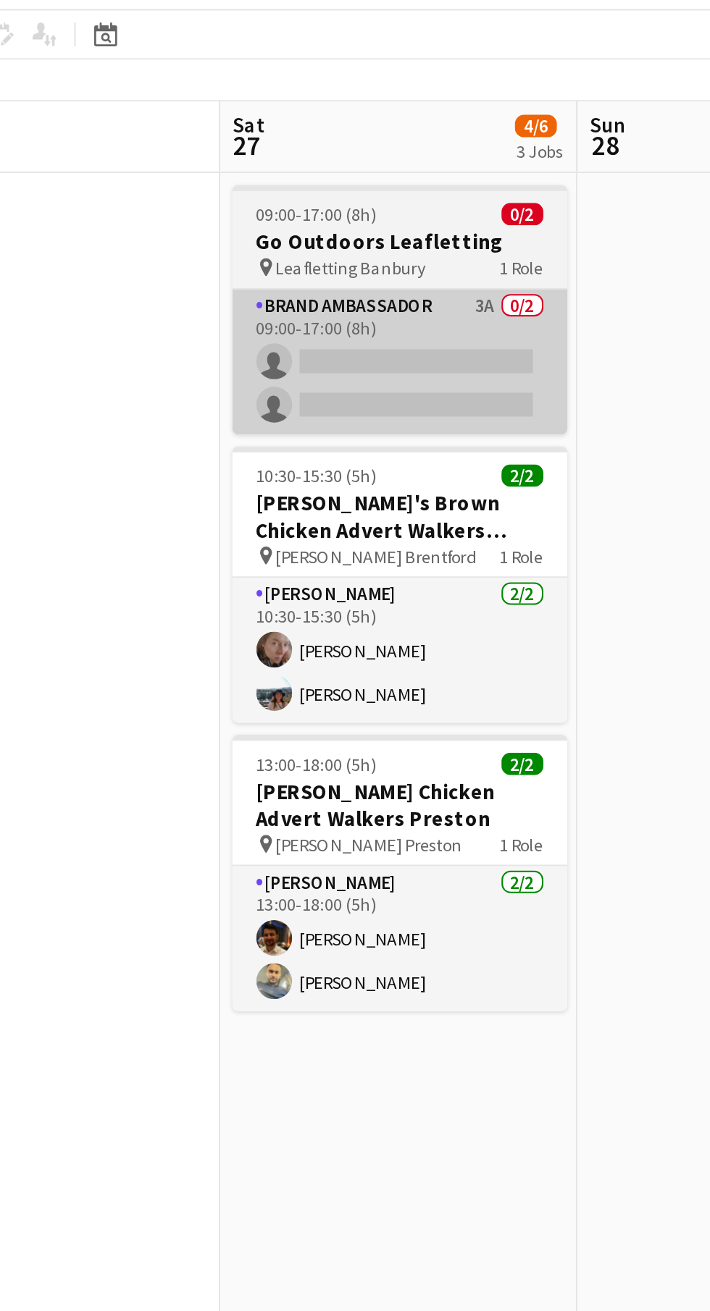
click at [434, 267] on app-card-role "Brand Ambassador 3A 0/2 09:00-17:00 (8h) single-neutral-actions single-neutral-…" at bounding box center [408, 255] width 162 height 70
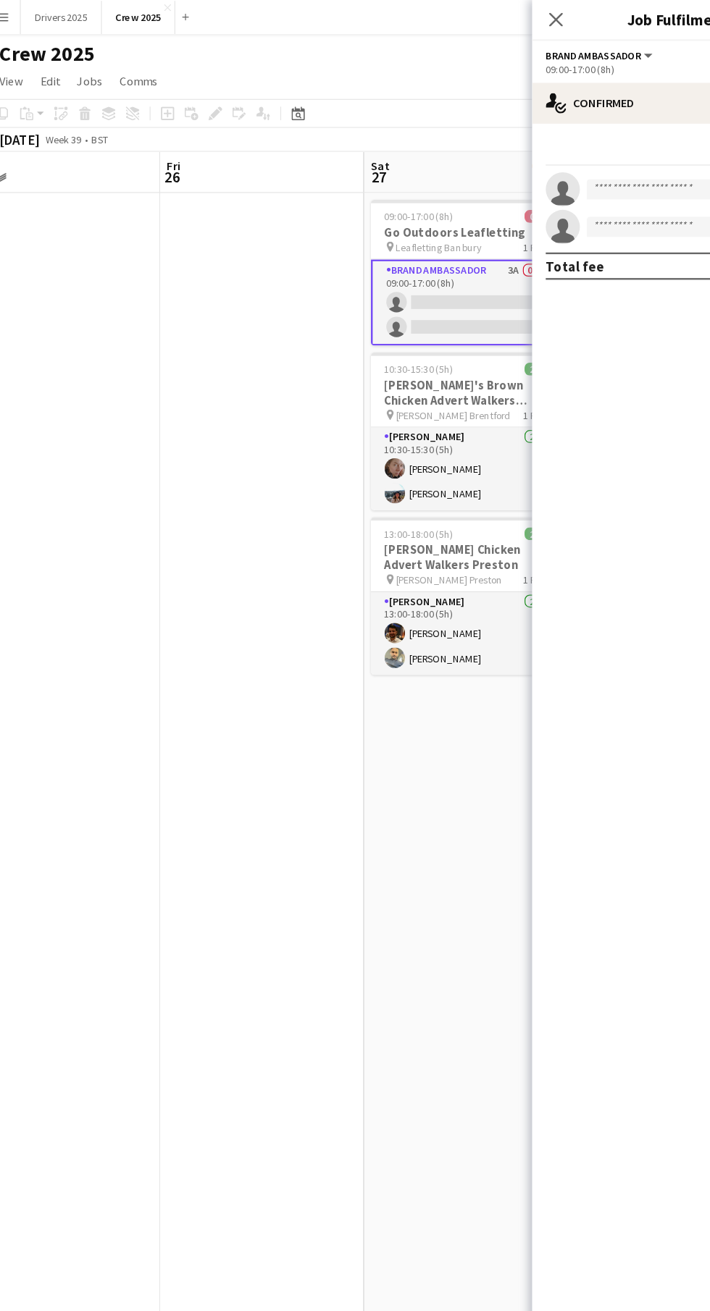
scroll to position [0, 0]
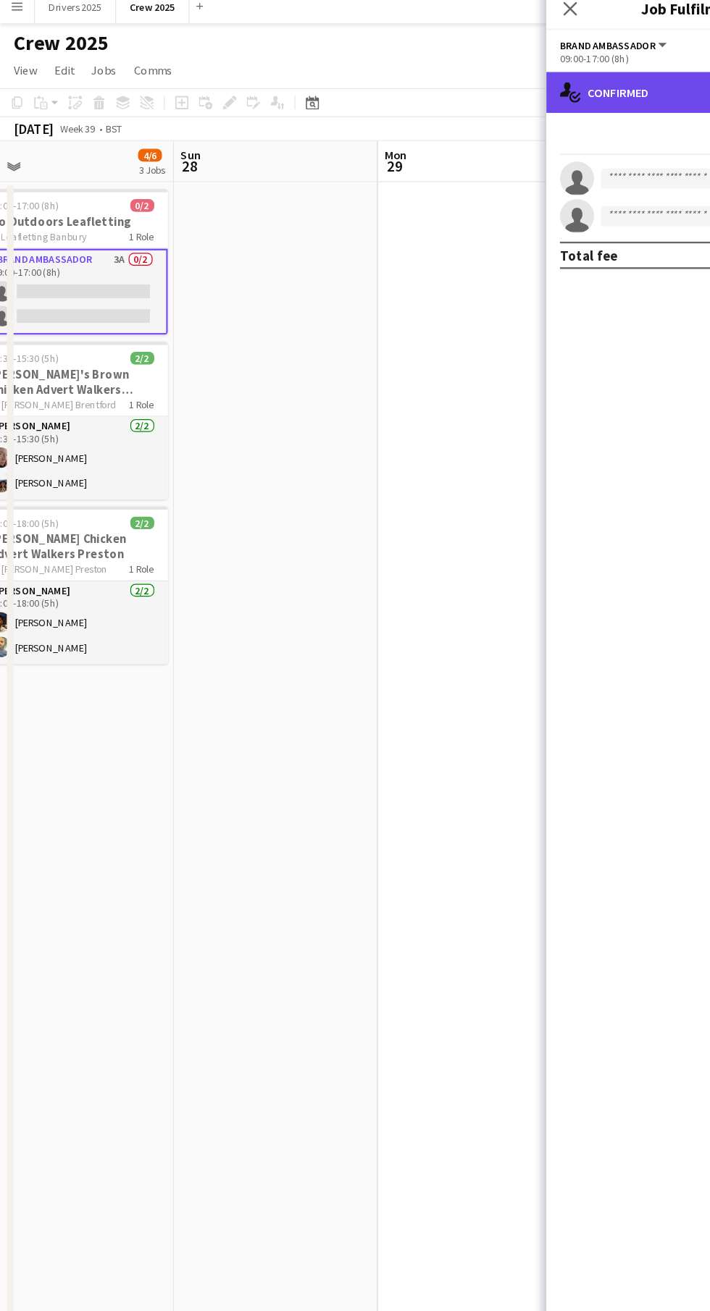
click at [550, 100] on div "single-neutral-actions-check-2 Confirmed" at bounding box center [586, 87] width 246 height 35
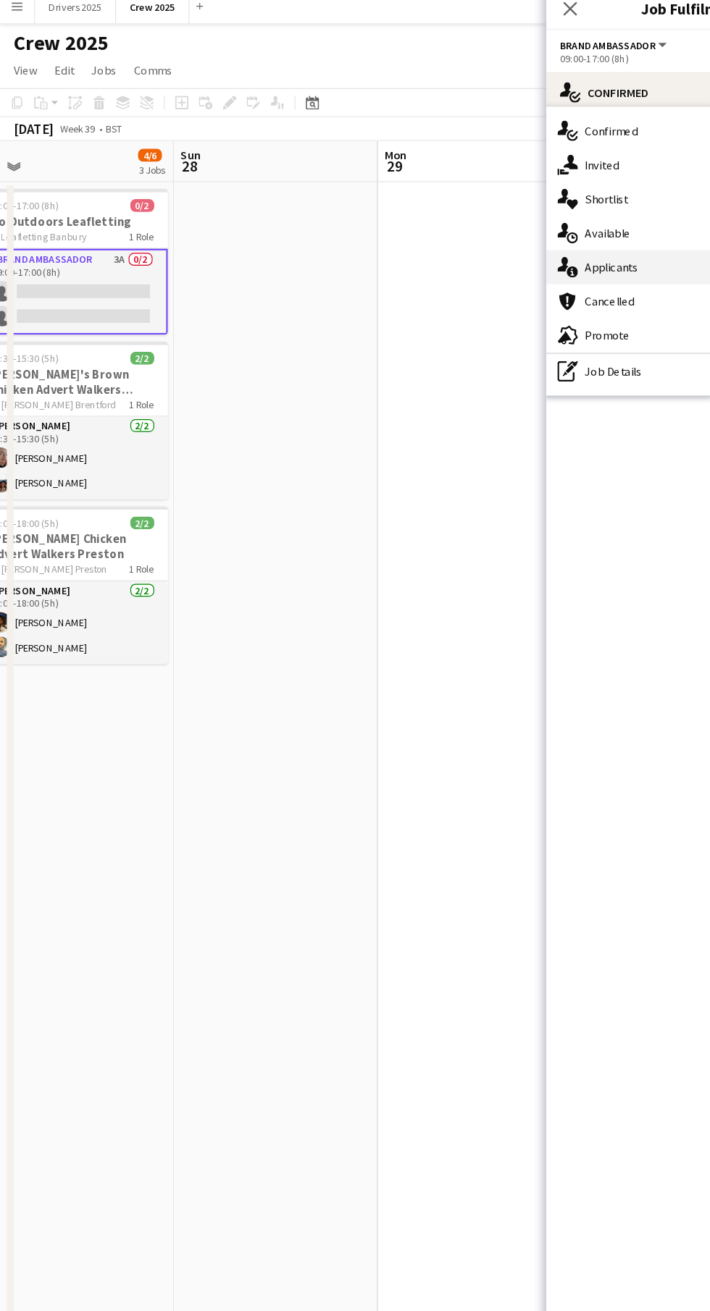
click at [572, 240] on div "single-neutral-actions-information Applicants" at bounding box center [532, 236] width 143 height 29
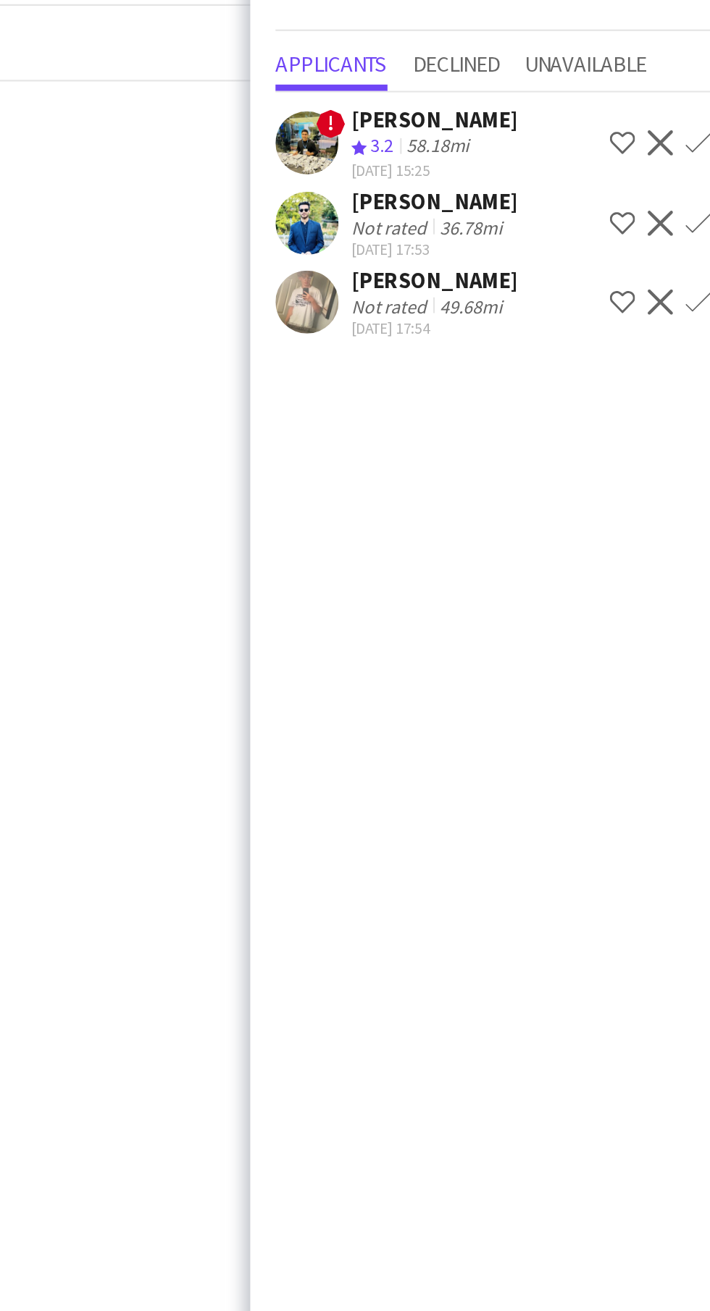
click at [493, 239] on app-user-avatar at bounding box center [489, 228] width 29 height 29
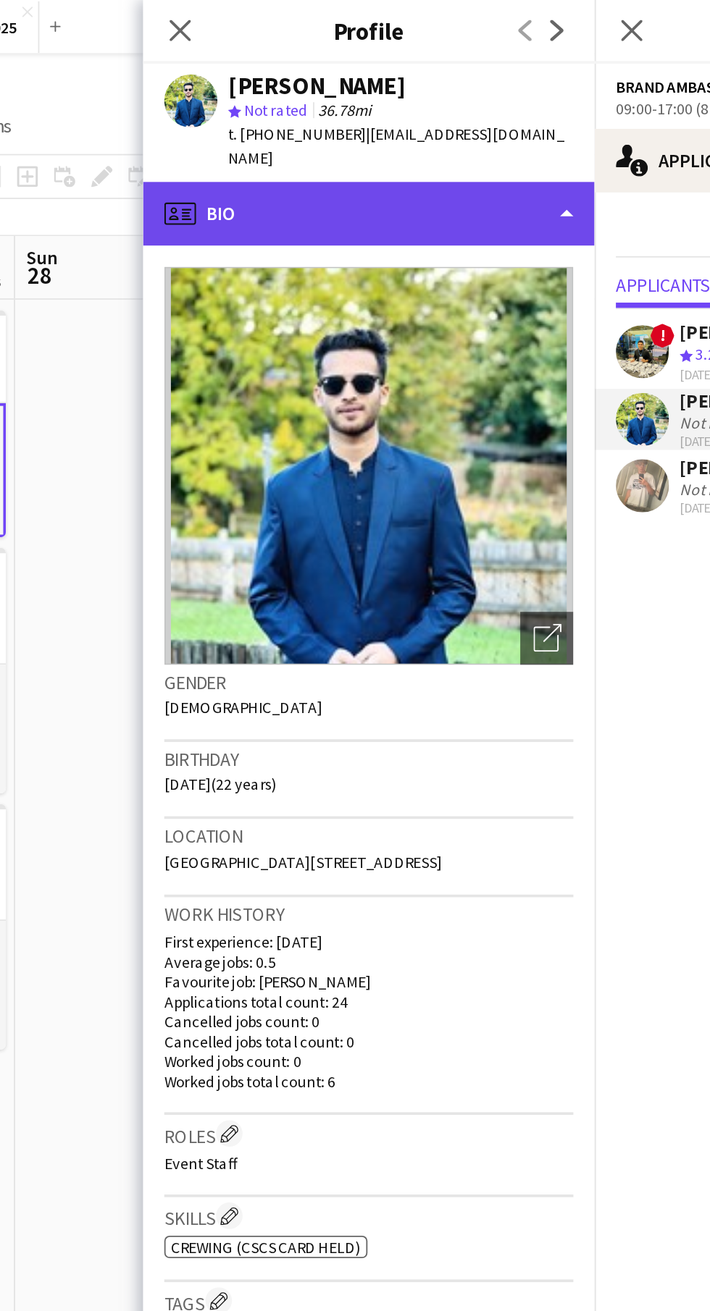
click at [388, 111] on div "profile Bio" at bounding box center [340, 116] width 246 height 35
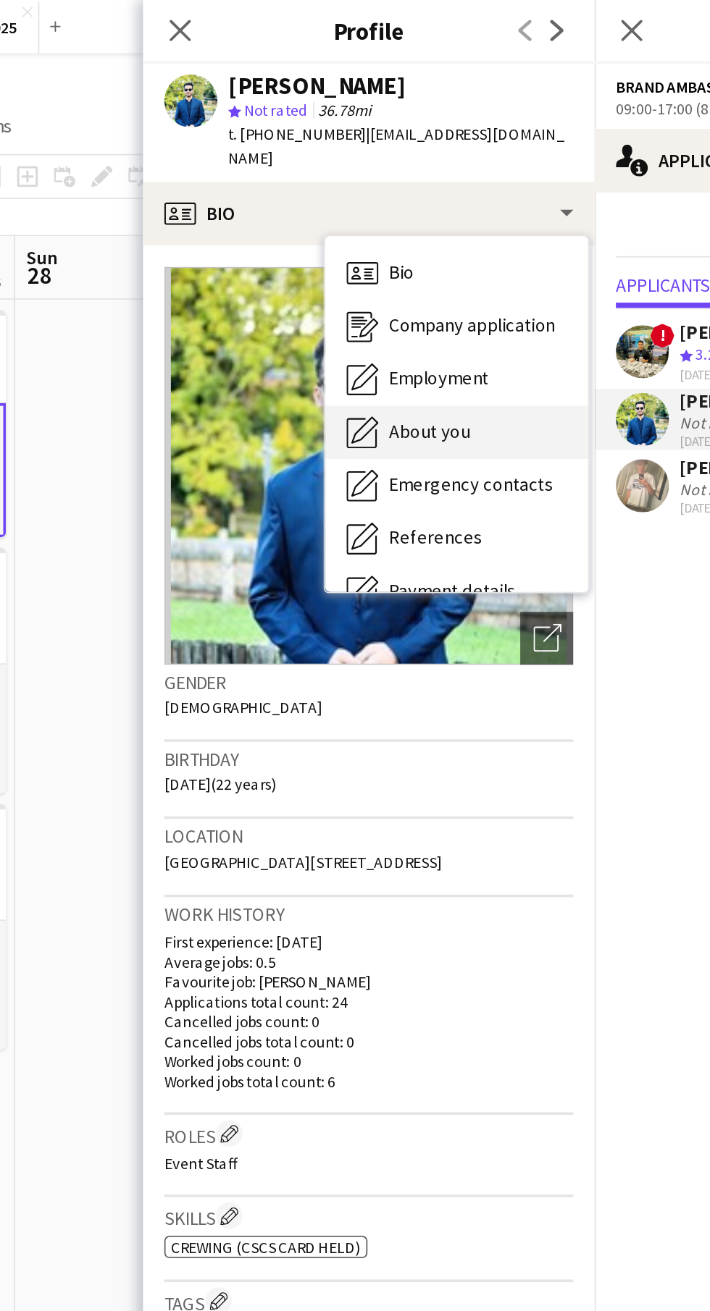
click at [385, 240] on span "About you" at bounding box center [373, 235] width 44 height 13
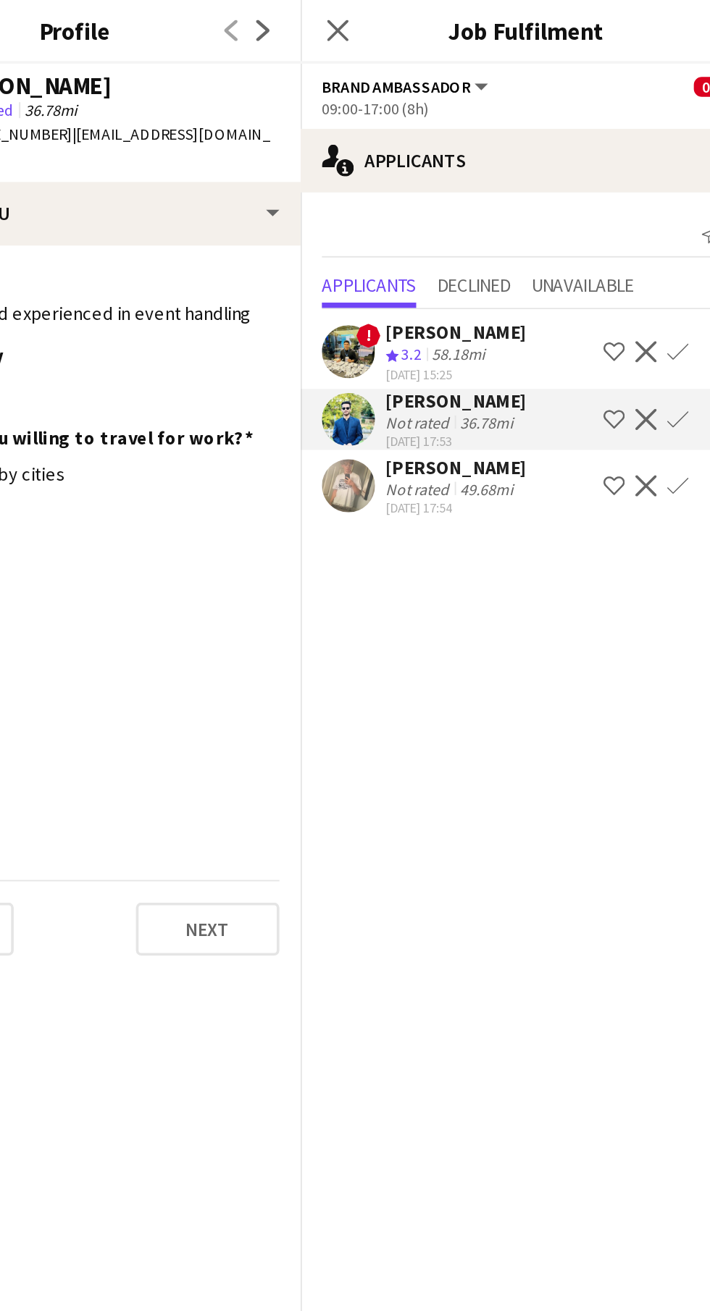
click at [567, 263] on div "49.68mi" at bounding box center [564, 266] width 35 height 11
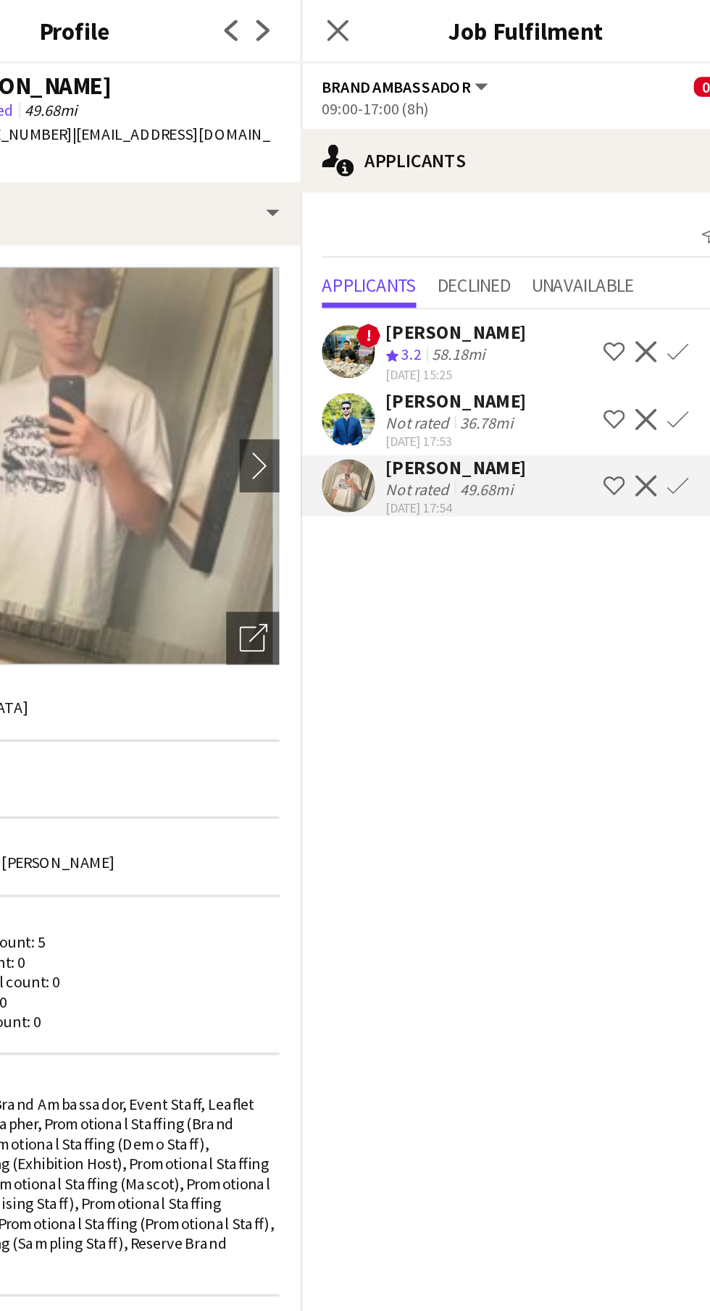
scroll to position [0, 565]
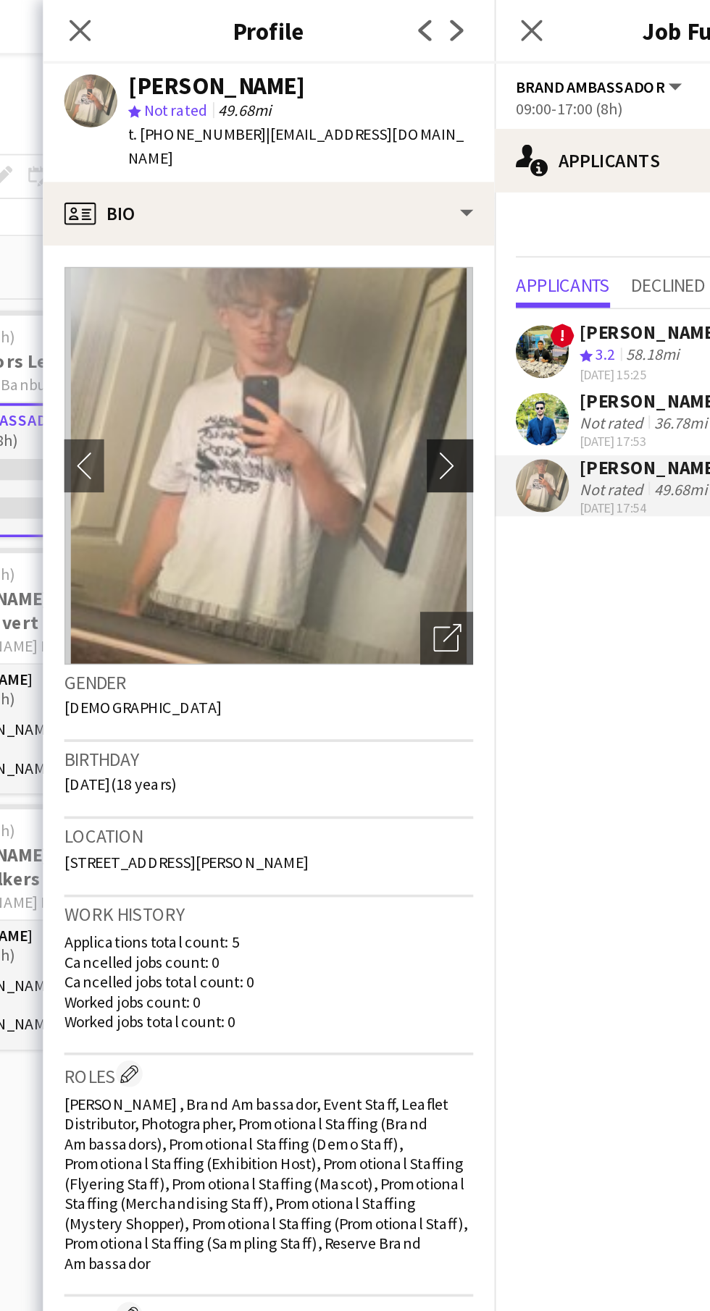
click at [437, 246] on app-icon "chevron-right" at bounding box center [441, 253] width 22 height 15
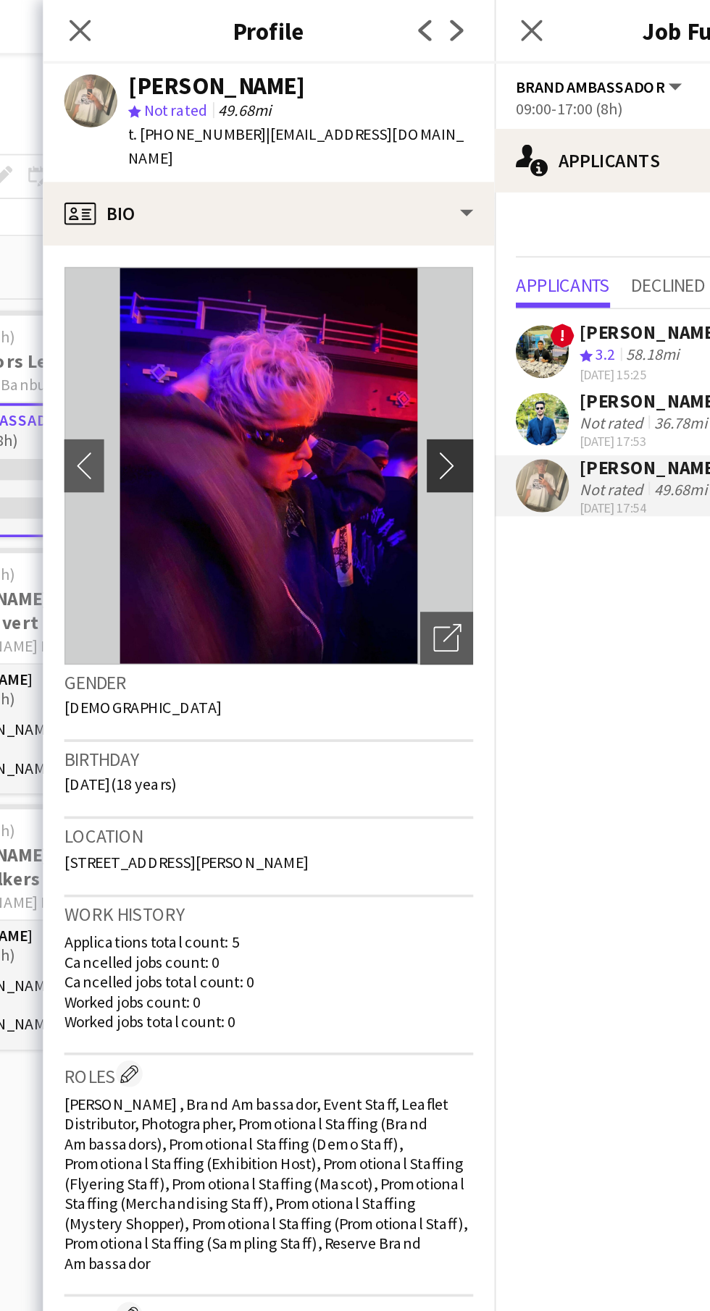
click at [441, 246] on app-icon "chevron-right" at bounding box center [441, 253] width 22 height 15
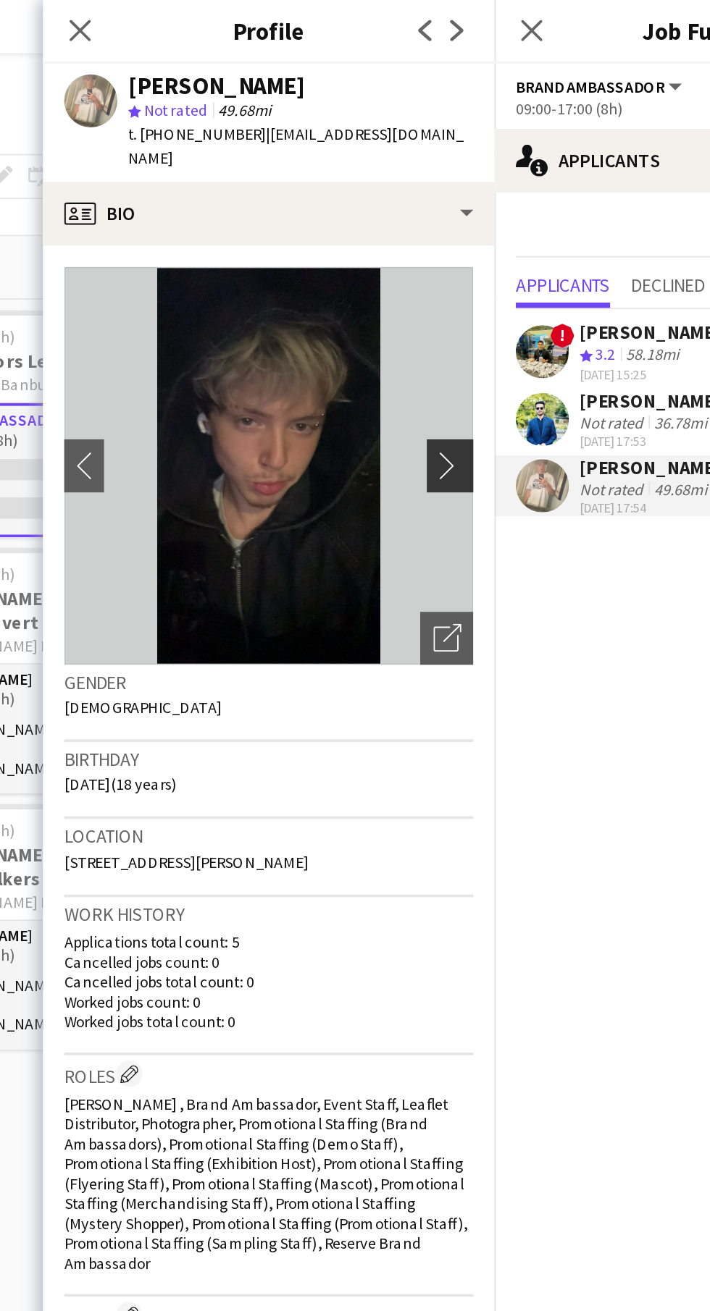
click at [442, 248] on button "chevron-right" at bounding box center [440, 254] width 29 height 29
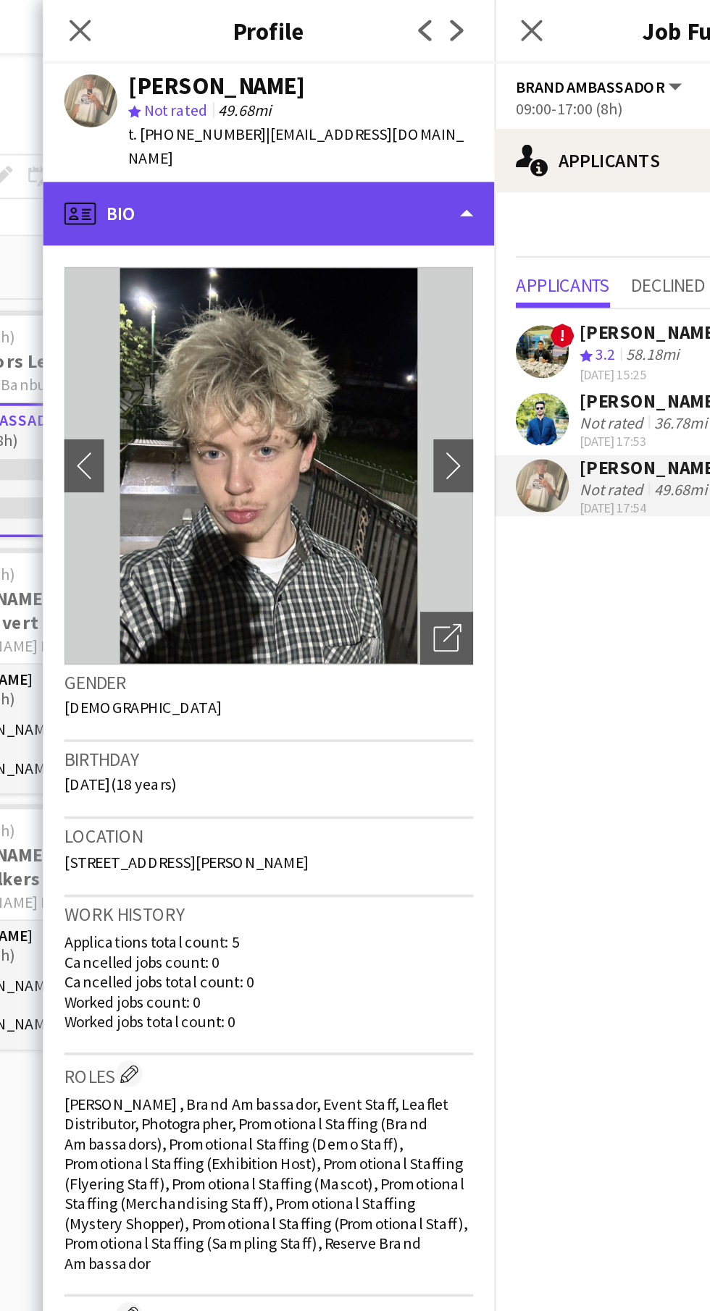
click at [406, 108] on div "profile Bio" at bounding box center [340, 116] width 246 height 35
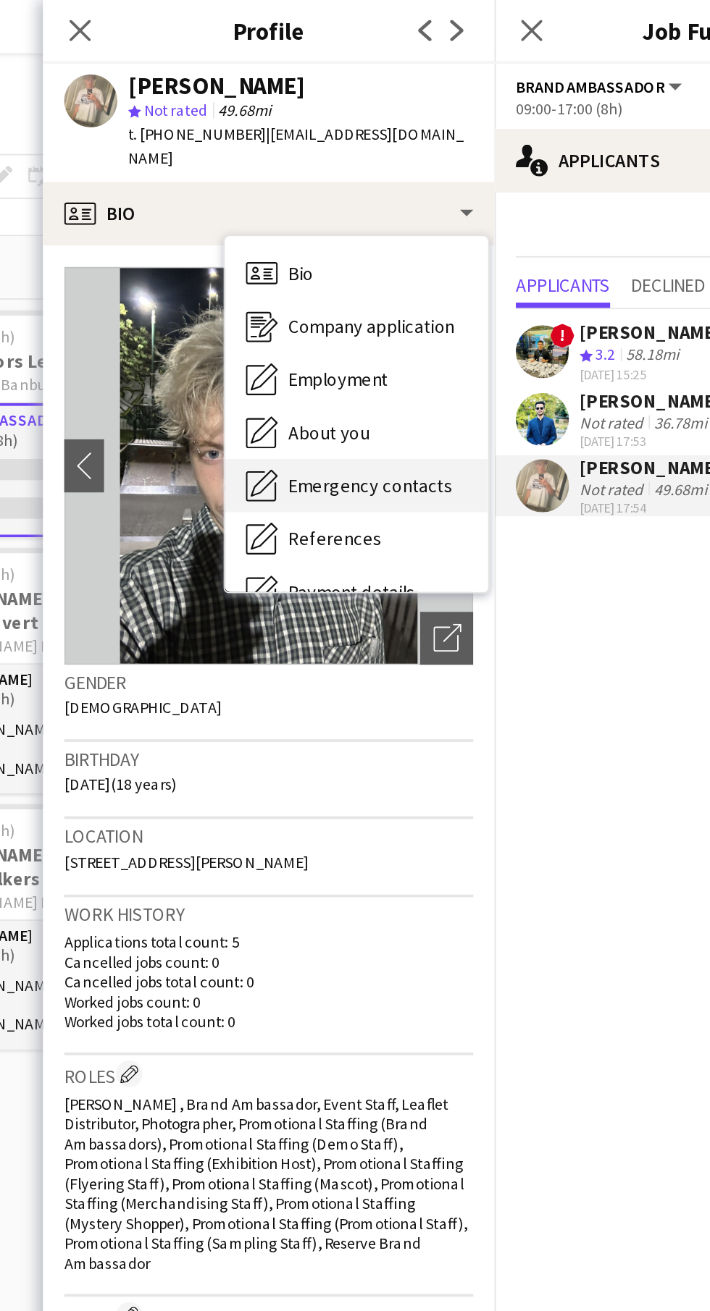
click at [380, 251] on div "Emergency contacts Emergency contacts" at bounding box center [387, 265] width 143 height 29
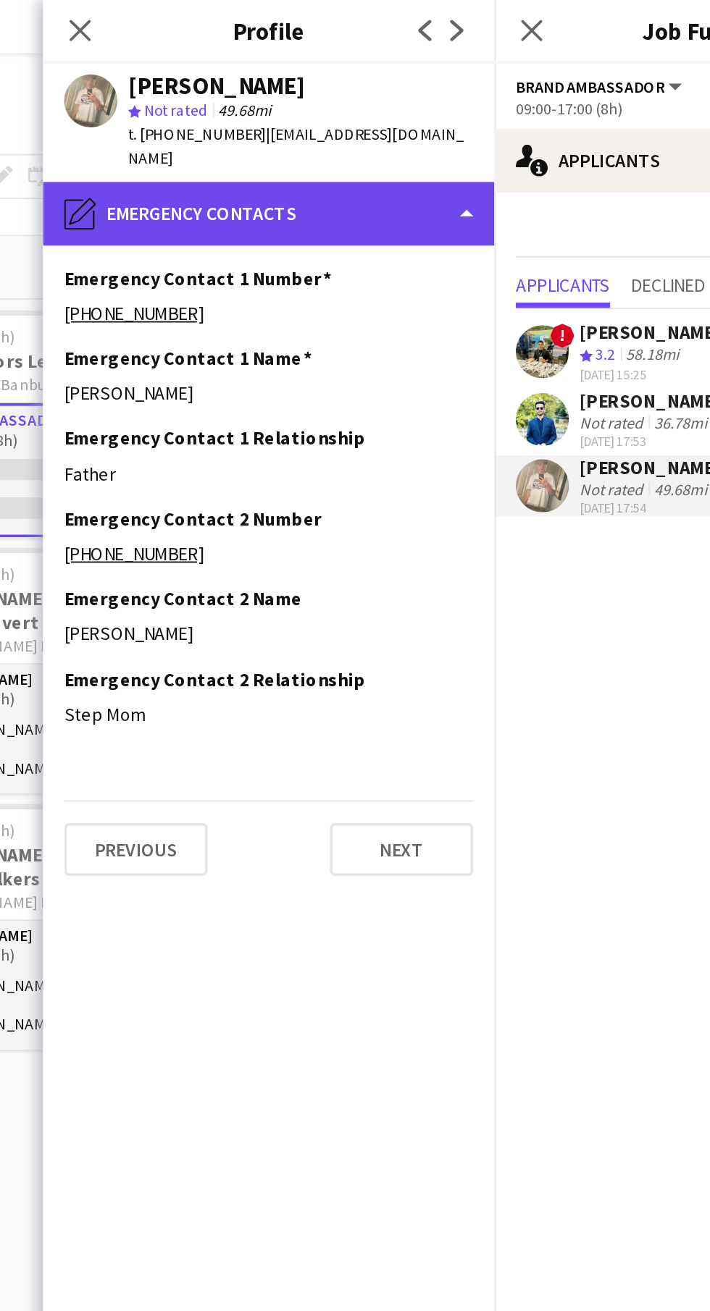
click at [416, 115] on div "pencil4 Emergency contacts" at bounding box center [340, 116] width 246 height 35
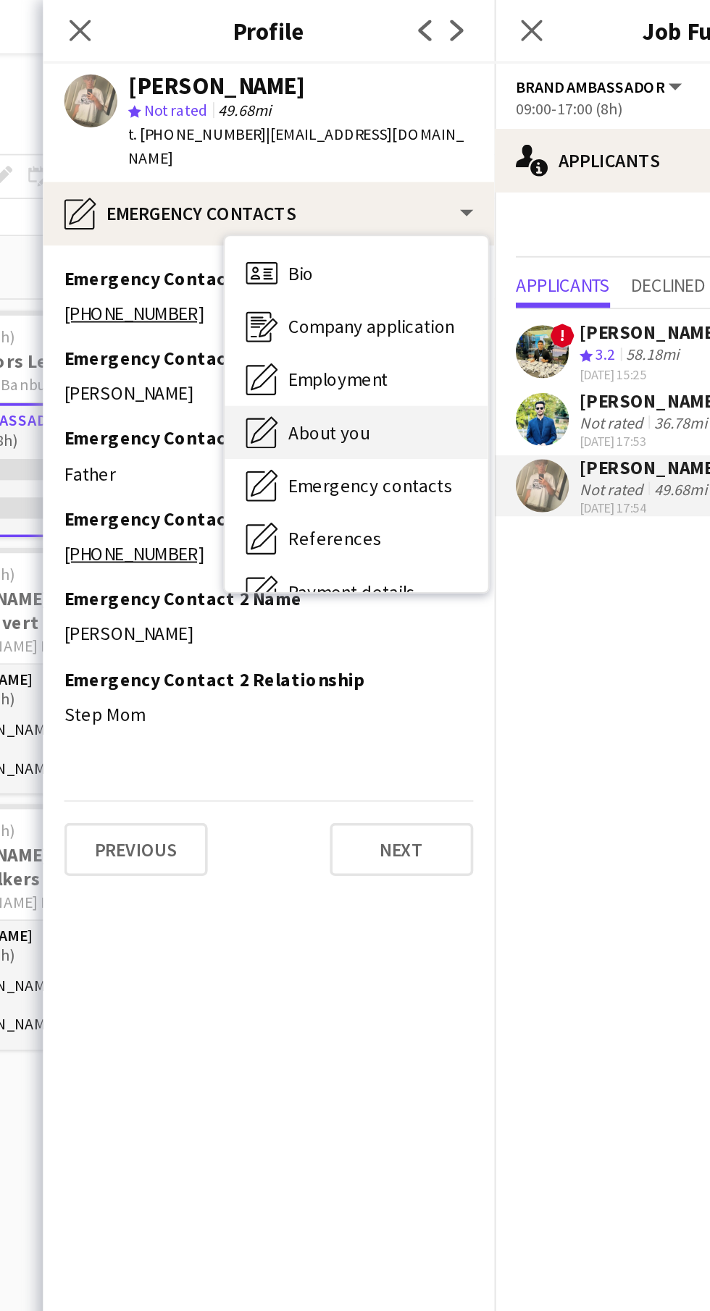
click at [377, 230] on span "About you" at bounding box center [373, 236] width 44 height 13
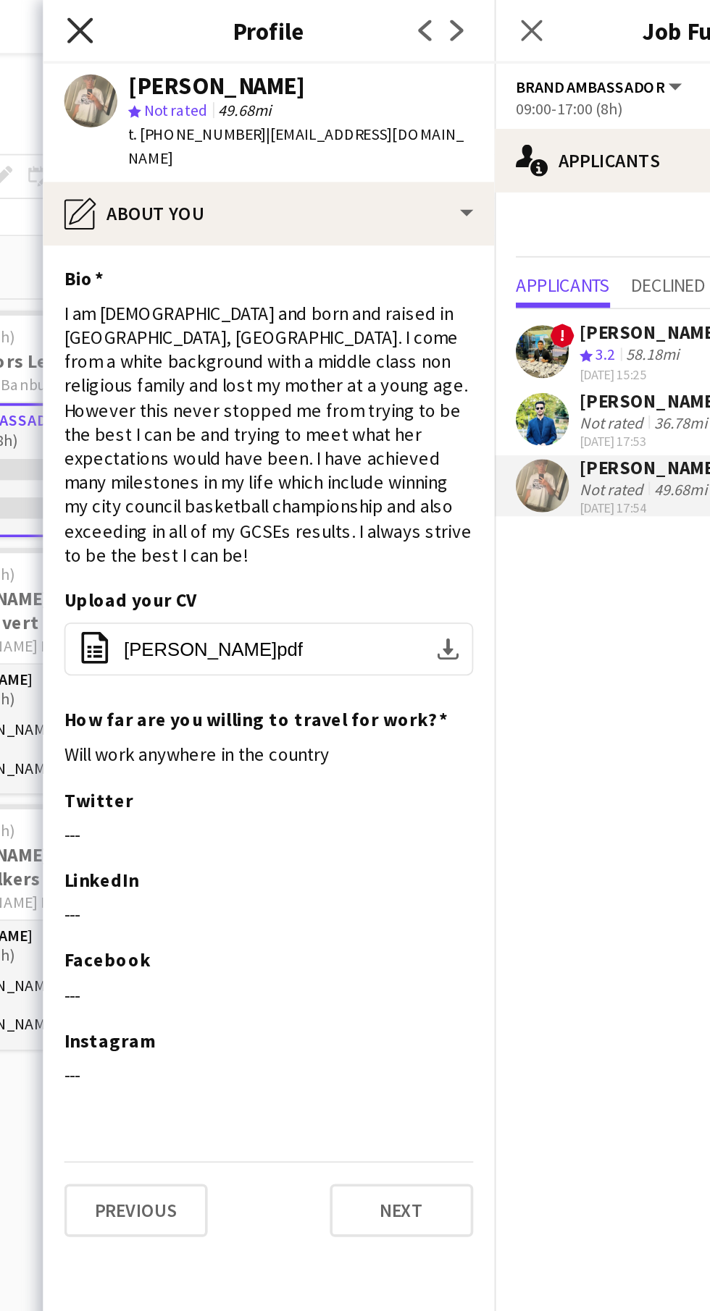
click at [236, 17] on icon at bounding box center [237, 16] width 14 height 14
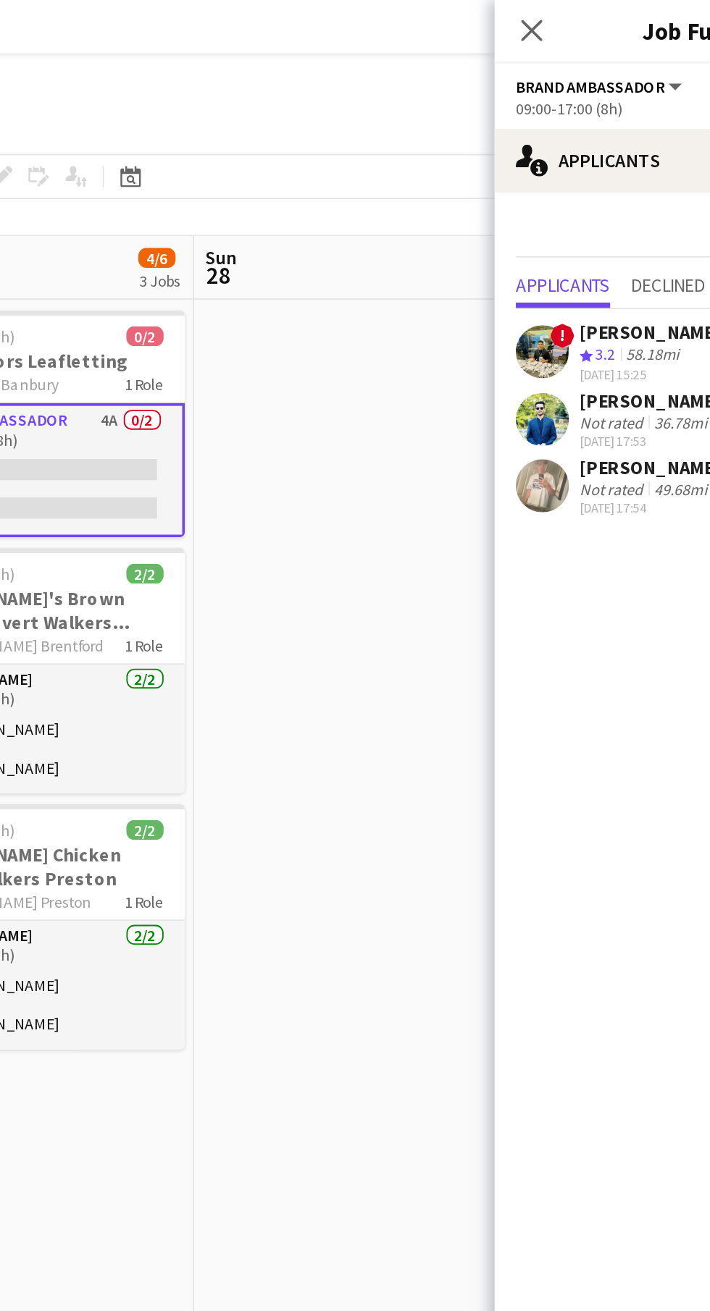
click at [392, 660] on app-date-cell at bounding box center [386, 725] width 173 height 1123
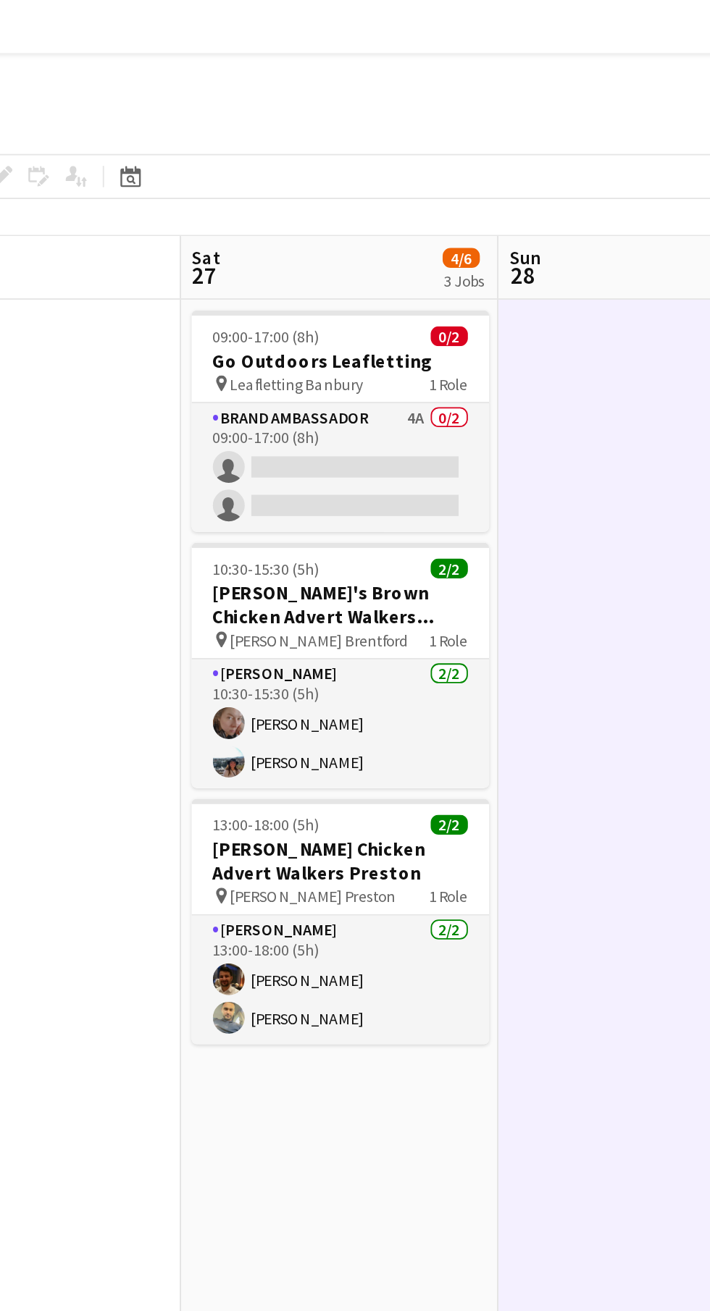
scroll to position [0, 398]
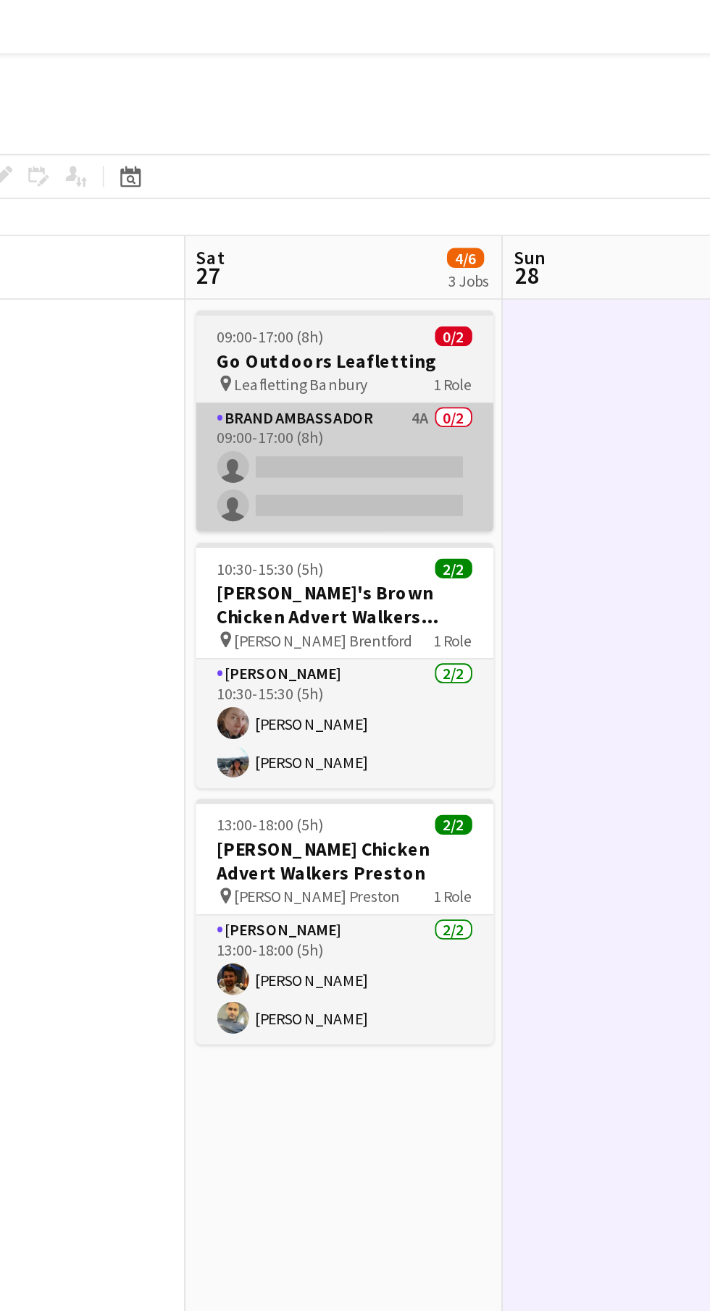
click at [434, 266] on app-card-role "Brand Ambassador 4A 0/2 09:00-17:00 (8h) single-neutral-actions single-neutral-…" at bounding box center [381, 255] width 162 height 70
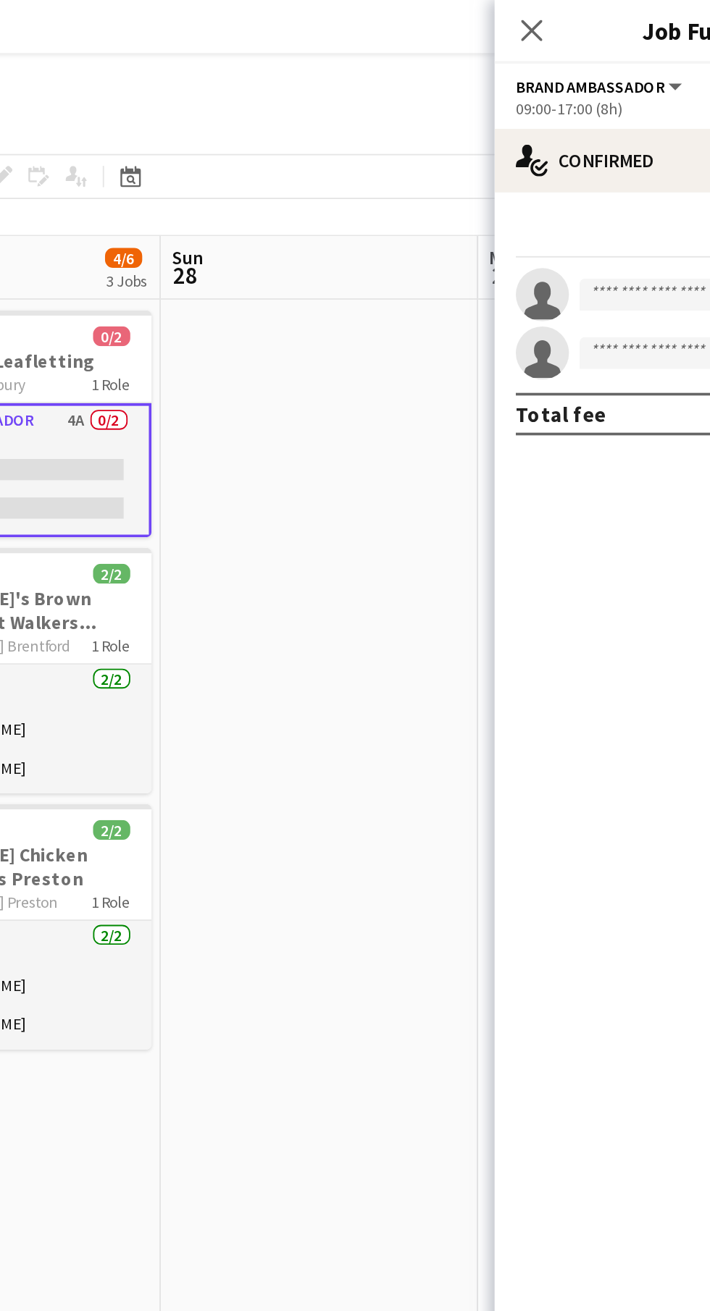
scroll to position [0, 586]
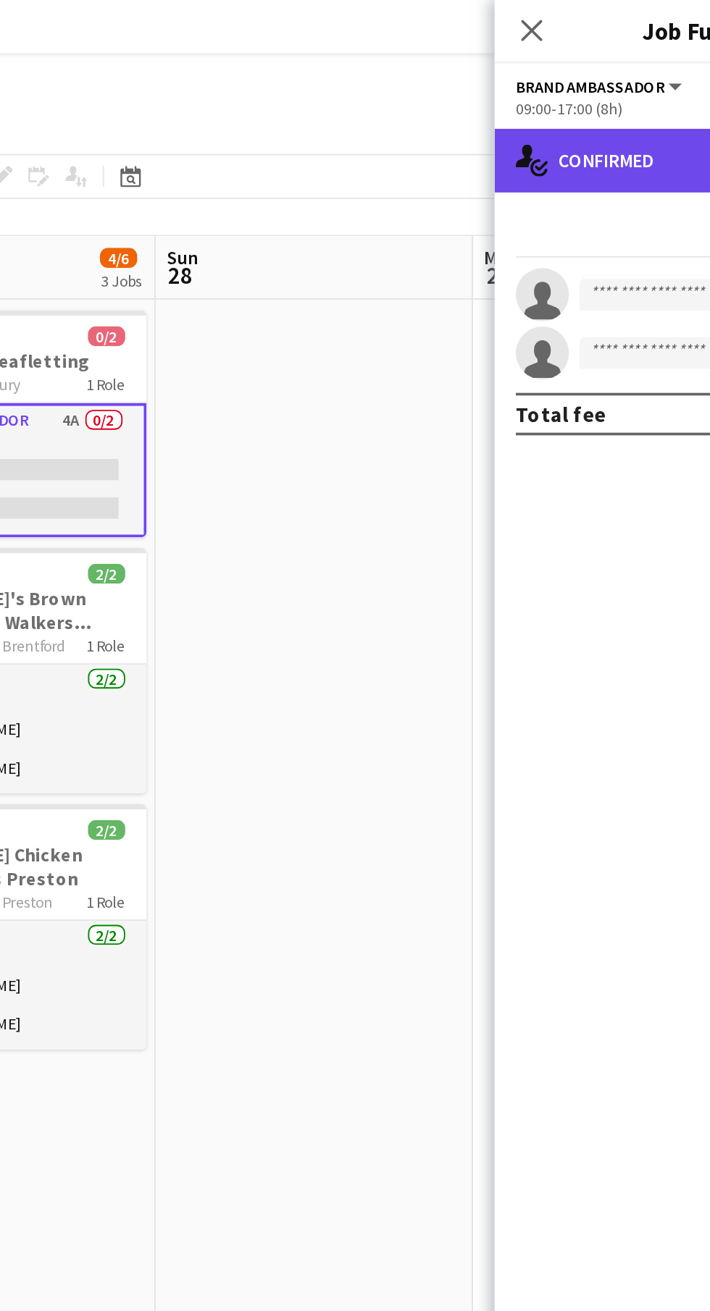
click at [544, 104] on div "single-neutral-actions-check-2 Confirmed" at bounding box center [586, 87] width 246 height 35
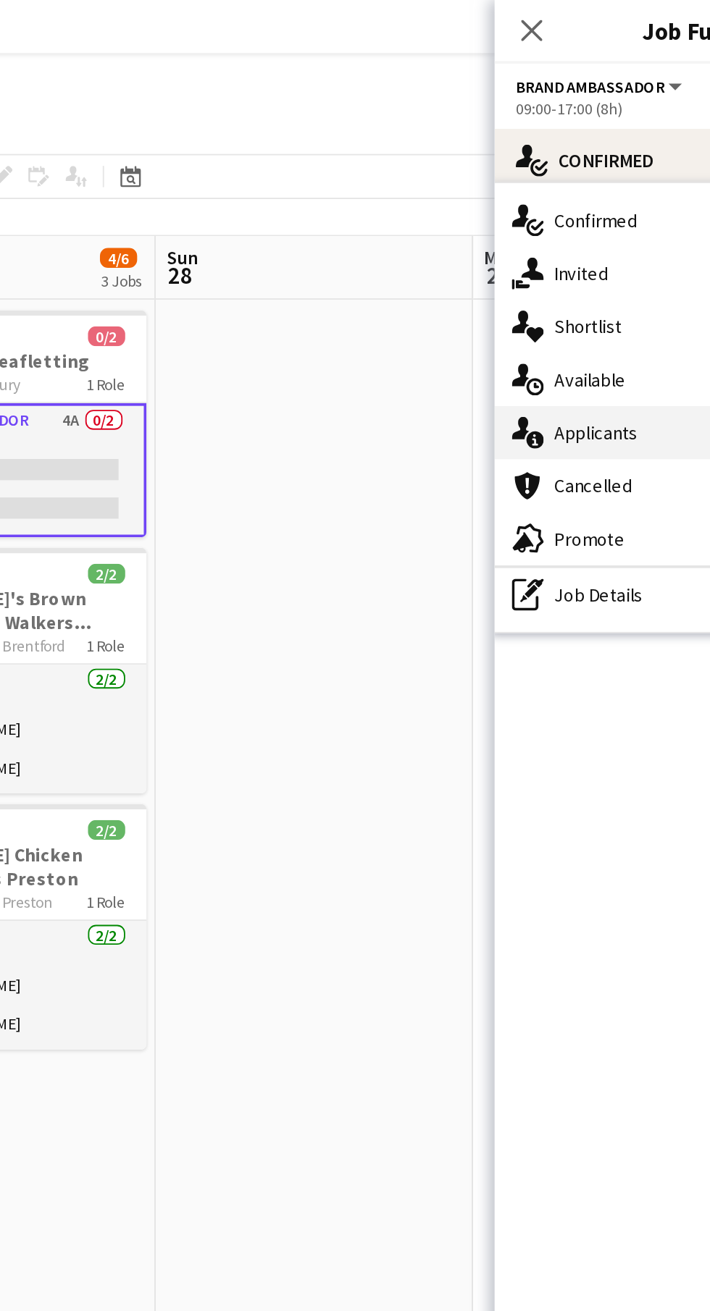
click at [550, 237] on div "single-neutral-actions-information Applicants" at bounding box center [532, 236] width 143 height 29
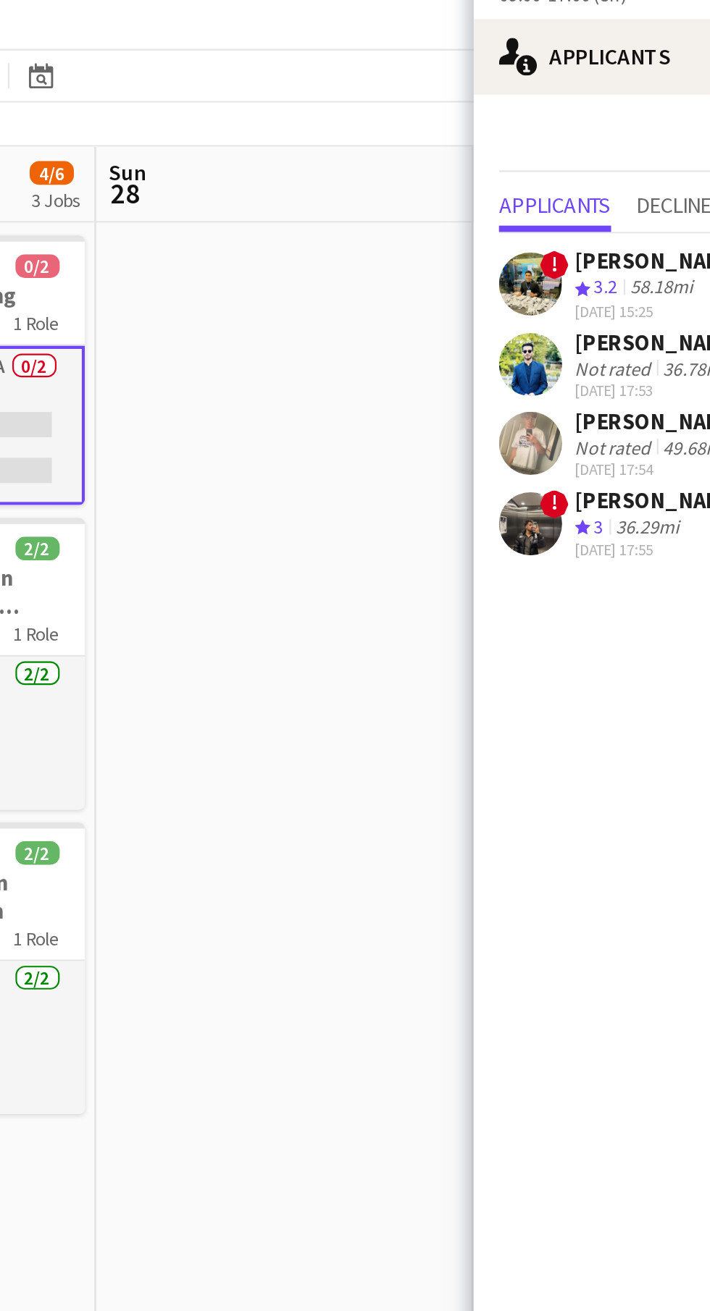
scroll to position [0, 578]
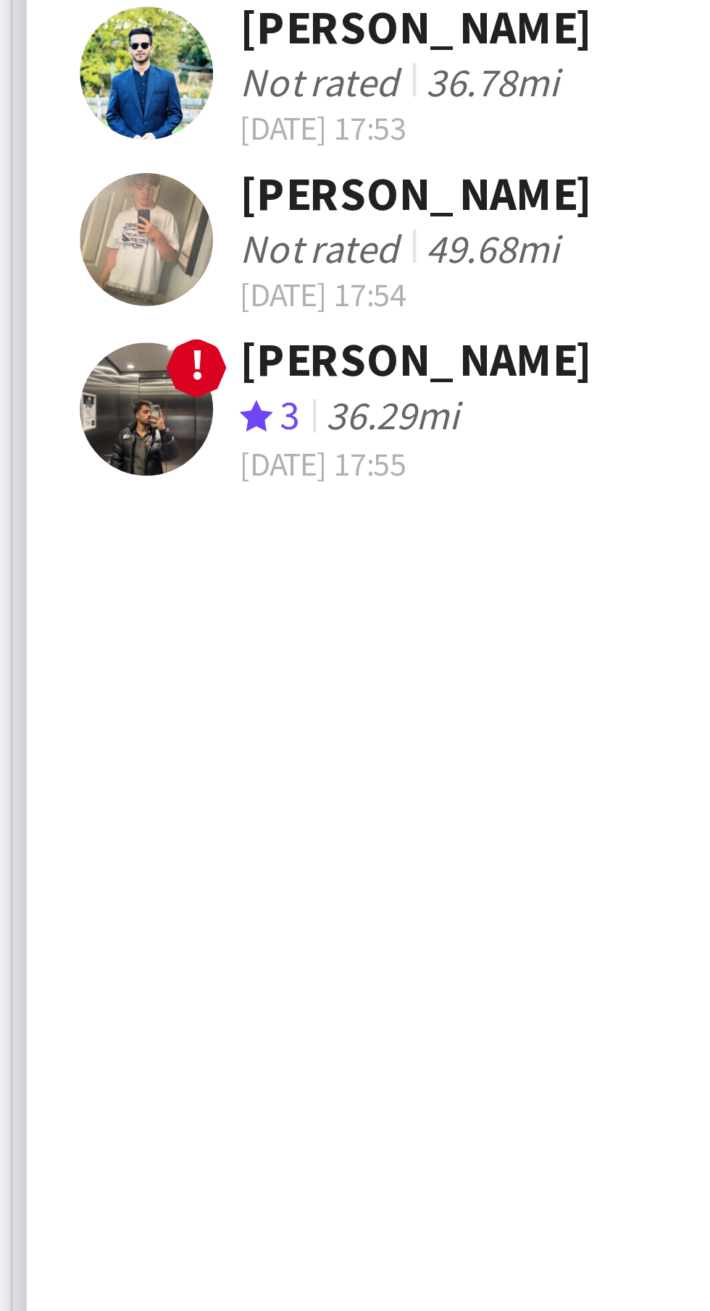
click at [566, 290] on div "[PERSON_NAME]" at bounding box center [548, 291] width 77 height 13
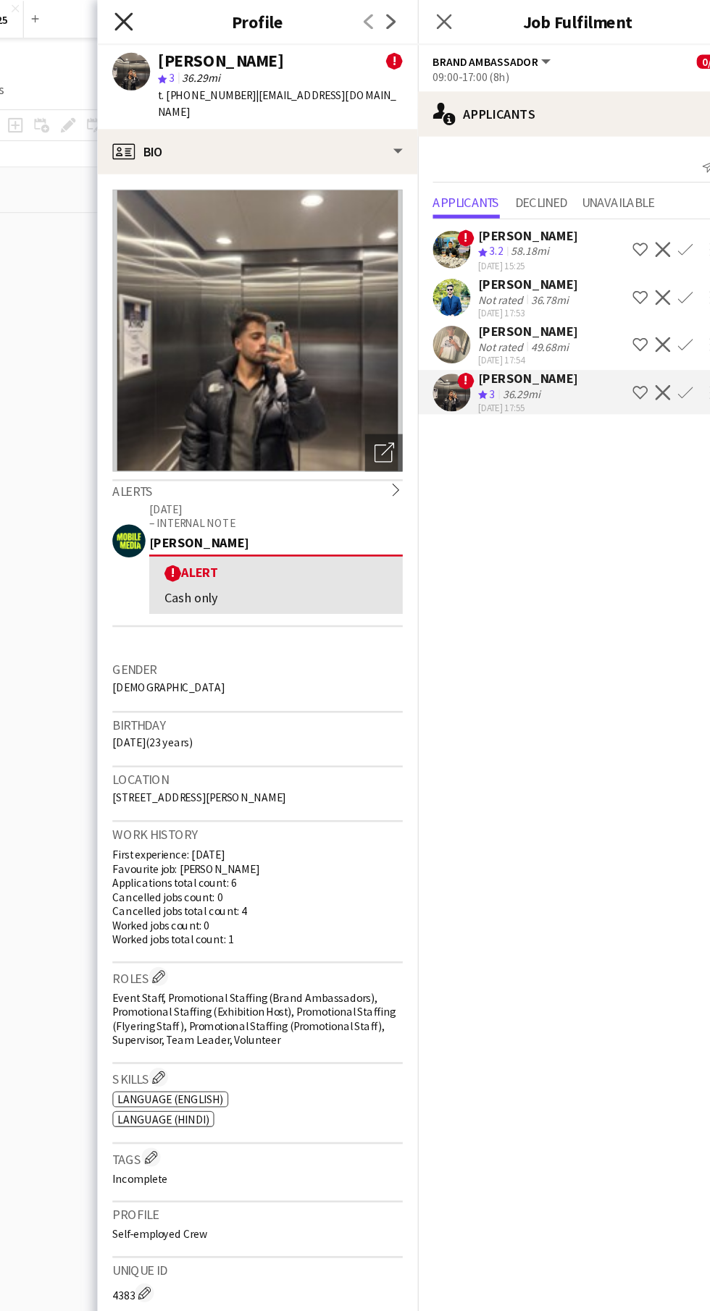
click at [237, 17] on icon at bounding box center [237, 16] width 14 height 14
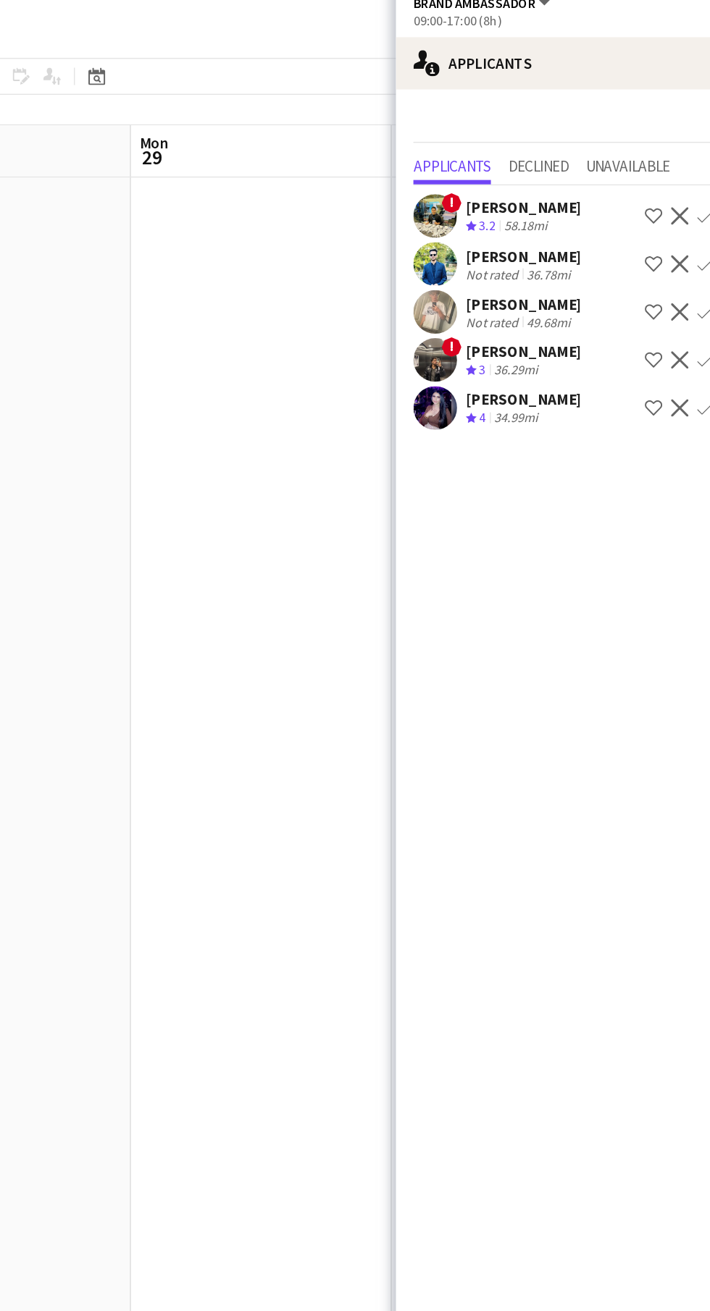
scroll to position [0, 584]
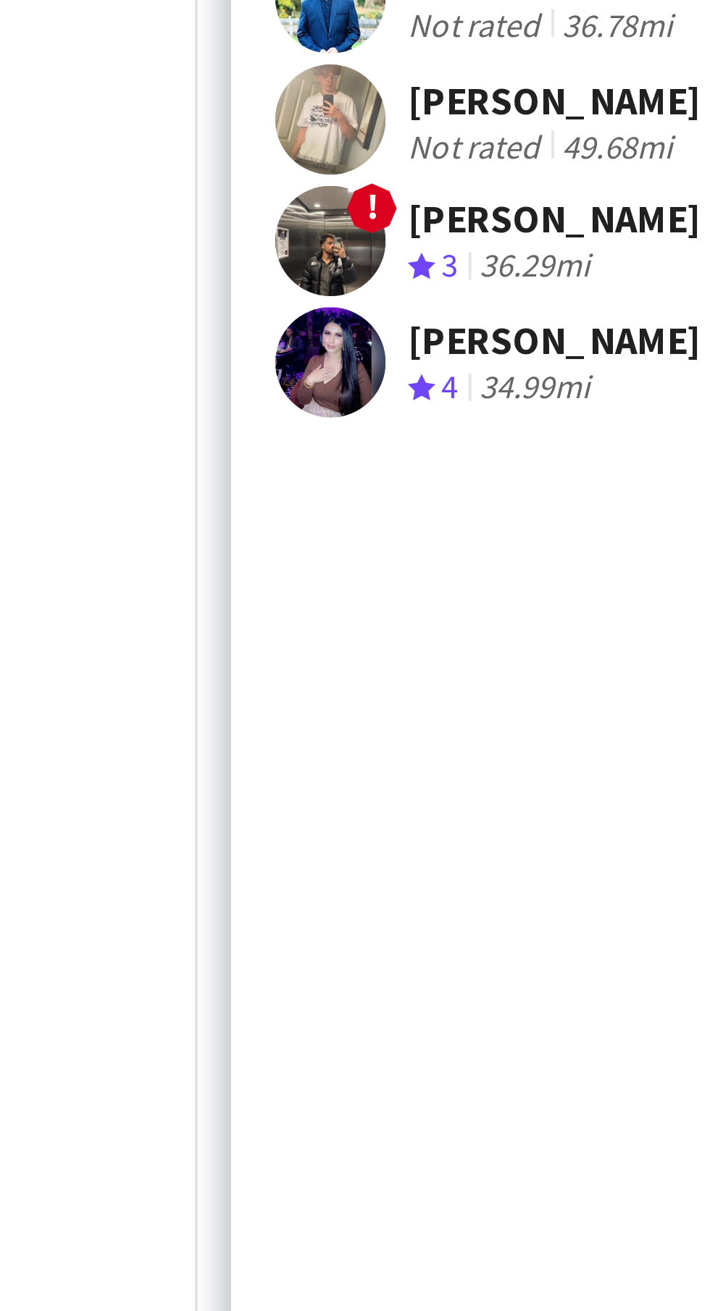
click at [544, 306] on div "[PERSON_NAME]" at bounding box center [548, 310] width 77 height 13
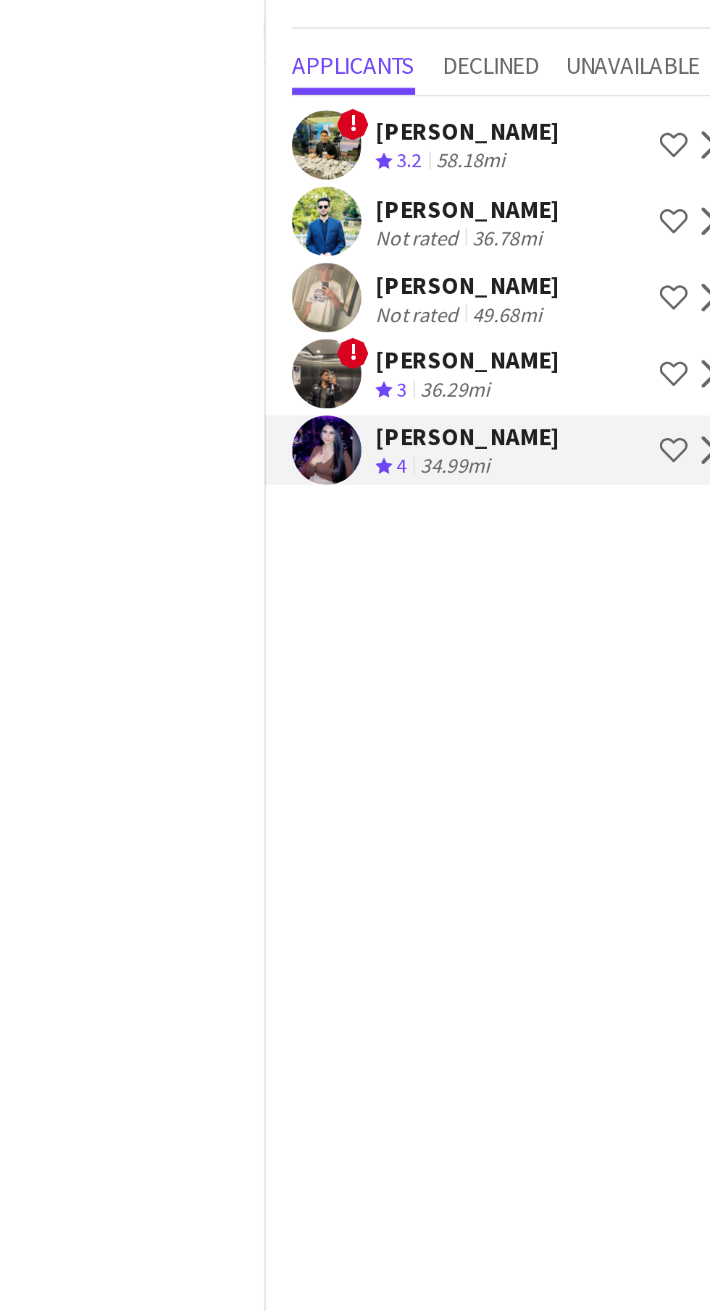
scroll to position [0, 585]
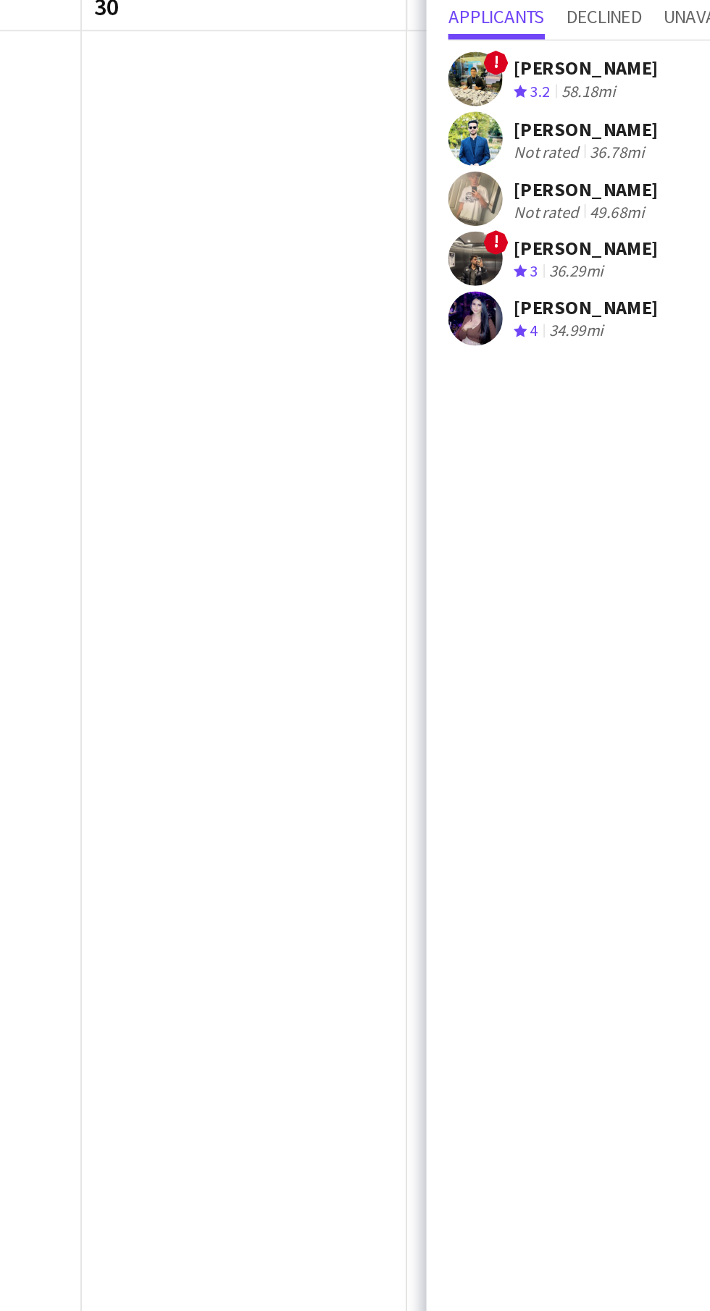
click at [551, 323] on div "34.99mi" at bounding box center [543, 323] width 35 height 12
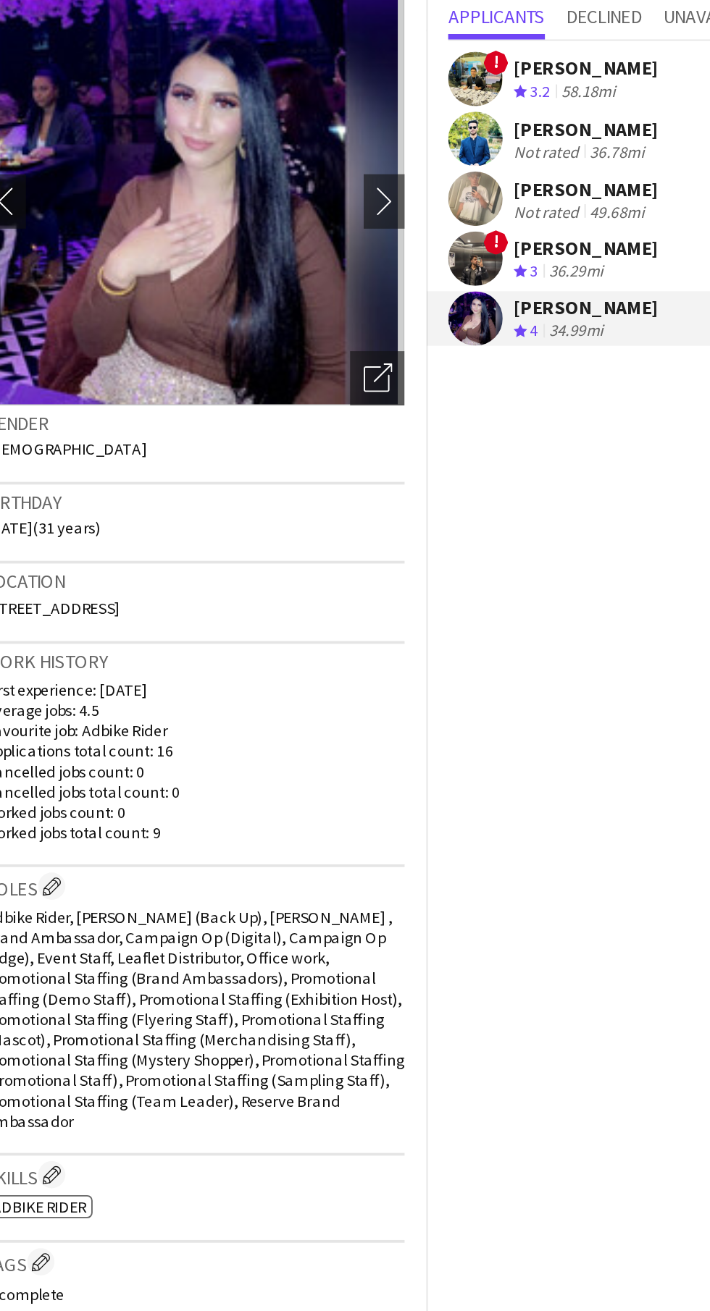
scroll to position [0, 532]
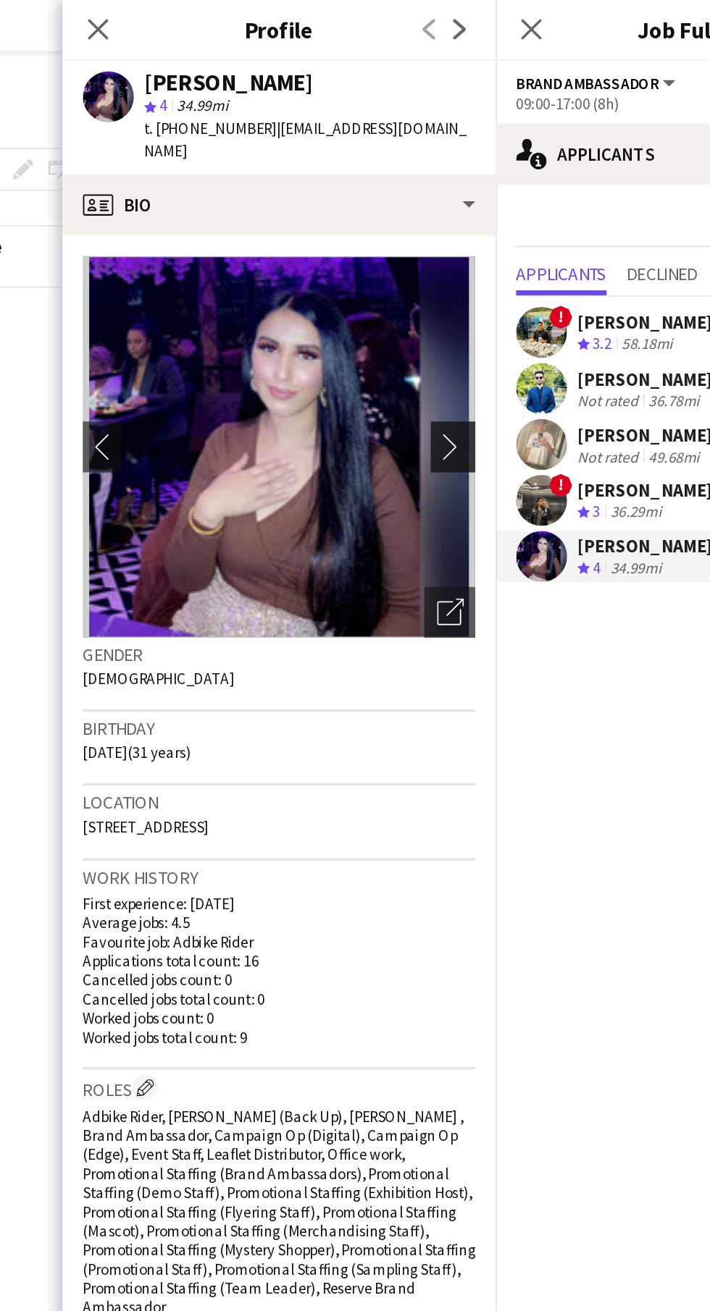
click at [440, 246] on app-icon "chevron-right" at bounding box center [441, 253] width 22 height 15
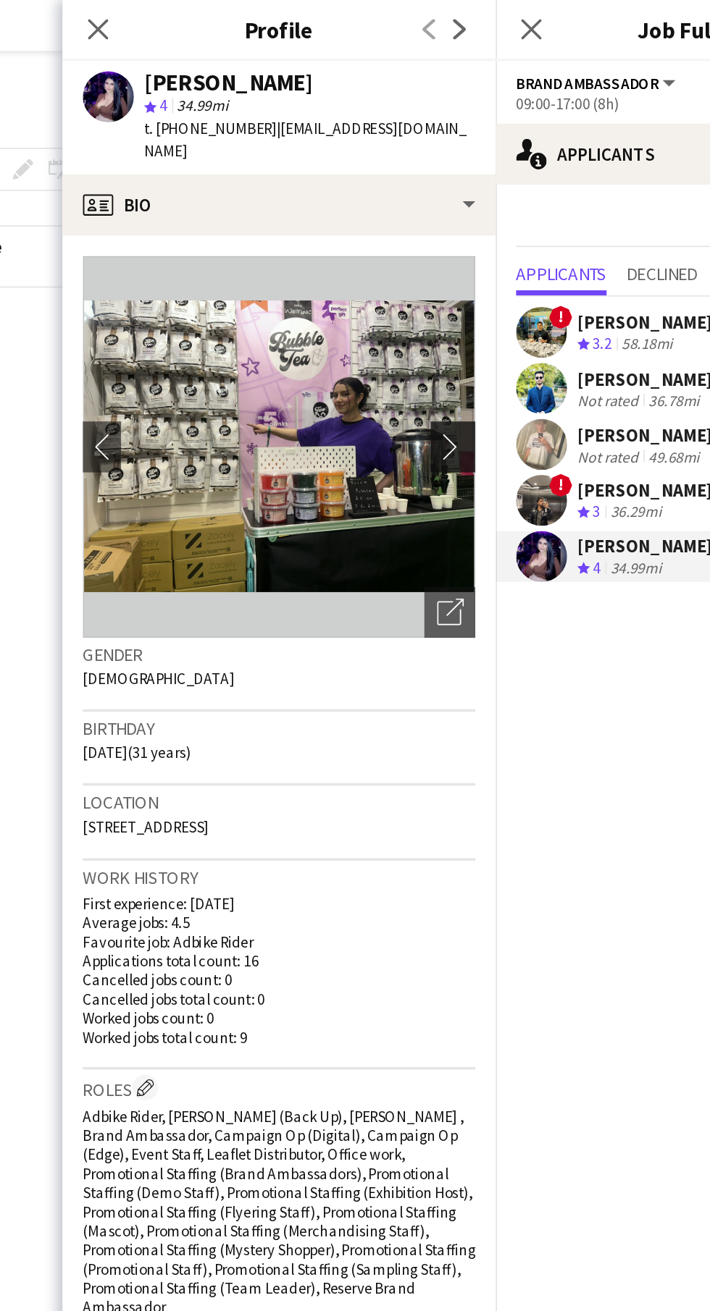
click at [432, 246] on app-icon "chevron-right" at bounding box center [441, 253] width 22 height 15
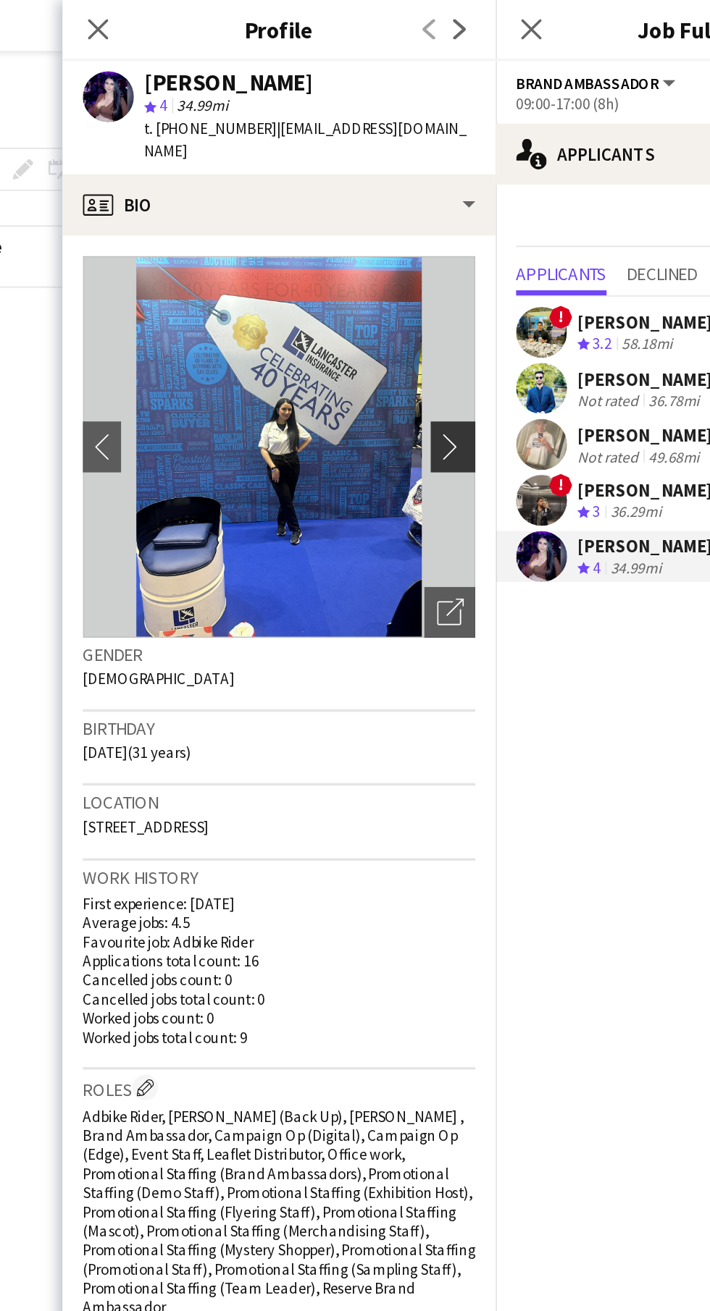
click at [437, 246] on app-icon "chevron-right" at bounding box center [441, 253] width 22 height 15
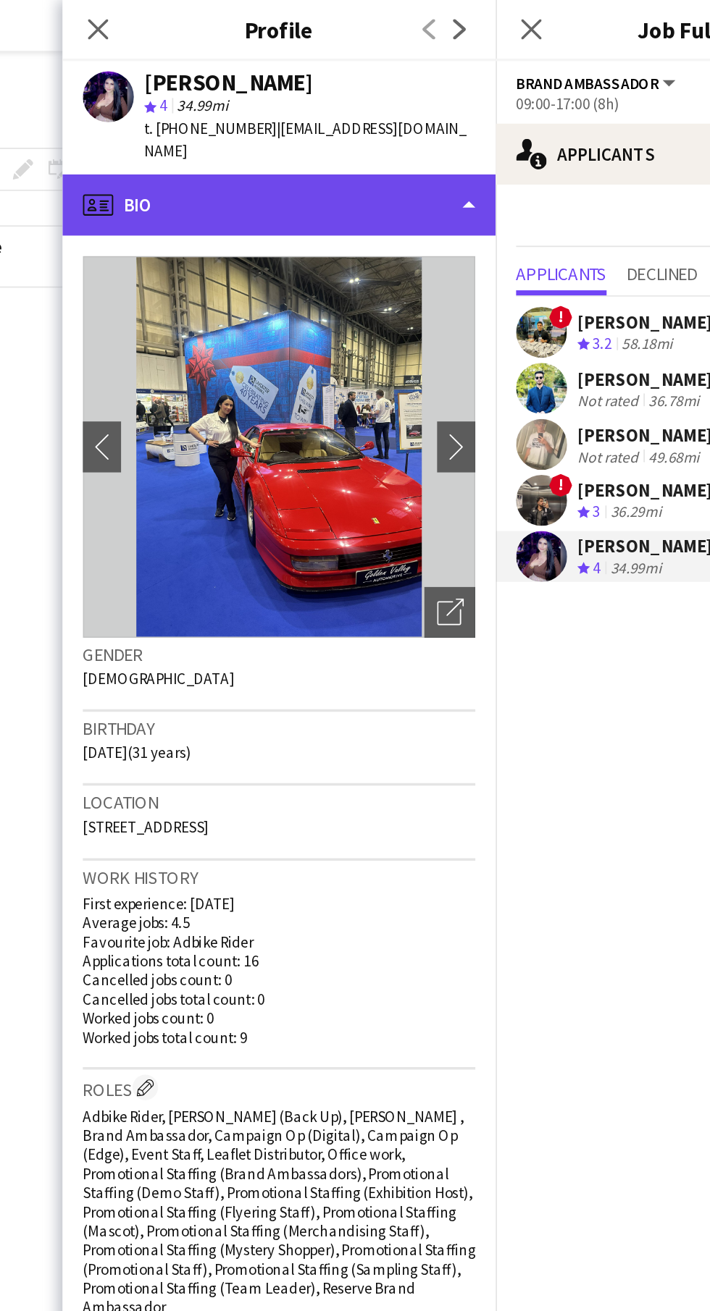
click at [447, 104] on div "profile Bio" at bounding box center [340, 116] width 246 height 35
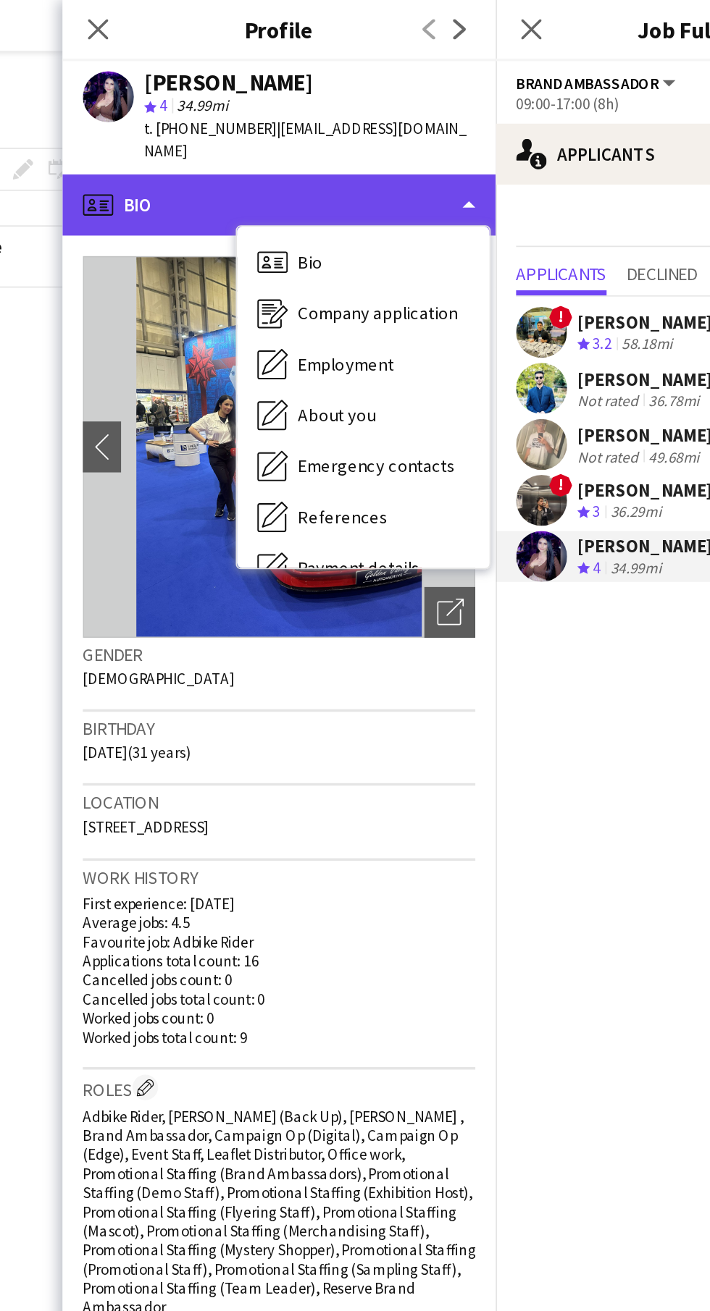
click at [408, 99] on div "profile Bio" at bounding box center [340, 116] width 246 height 35
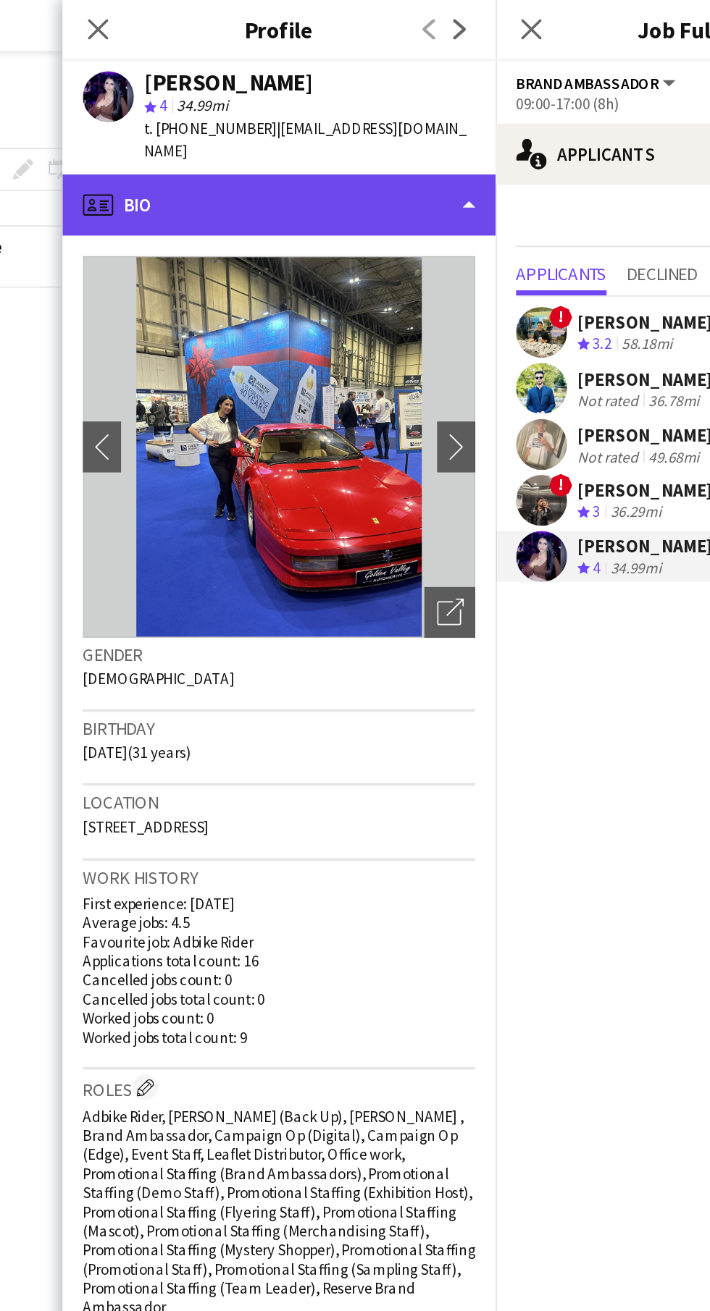
click at [433, 106] on div "profile Bio" at bounding box center [340, 116] width 246 height 35
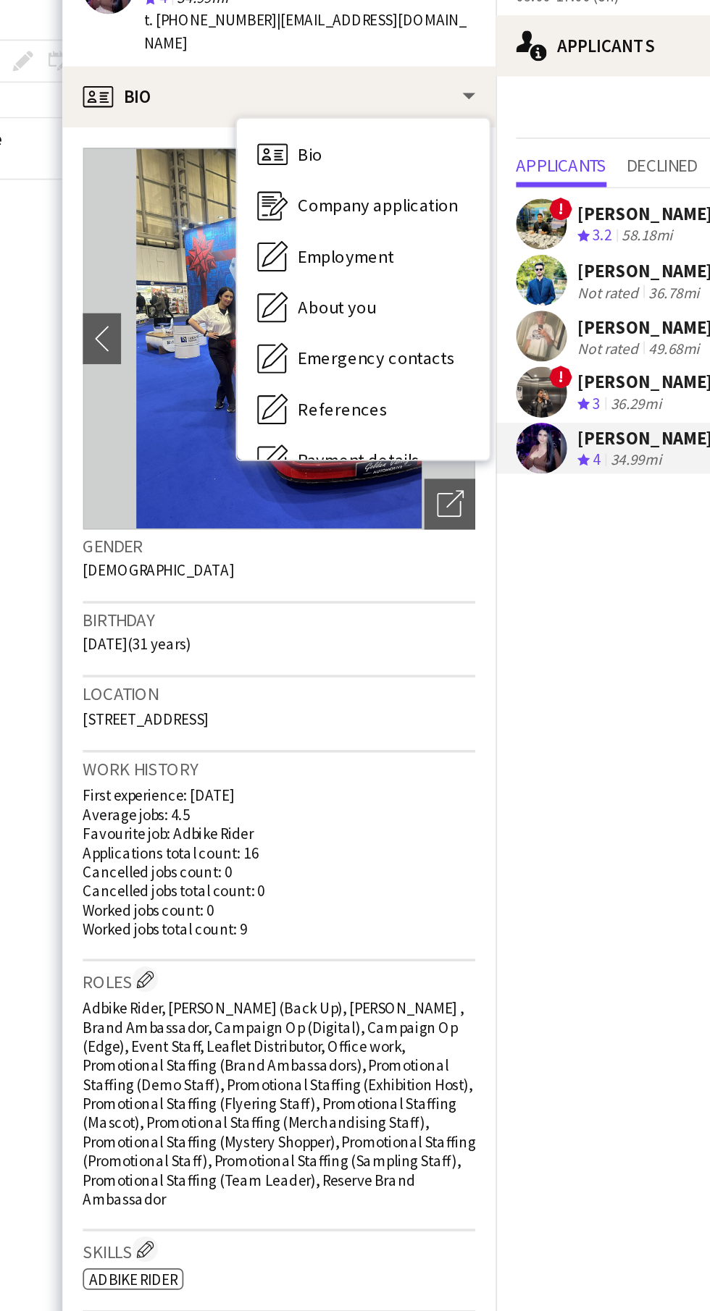
click at [196, 445] on app-date-cell at bounding box center [246, 725] width 173 height 1123
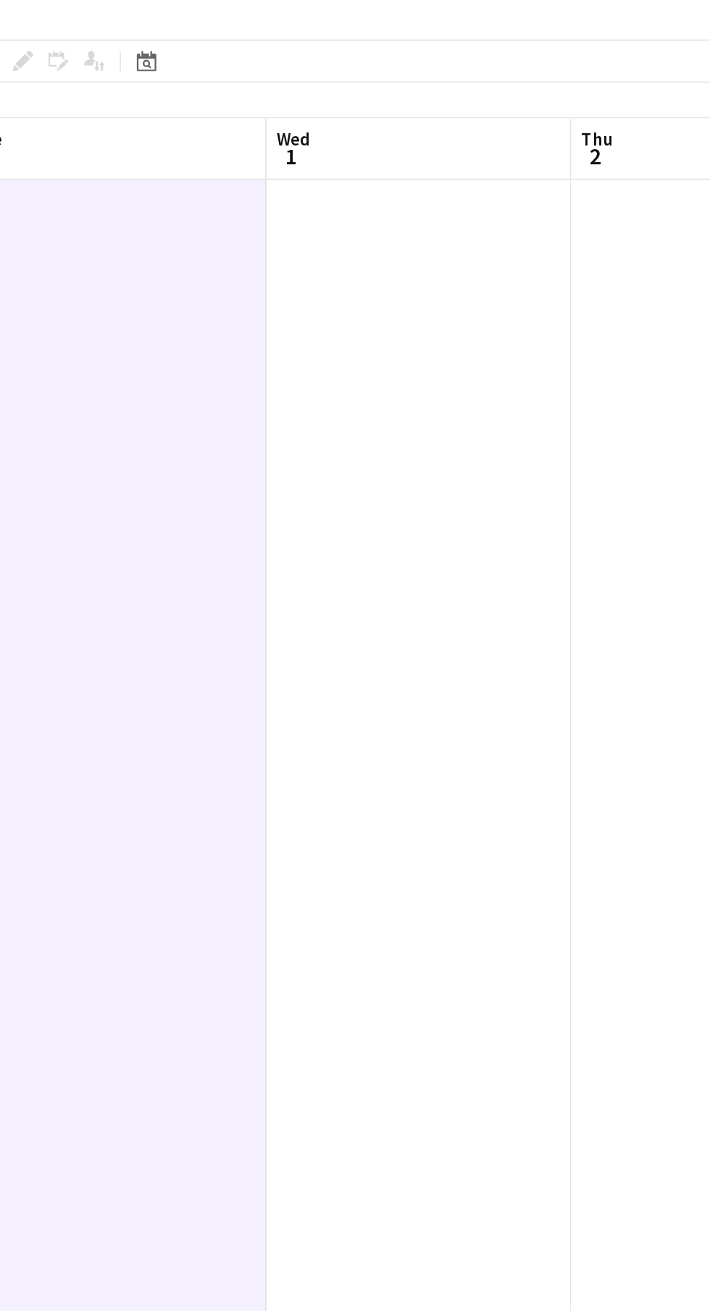
click at [206, 458] on app-date-cell at bounding box center [246, 725] width 173 height 1123
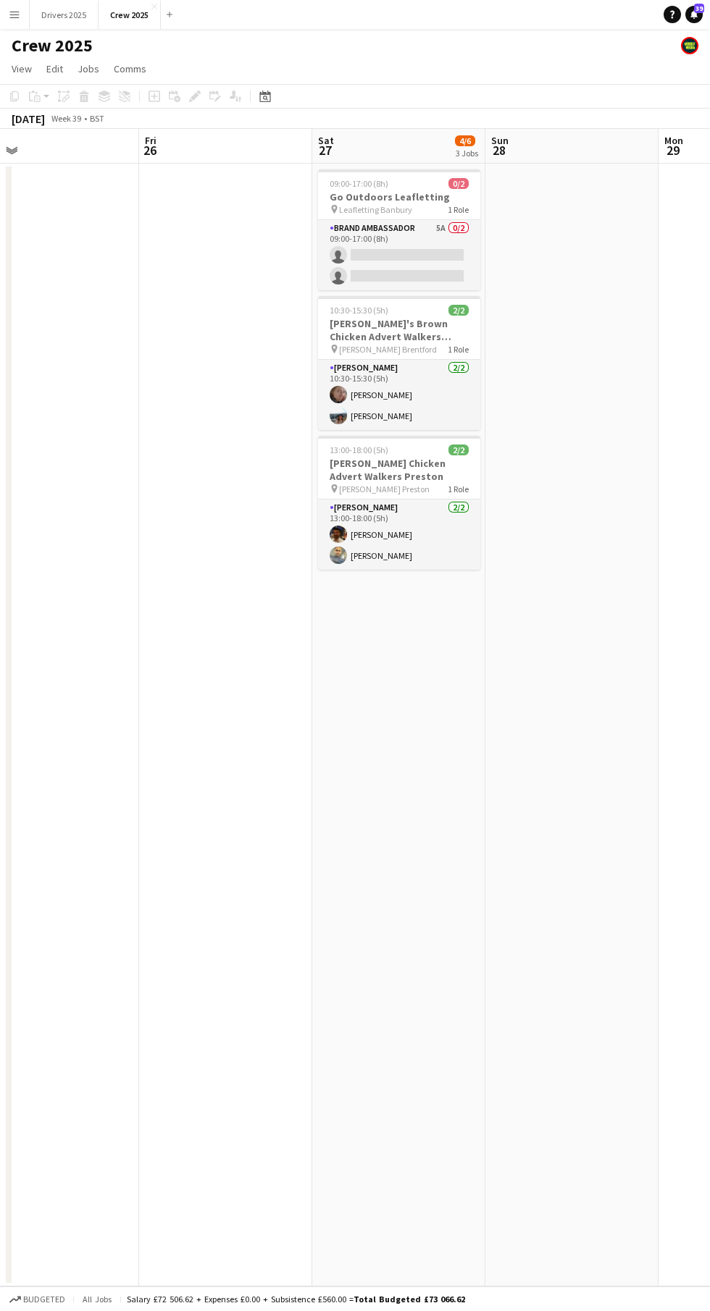
scroll to position [0, 396]
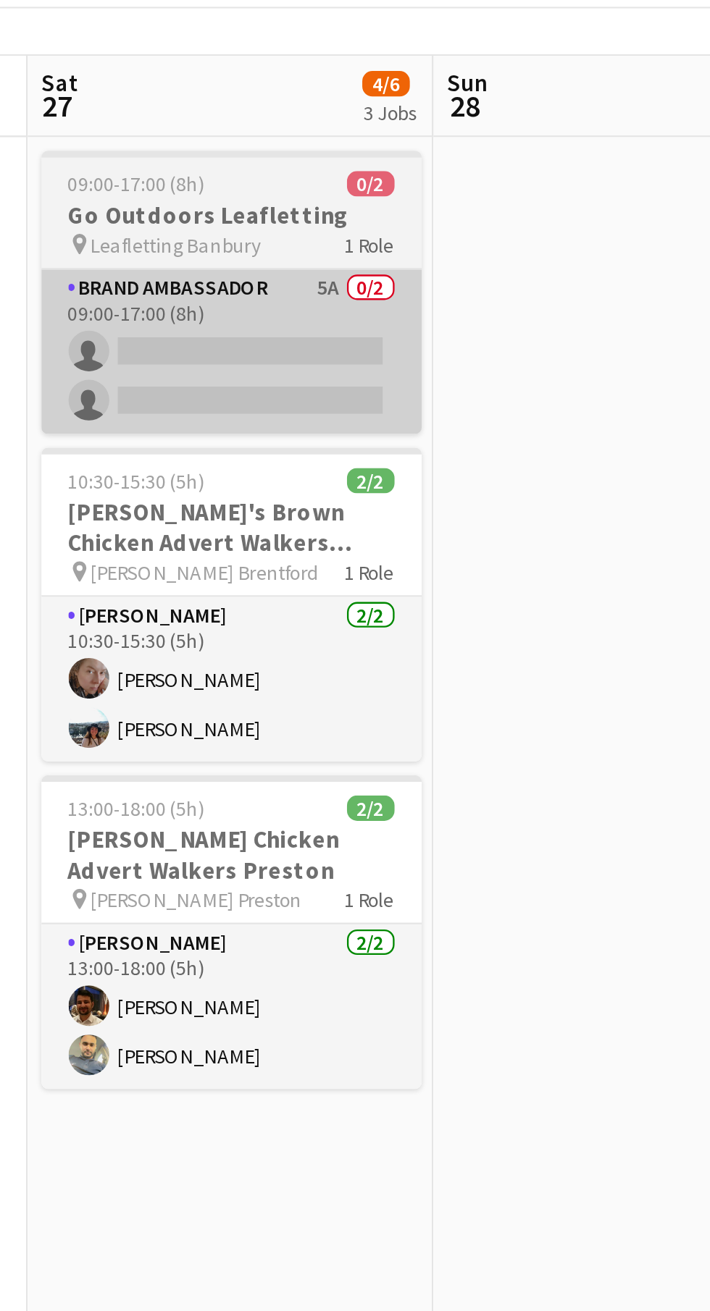
click at [424, 261] on app-card-role "Brand Ambassador 5A 0/2 09:00-17:00 (8h) single-neutral-actions single-neutral-…" at bounding box center [383, 255] width 162 height 70
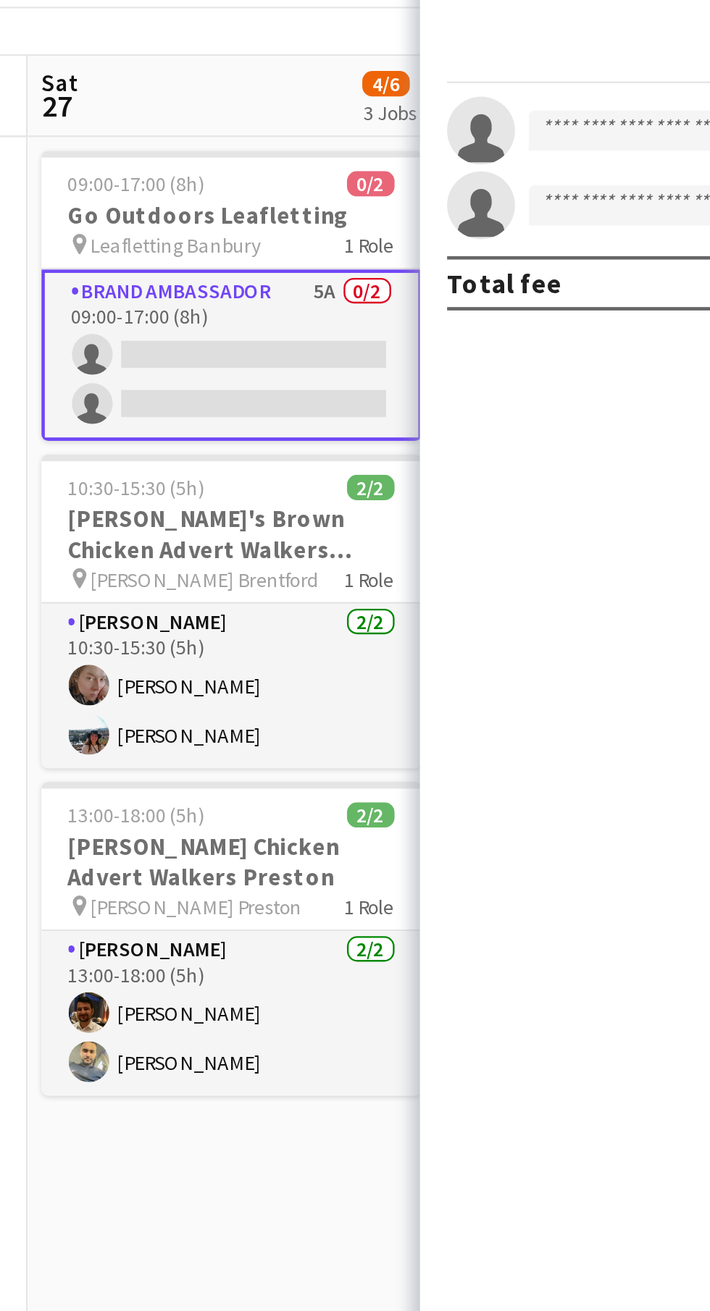
scroll to position [0, 398]
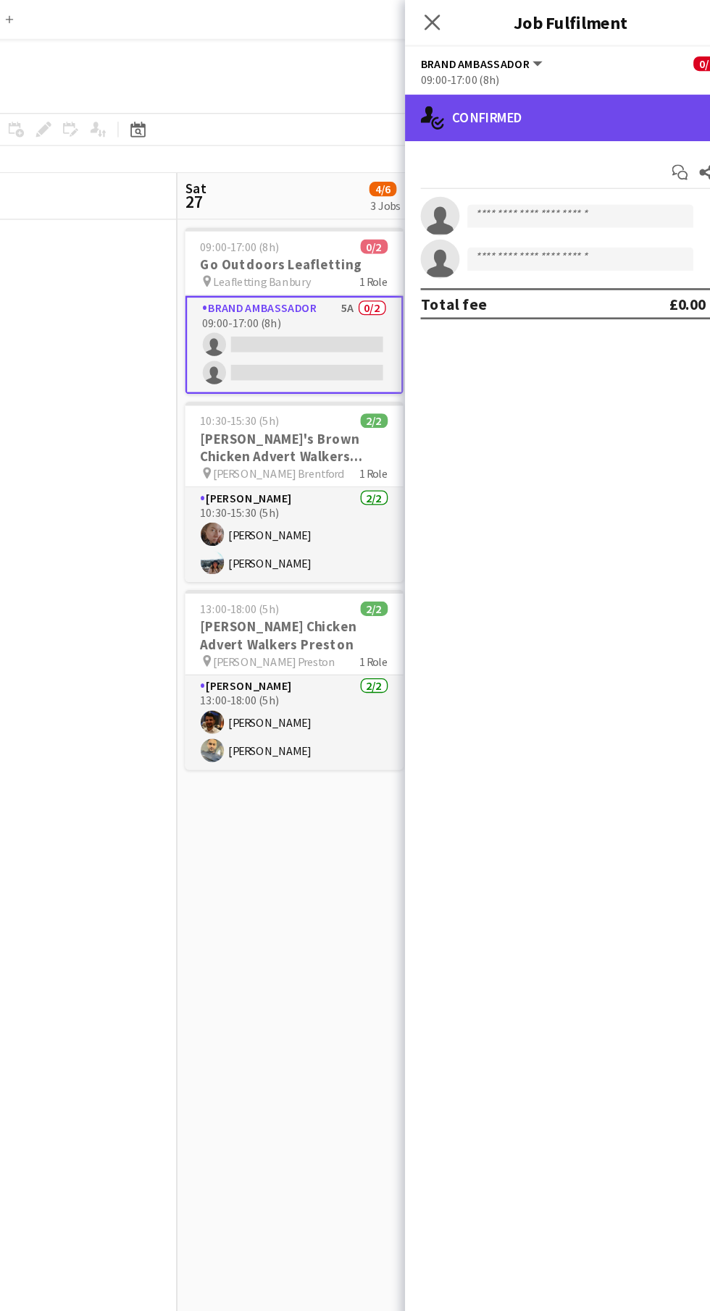
click at [604, 91] on div "single-neutral-actions-check-2 Confirmed" at bounding box center [586, 87] width 246 height 35
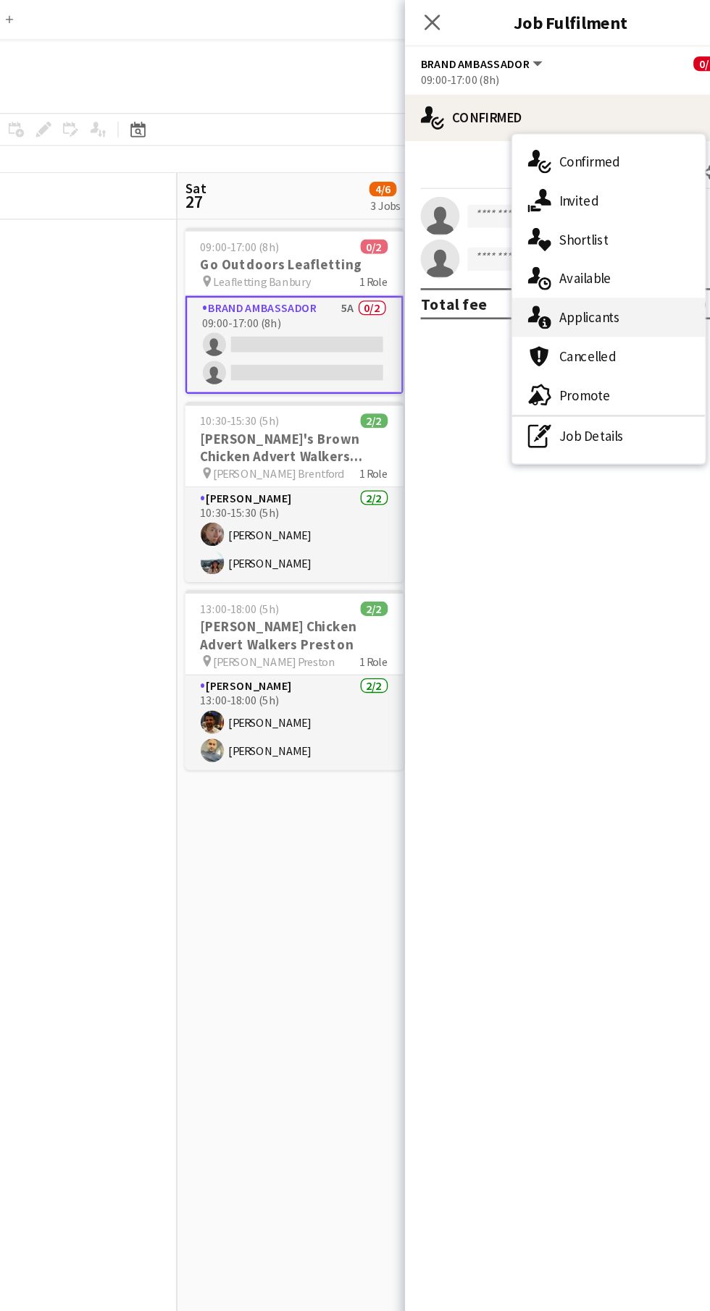
click at [647, 237] on div "single-neutral-actions-information Applicants" at bounding box center [614, 236] width 143 height 29
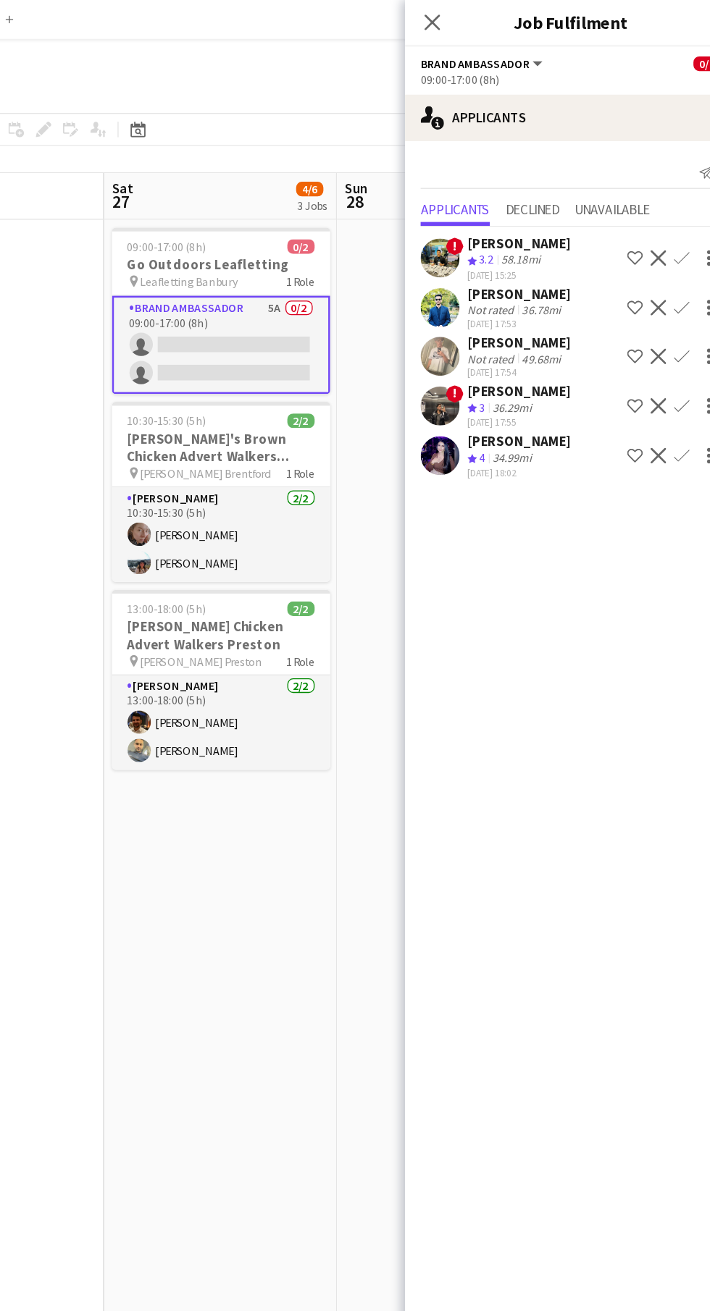
scroll to position [0, 439]
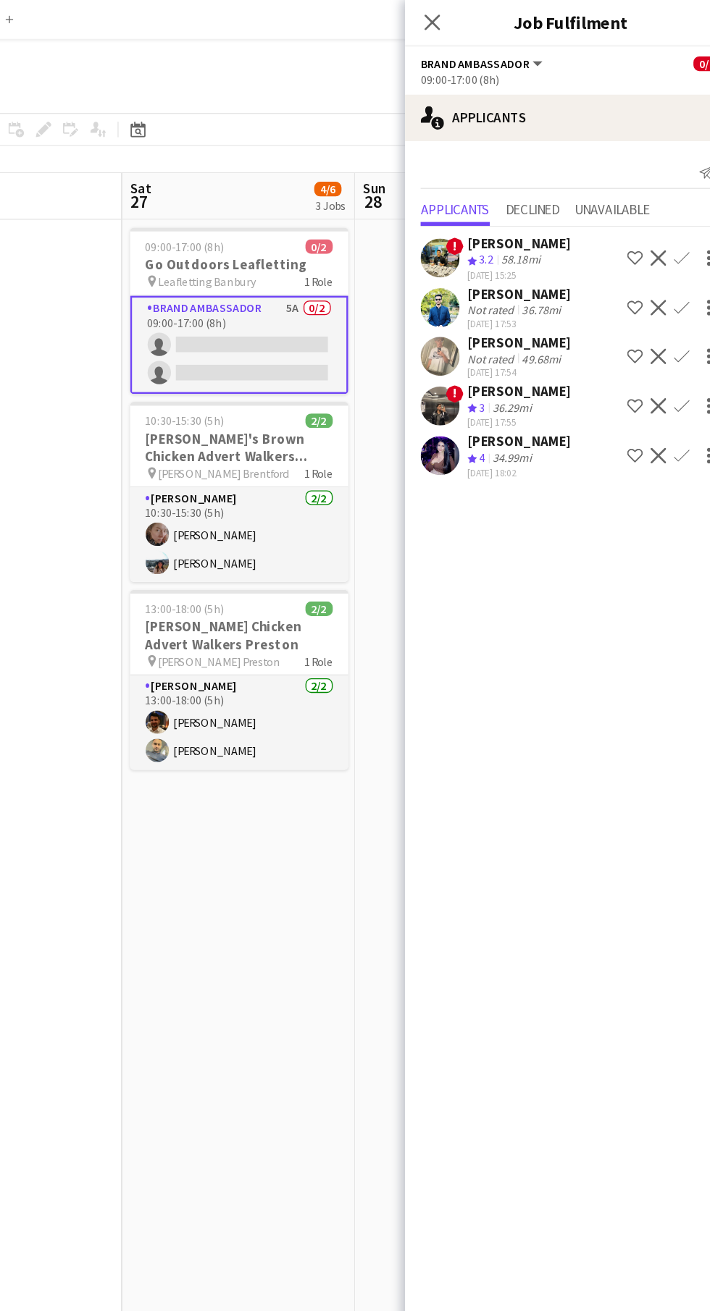
click at [668, 344] on button "Confirm" at bounding box center [668, 338] width 17 height 17
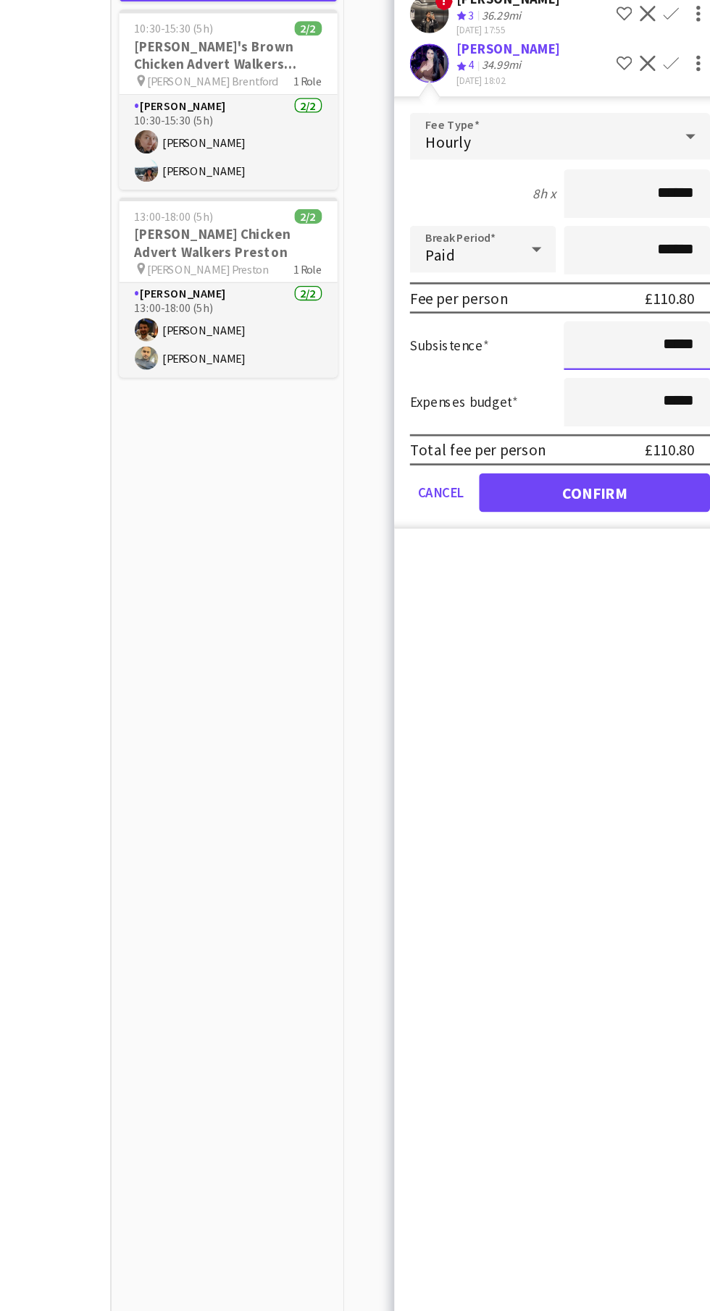
click at [671, 552] on input "*****" at bounding box center [643, 549] width 109 height 36
click at [658, 552] on input "*****" at bounding box center [643, 549] width 109 height 36
type input "******"
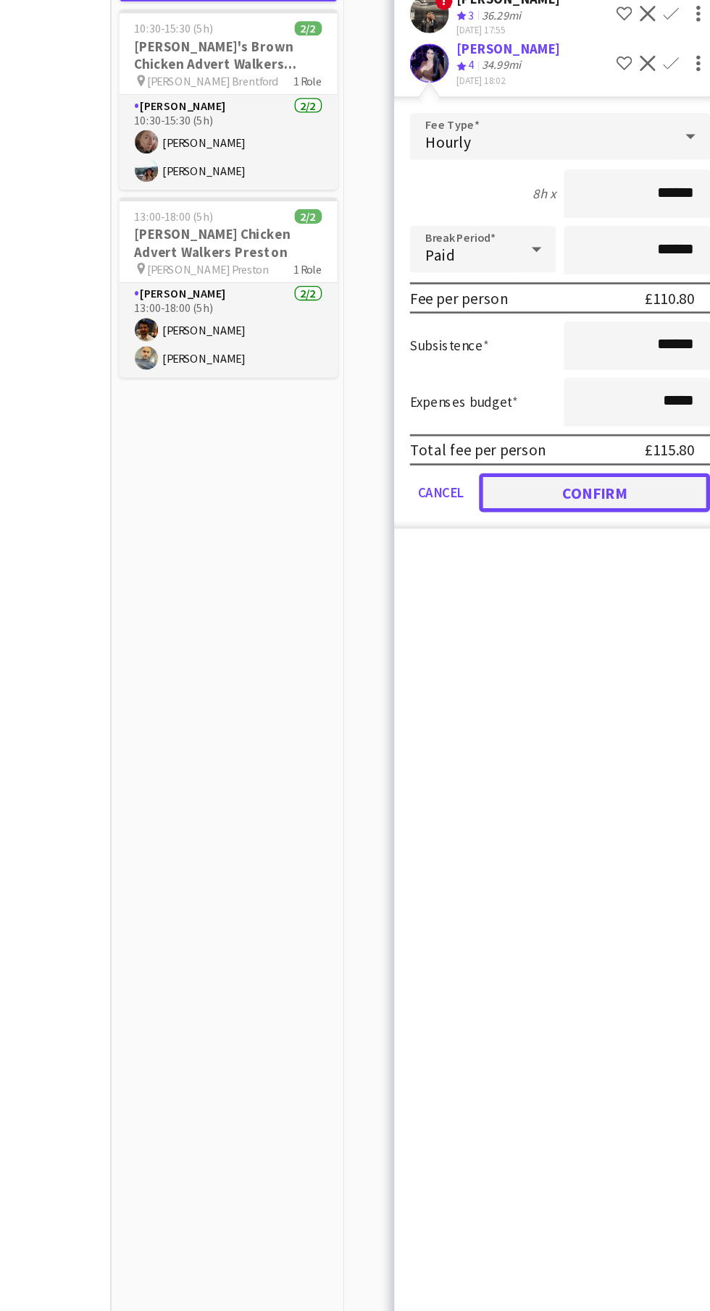
click at [655, 664] on button "Confirm" at bounding box center [612, 658] width 172 height 29
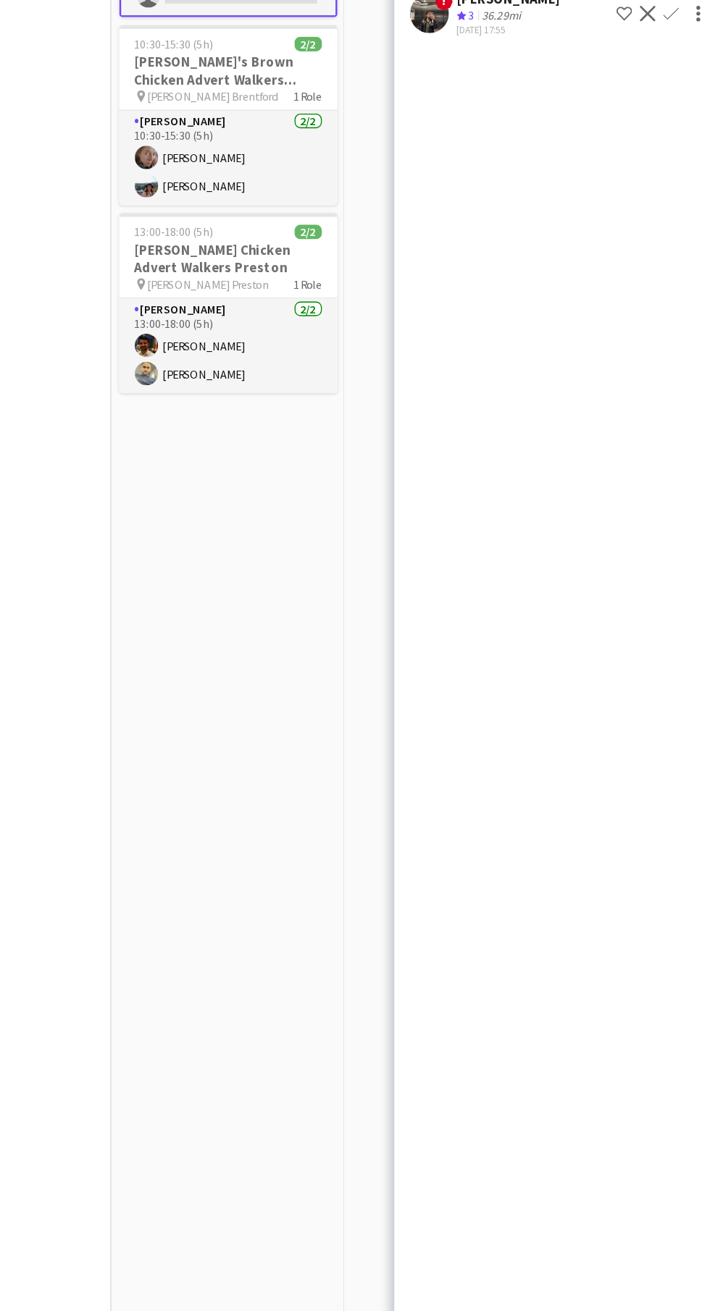
click at [381, 965] on app-date-cell "Updated 09:00-17:00 (8h) 1/2 Go Outdoors Leafletting pin Leafletting Banbury 1 …" at bounding box center [339, 725] width 173 height 1123
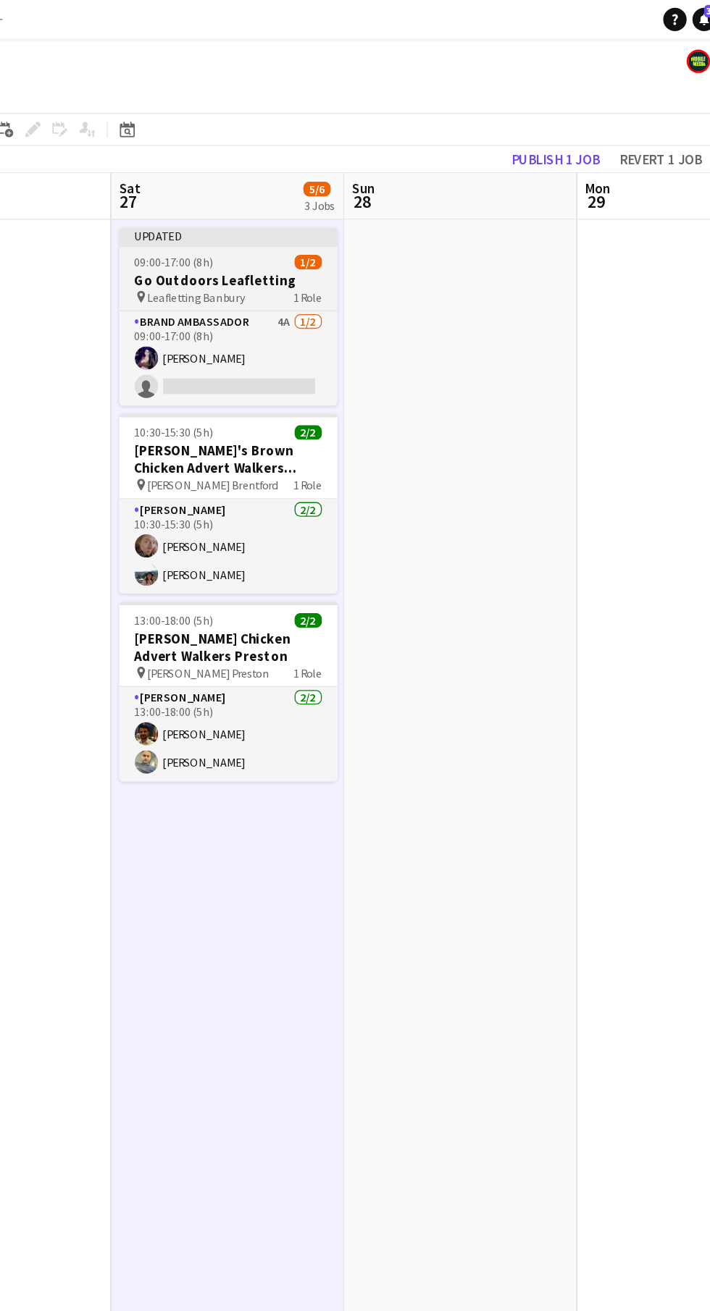
click at [348, 180] on div "Updated" at bounding box center [340, 175] width 162 height 12
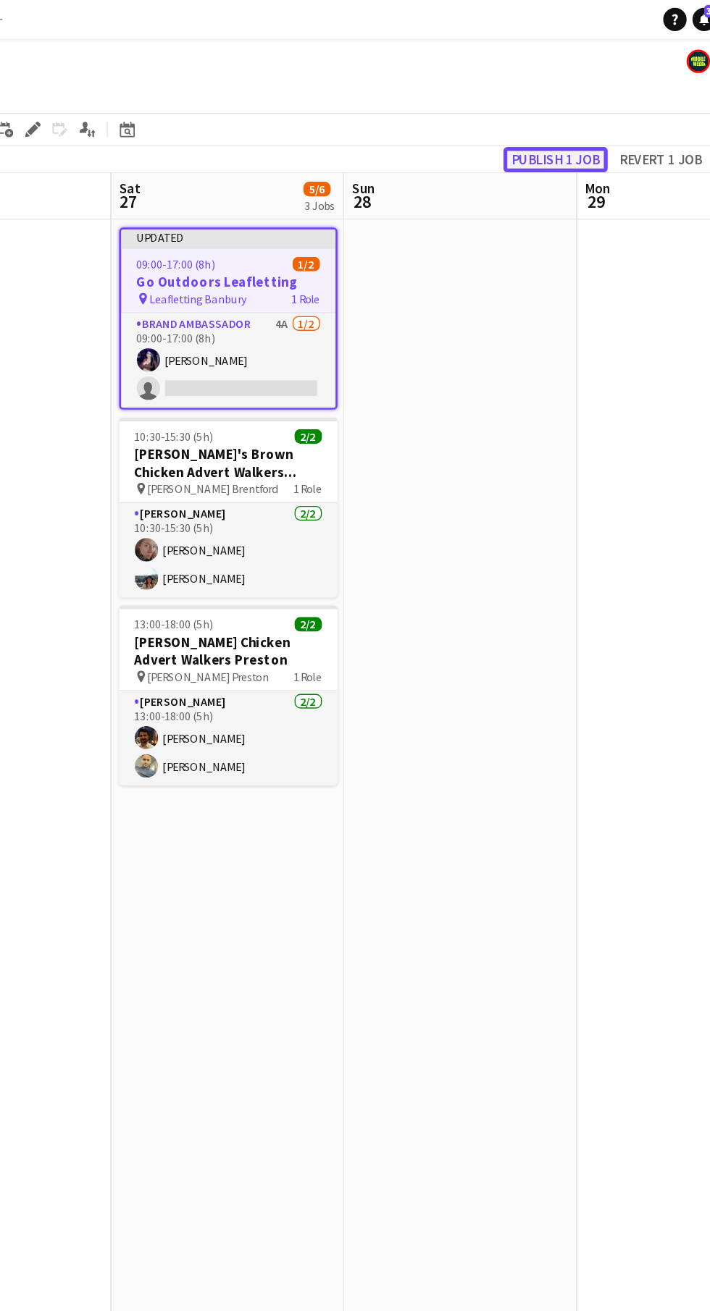
click at [590, 121] on button "Publish 1 job" at bounding box center [582, 118] width 77 height 19
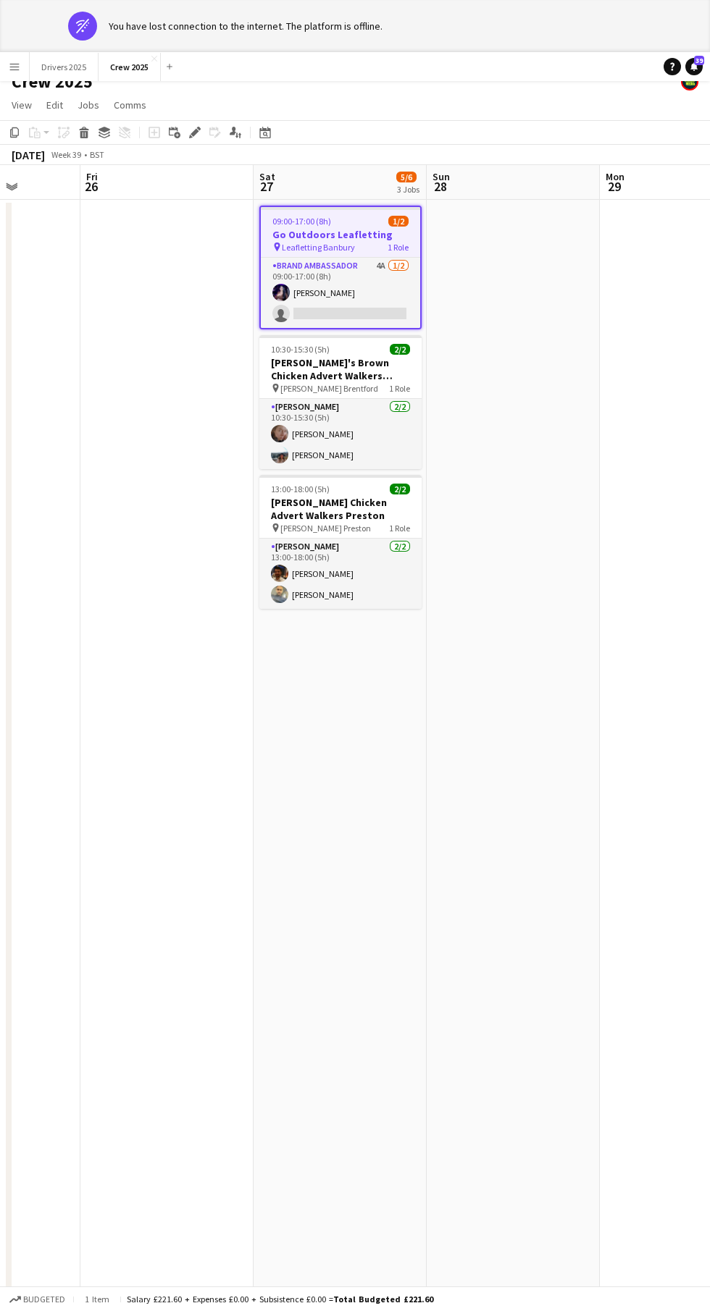
scroll to position [0, 0]
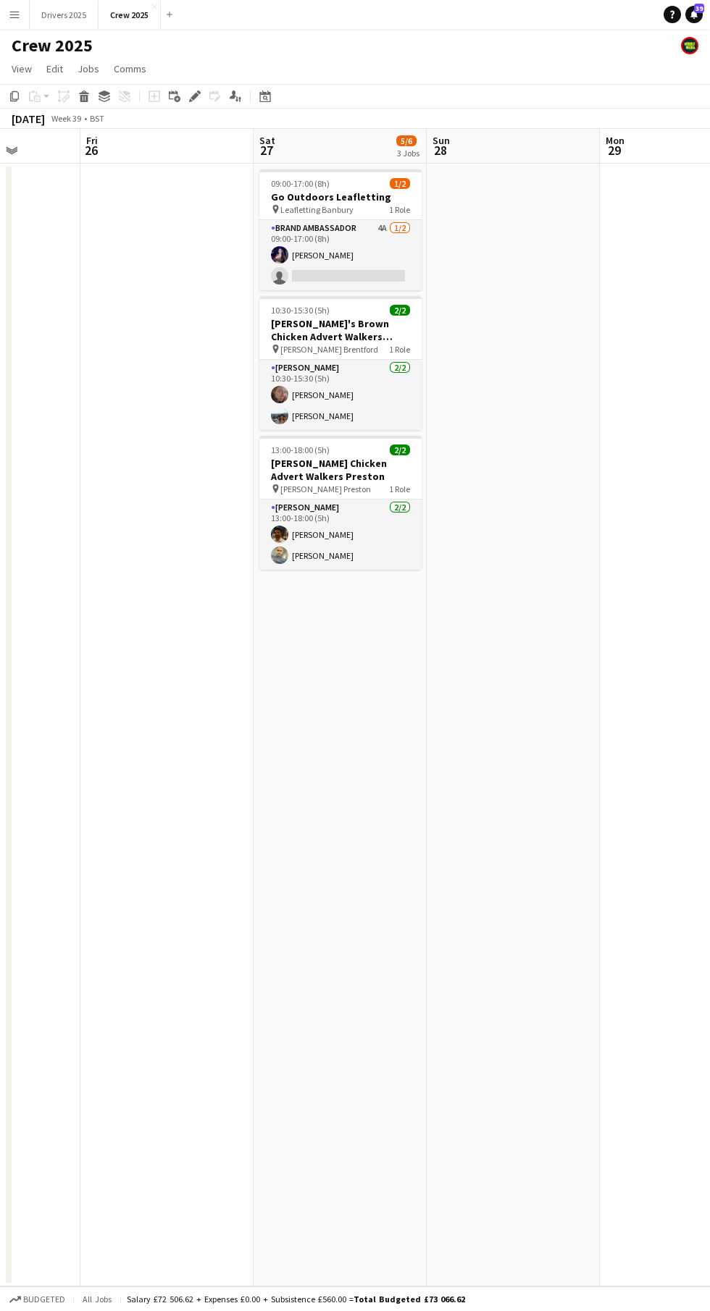
click at [14, 14] on app-icon "Menu" at bounding box center [15, 15] width 12 height 12
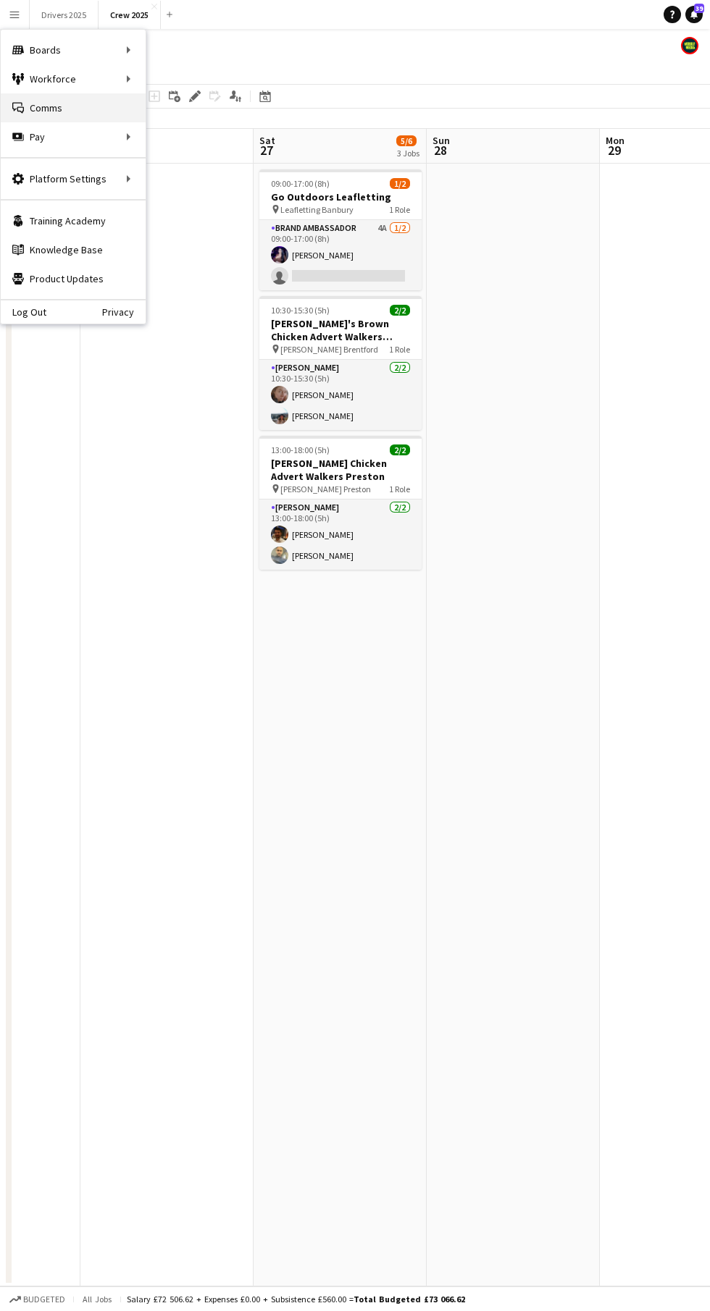
click at [80, 97] on link "Comms Comms" at bounding box center [73, 107] width 145 height 29
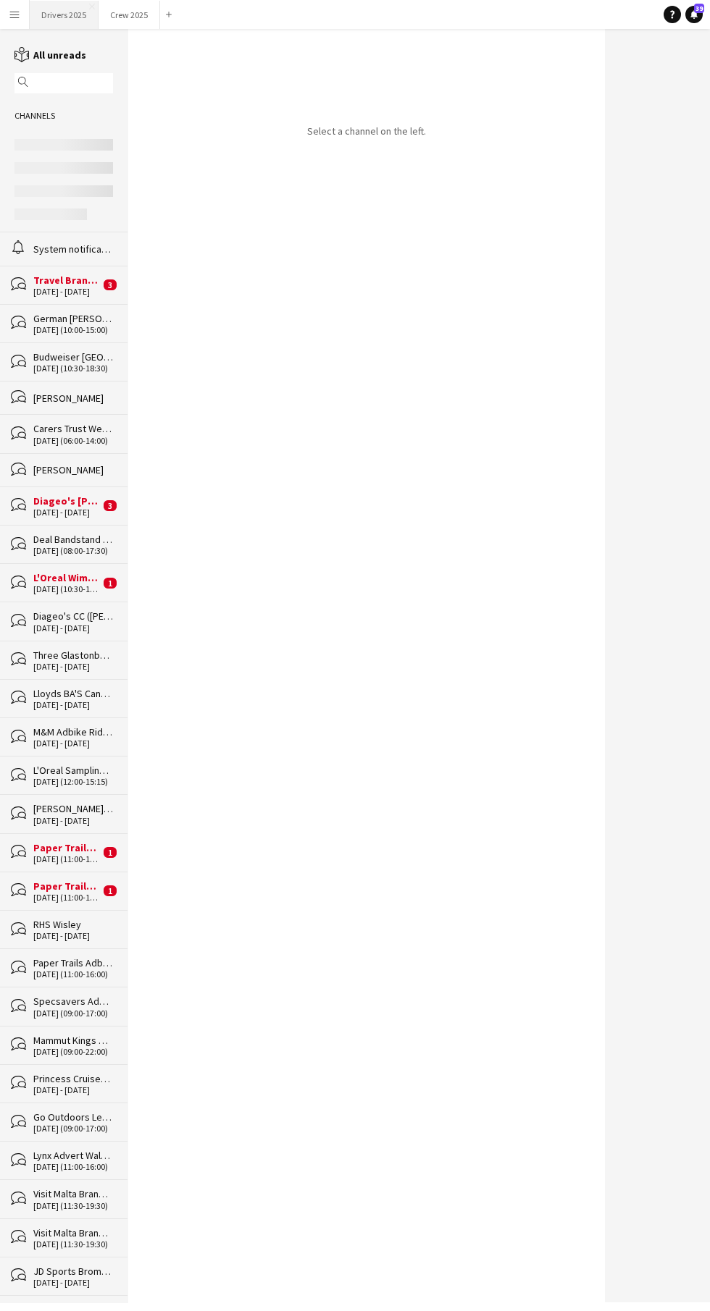
click at [35, 26] on button "Drivers 2025 Close" at bounding box center [64, 15] width 69 height 28
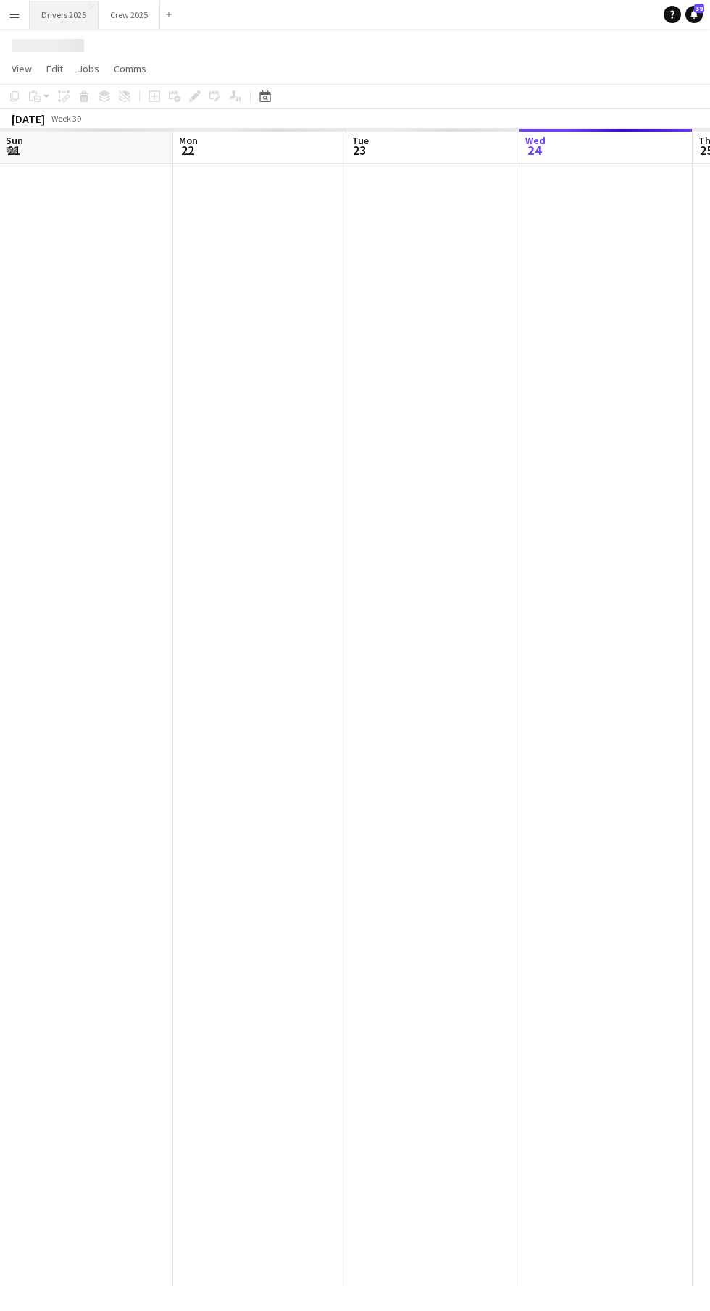
scroll to position [0, 346]
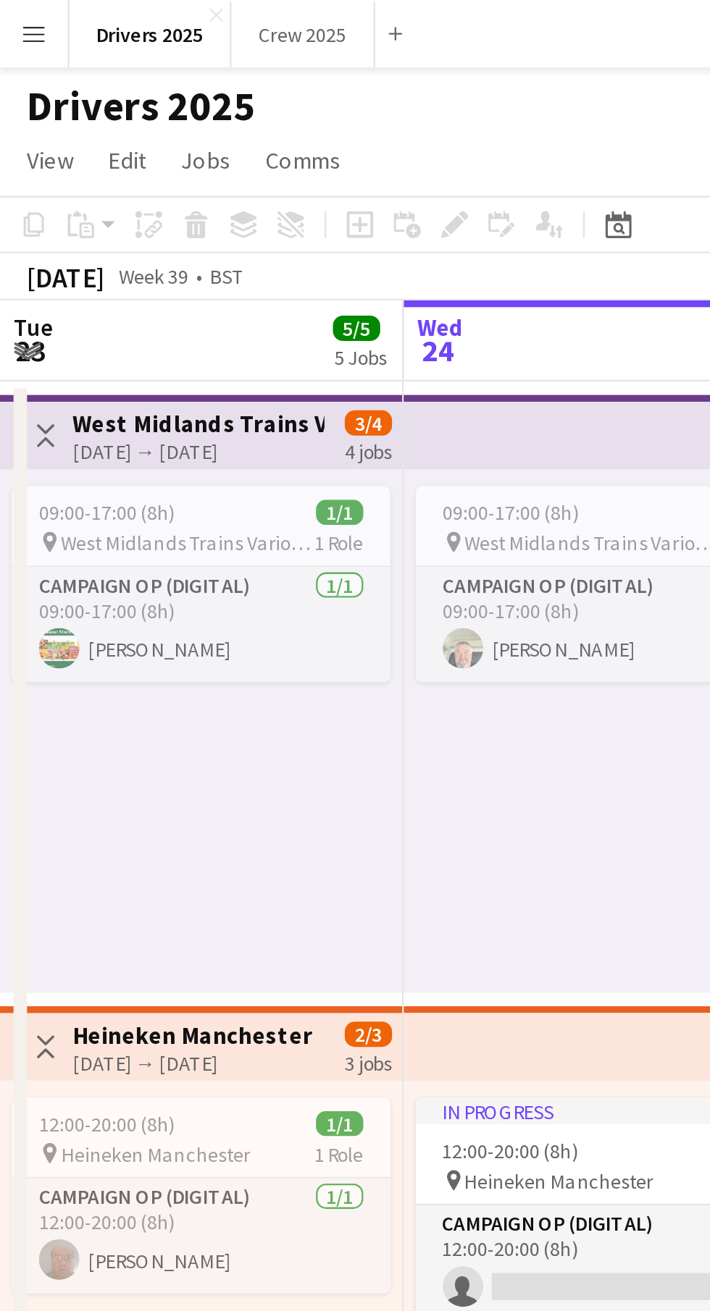
click at [18, 18] on app-icon "Menu" at bounding box center [15, 15] width 12 height 12
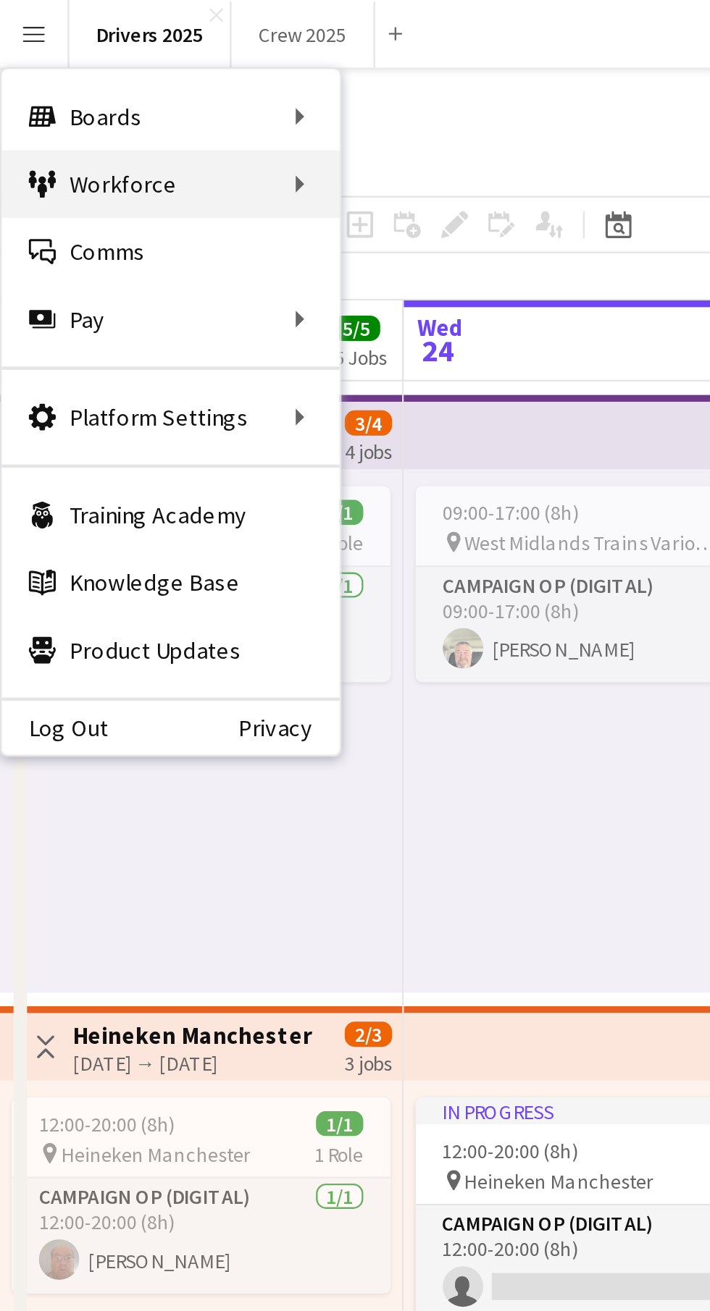
click at [133, 87] on div "Workforce Workforce" at bounding box center [73, 78] width 145 height 29
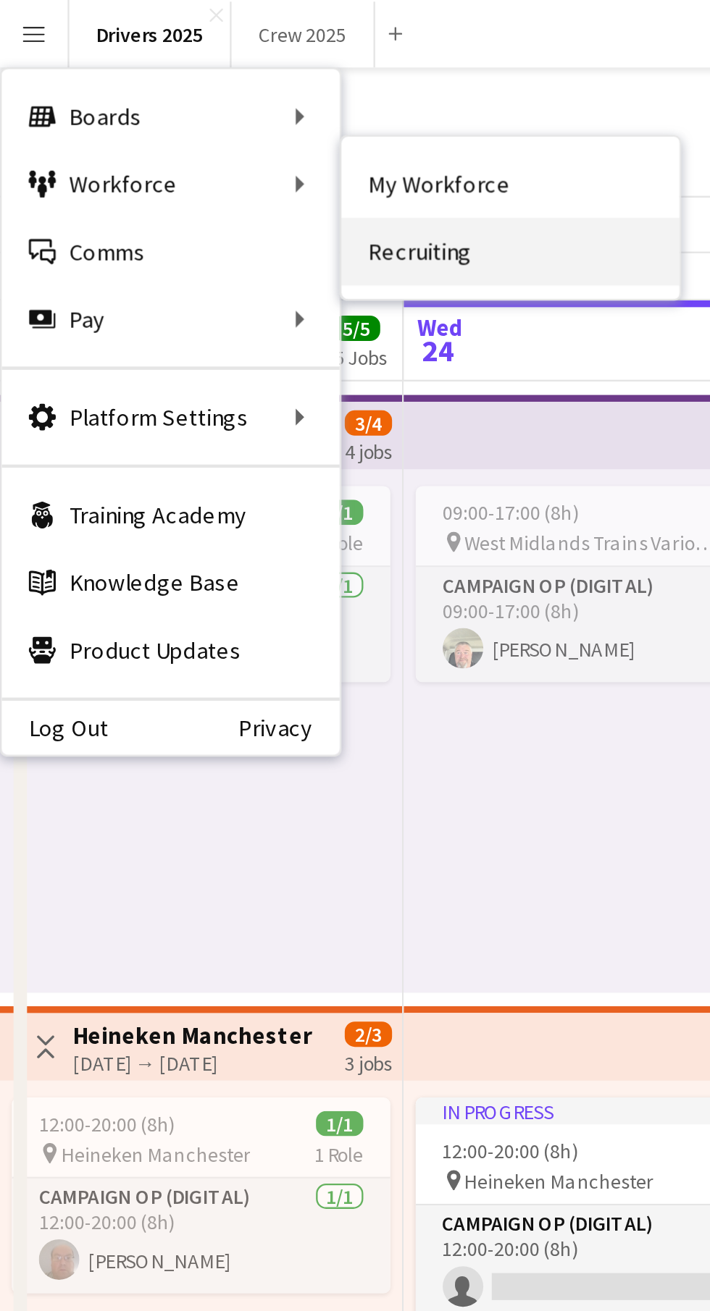
click at [239, 122] on link "Recruiting" at bounding box center [218, 107] width 145 height 29
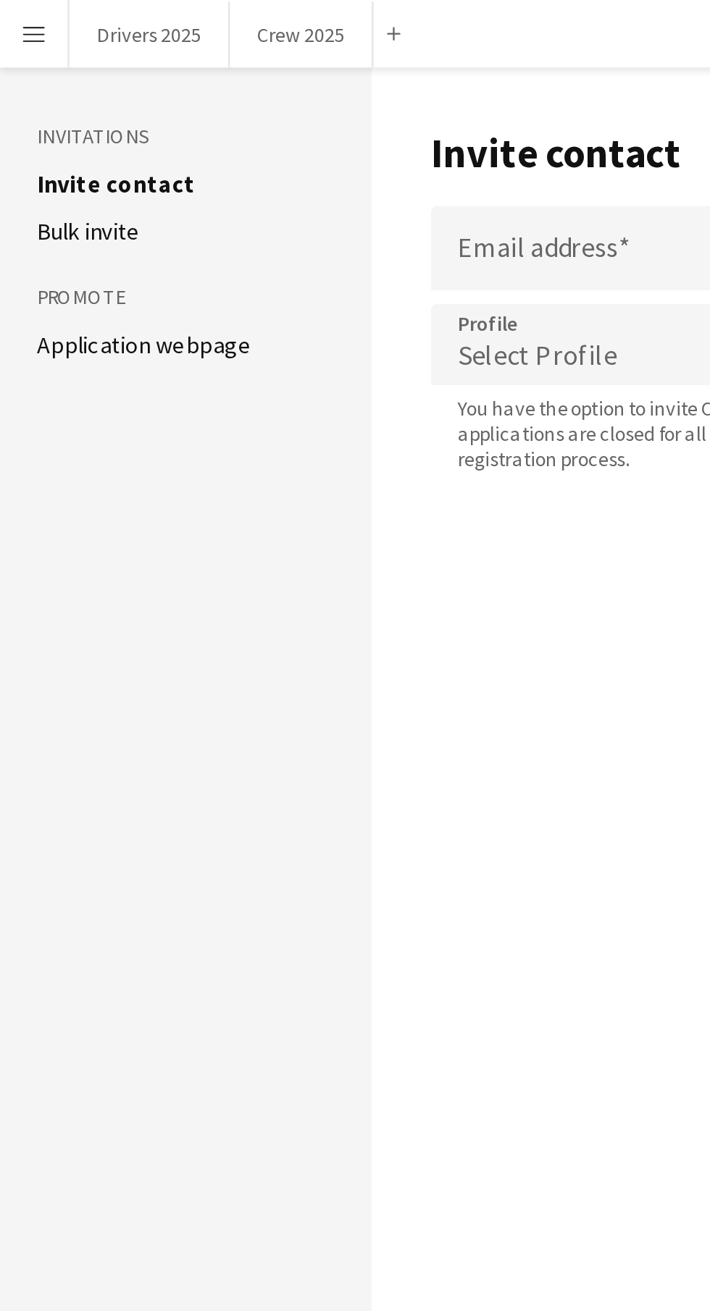
click at [102, 153] on link "Application webpage" at bounding box center [62, 147] width 92 height 13
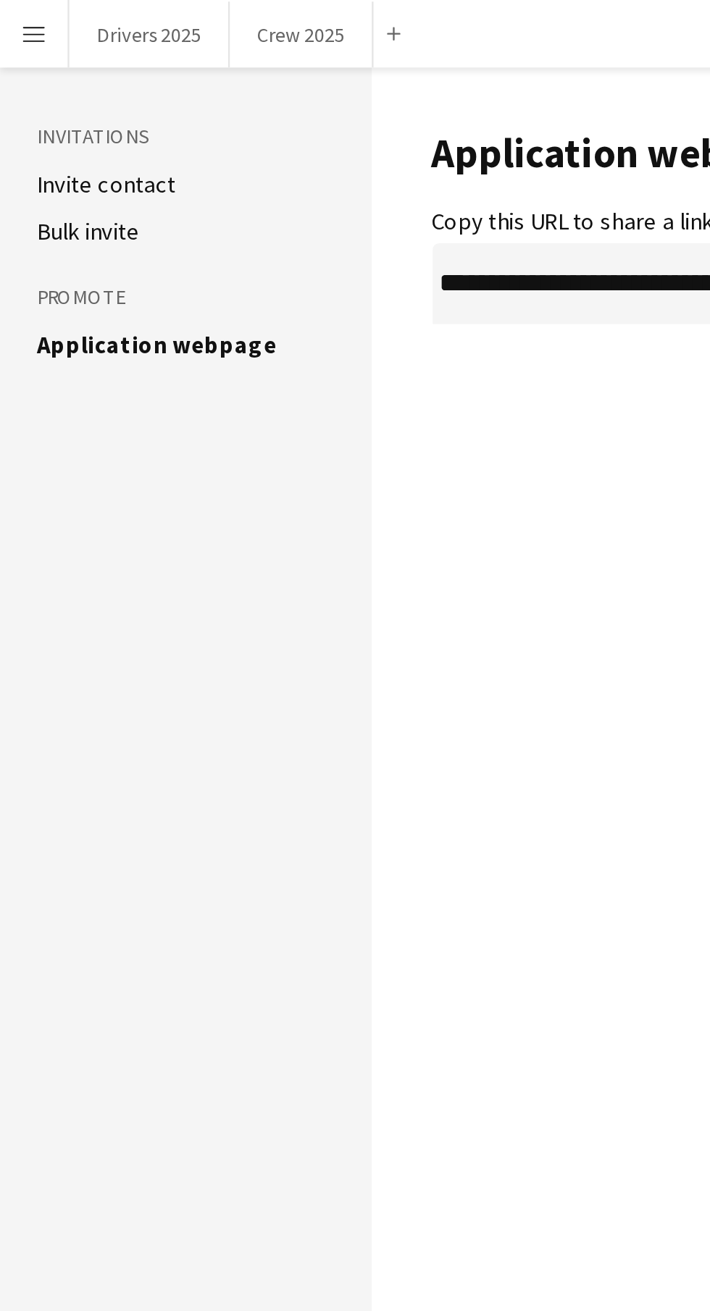
click at [89, 83] on li "Invite contact" at bounding box center [79, 78] width 127 height 13
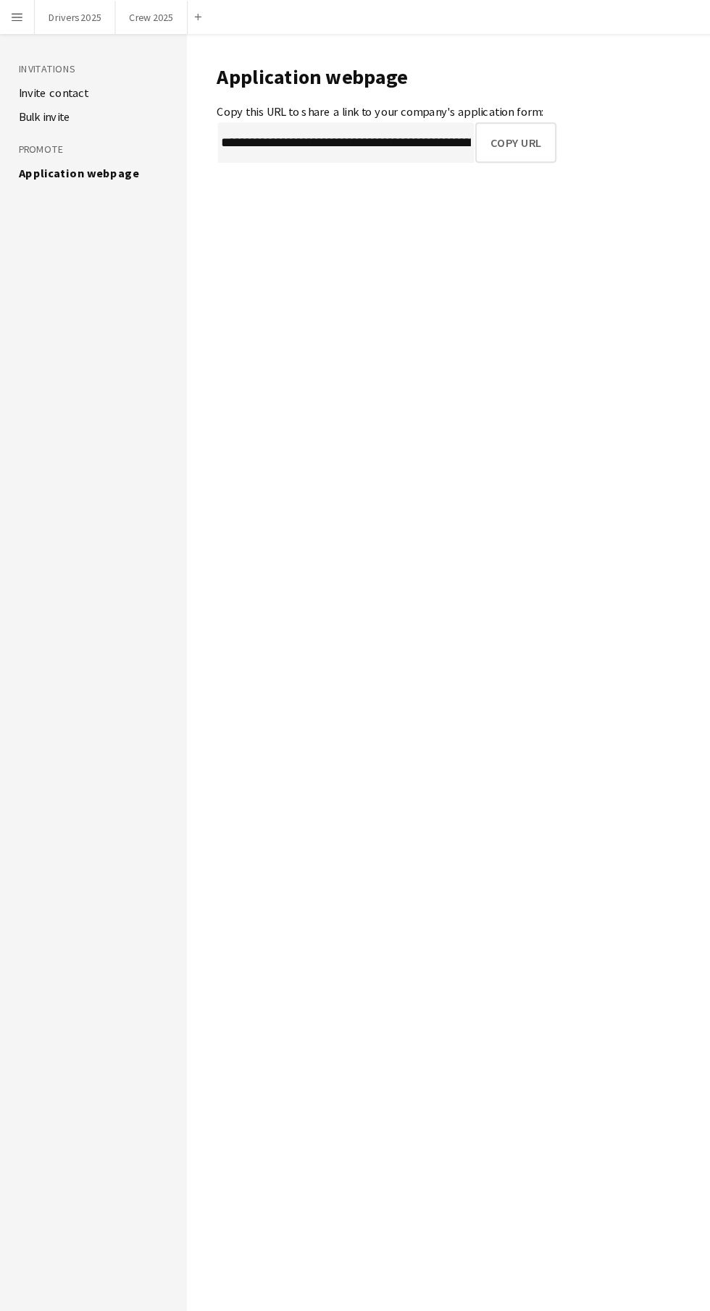
click at [65, 80] on link "Invite contact" at bounding box center [45, 78] width 59 height 13
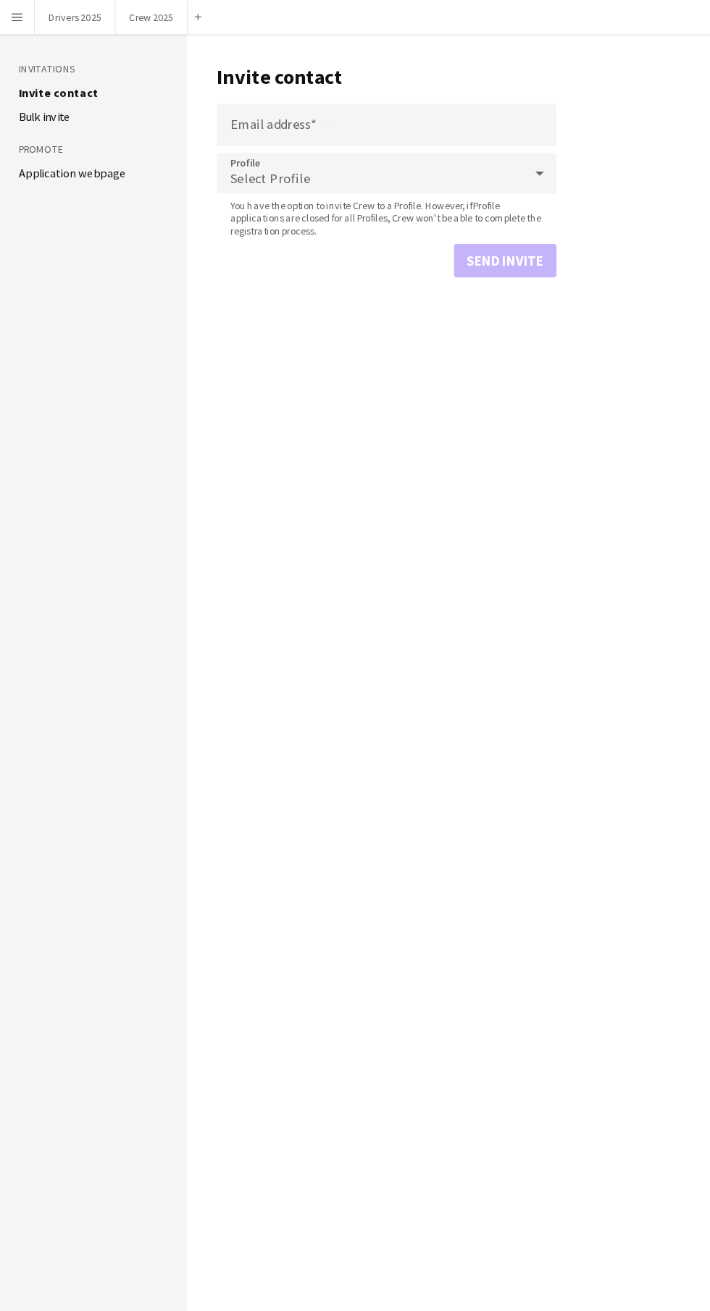
click at [348, 153] on div "Select Profile" at bounding box center [315, 147] width 261 height 35
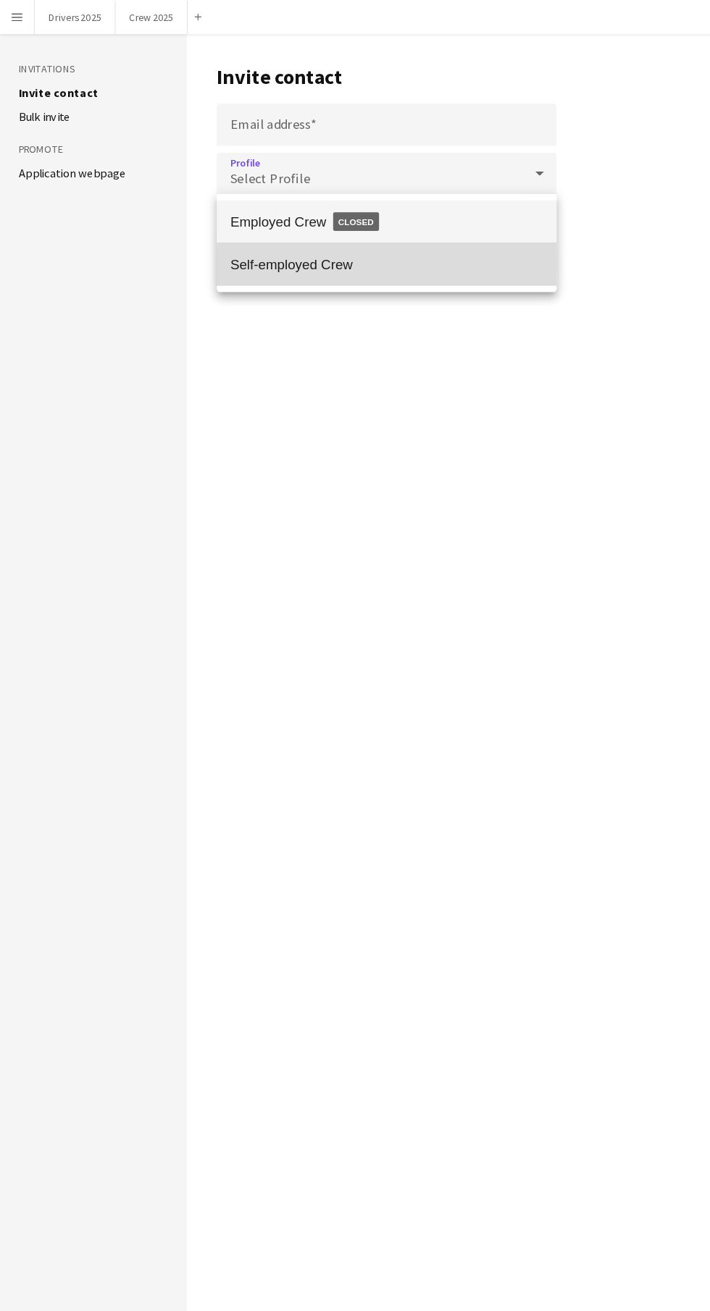
click at [383, 240] on mat-option "Self-employed Crew" at bounding box center [330, 225] width 290 height 36
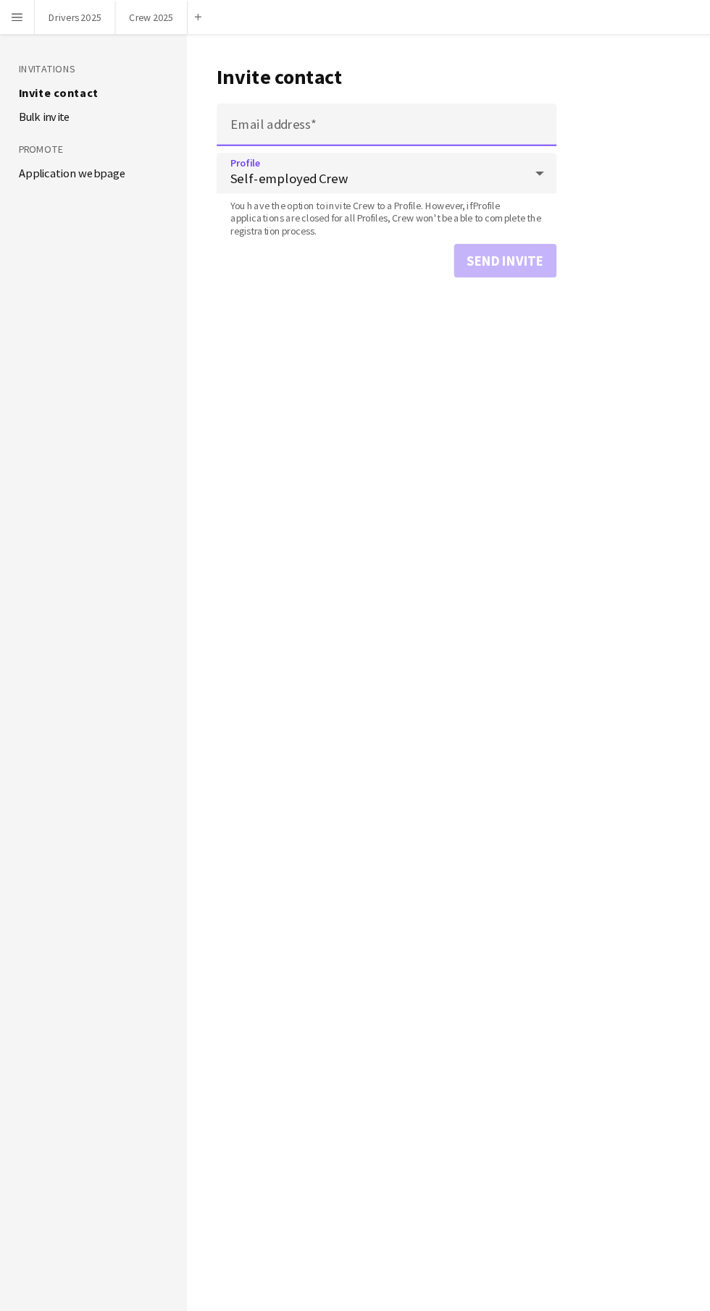
click at [368, 105] on input "Email address" at bounding box center [330, 106] width 290 height 36
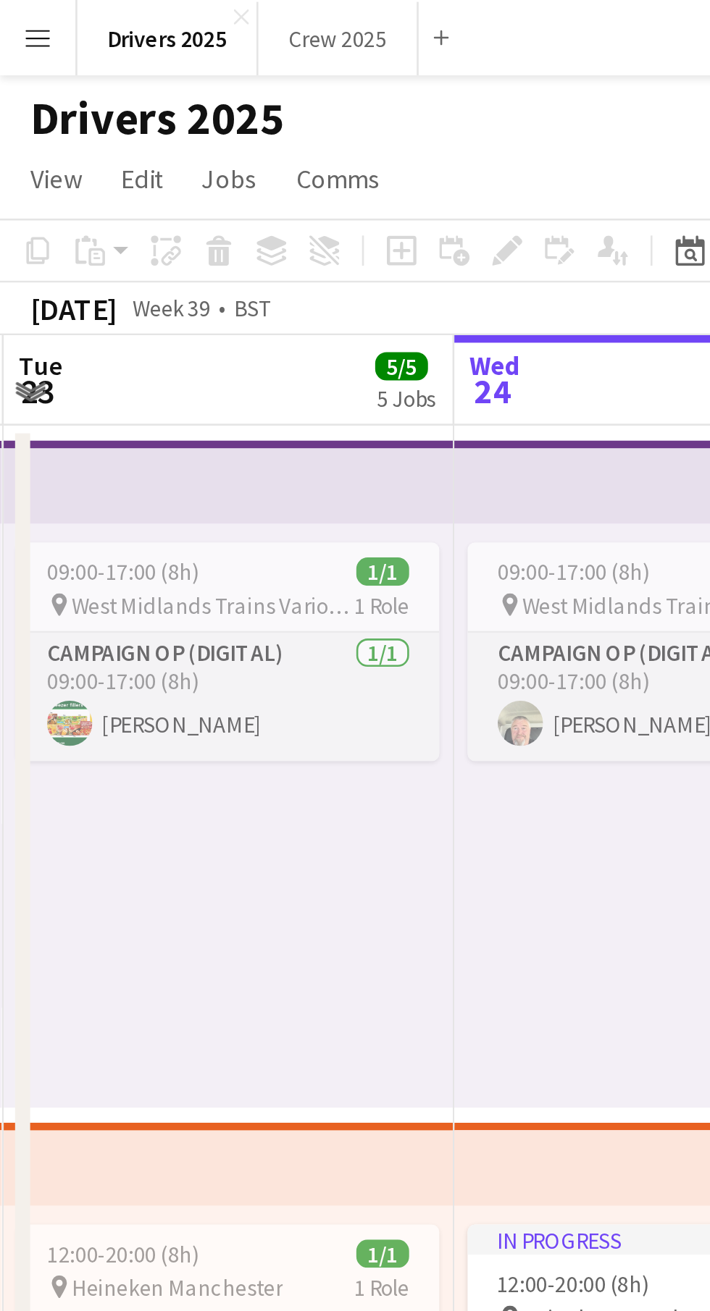
click at [23, 15] on button "Menu" at bounding box center [14, 14] width 29 height 29
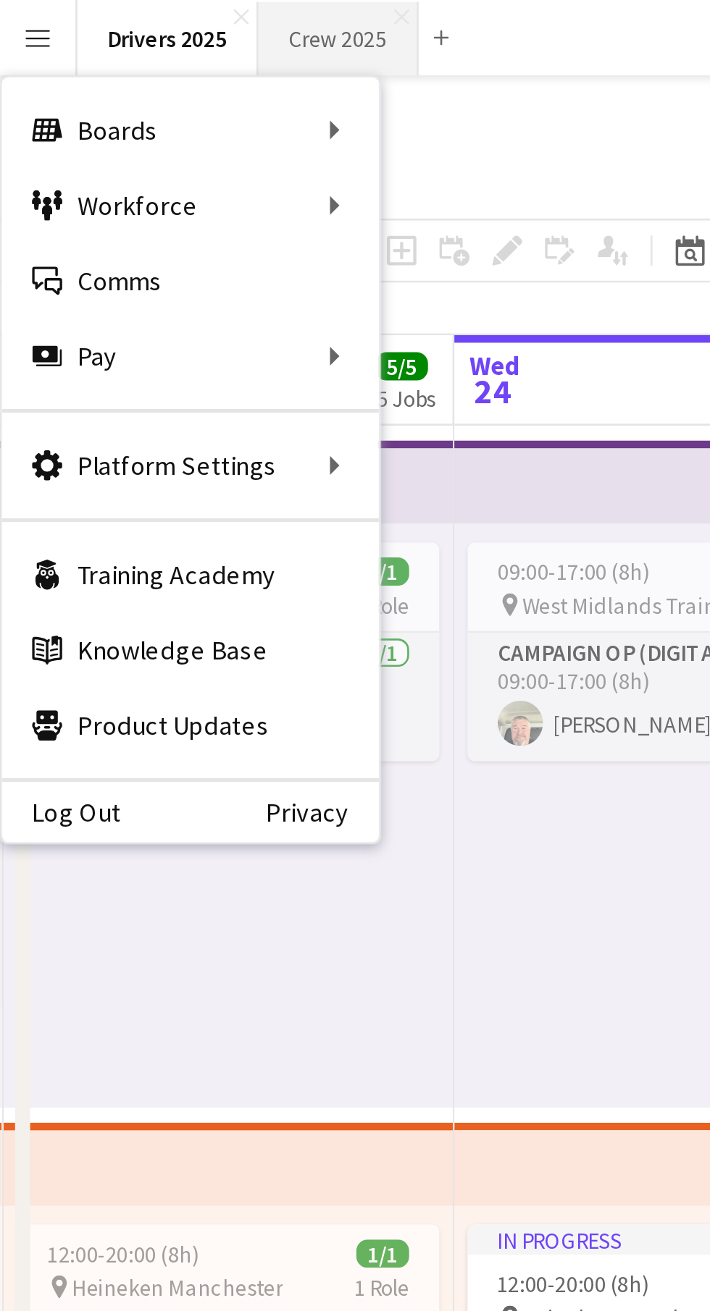
click at [138, 20] on button "Crew 2025 Close" at bounding box center [130, 15] width 62 height 28
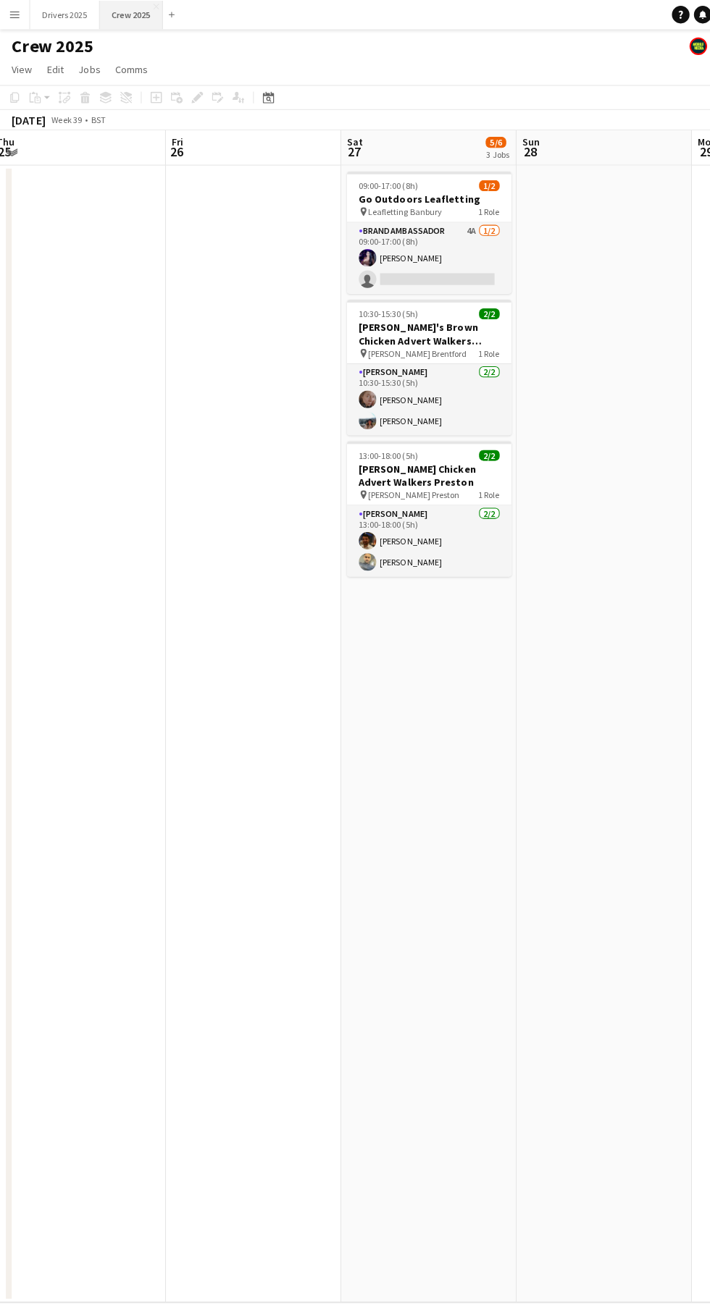
scroll to position [0, 703]
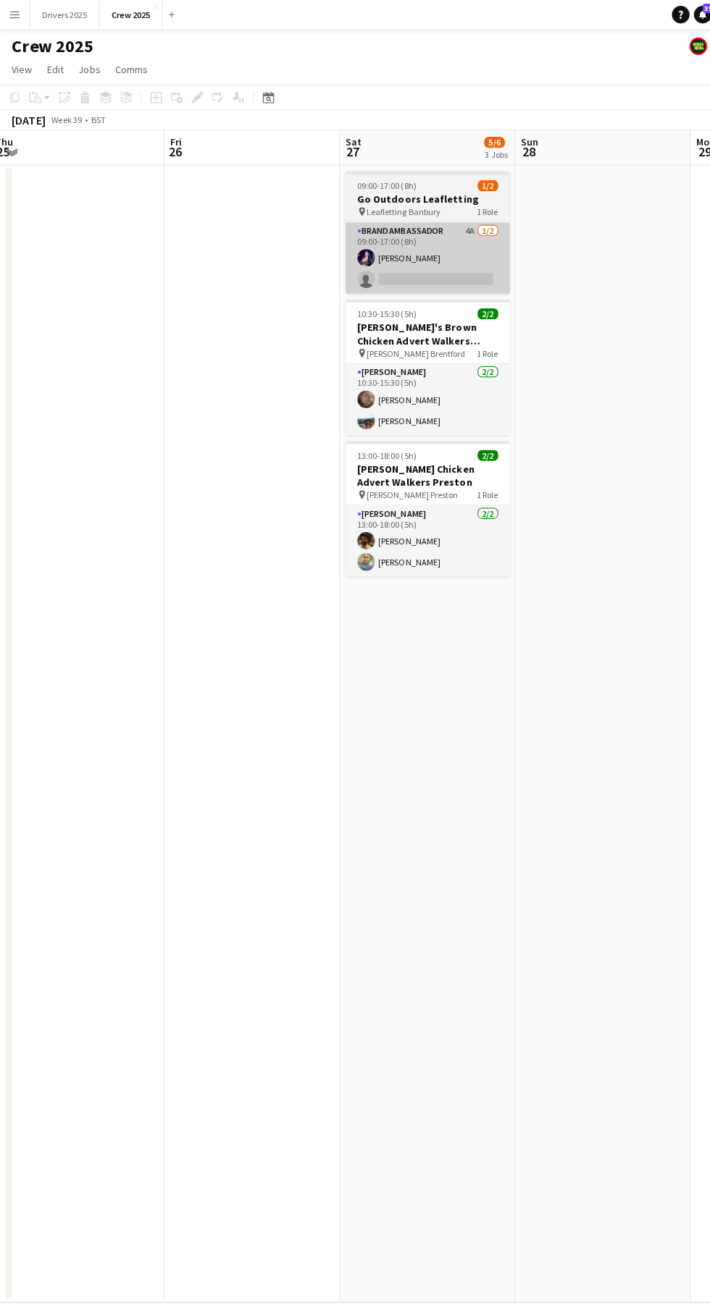
click at [445, 255] on app-card-role "Brand Ambassador 4A 1/2 09:00-17:00 (8h) Aalia Nawaz single-neutral-actions" at bounding box center [422, 255] width 162 height 70
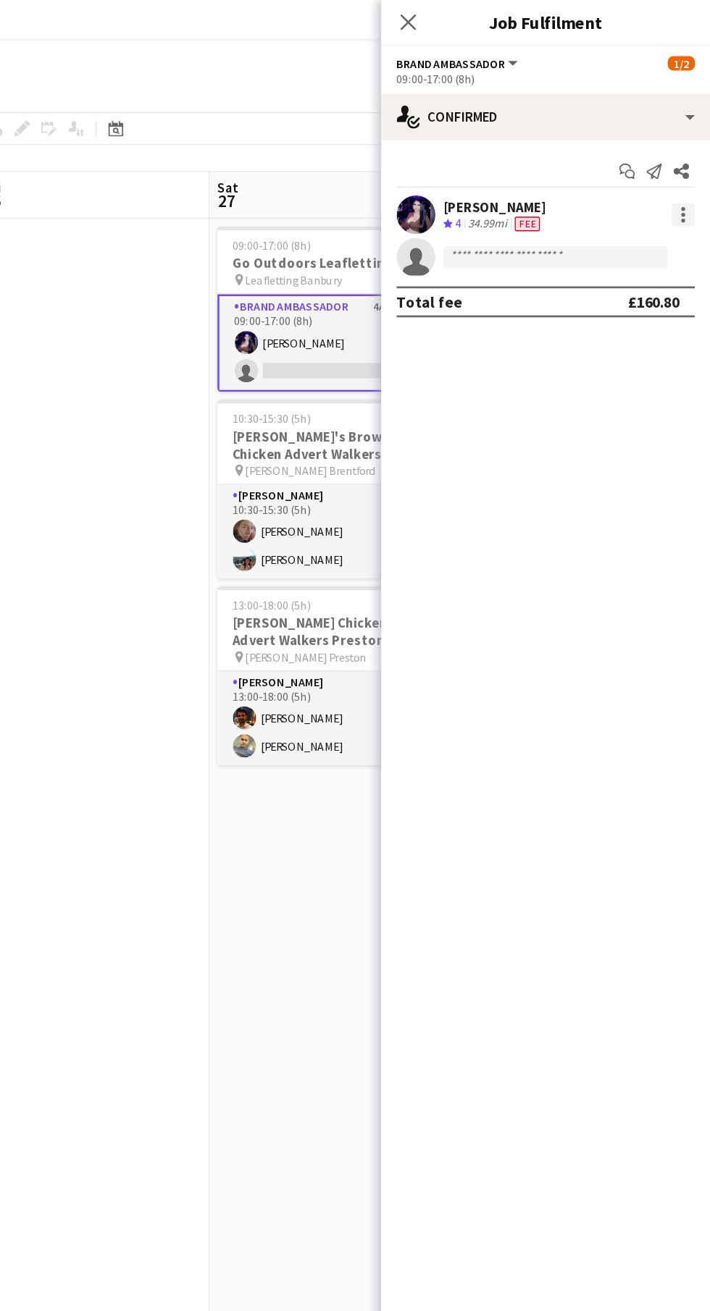
click at [689, 161] on div at bounding box center [689, 160] width 3 height 3
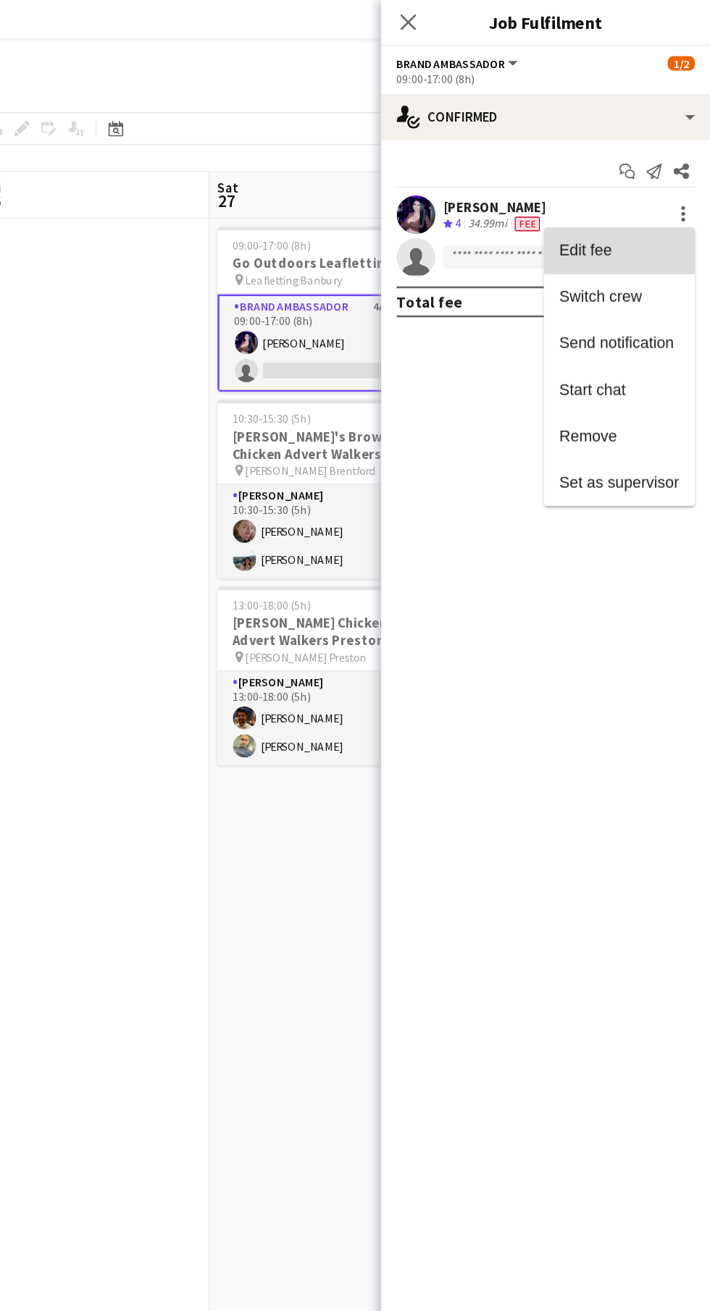
click at [673, 184] on span "Edit fee" at bounding box center [642, 187] width 90 height 13
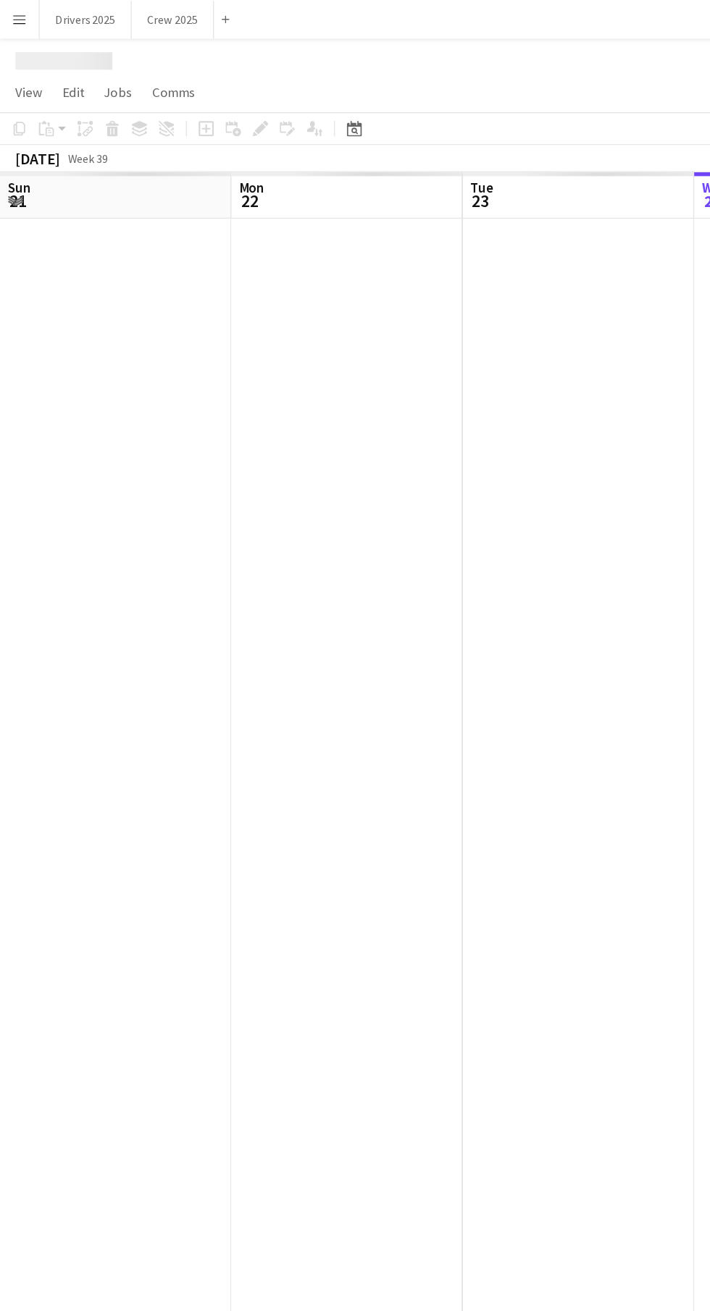
scroll to position [0, 346]
